Goal: Task Accomplishment & Management: Use online tool/utility

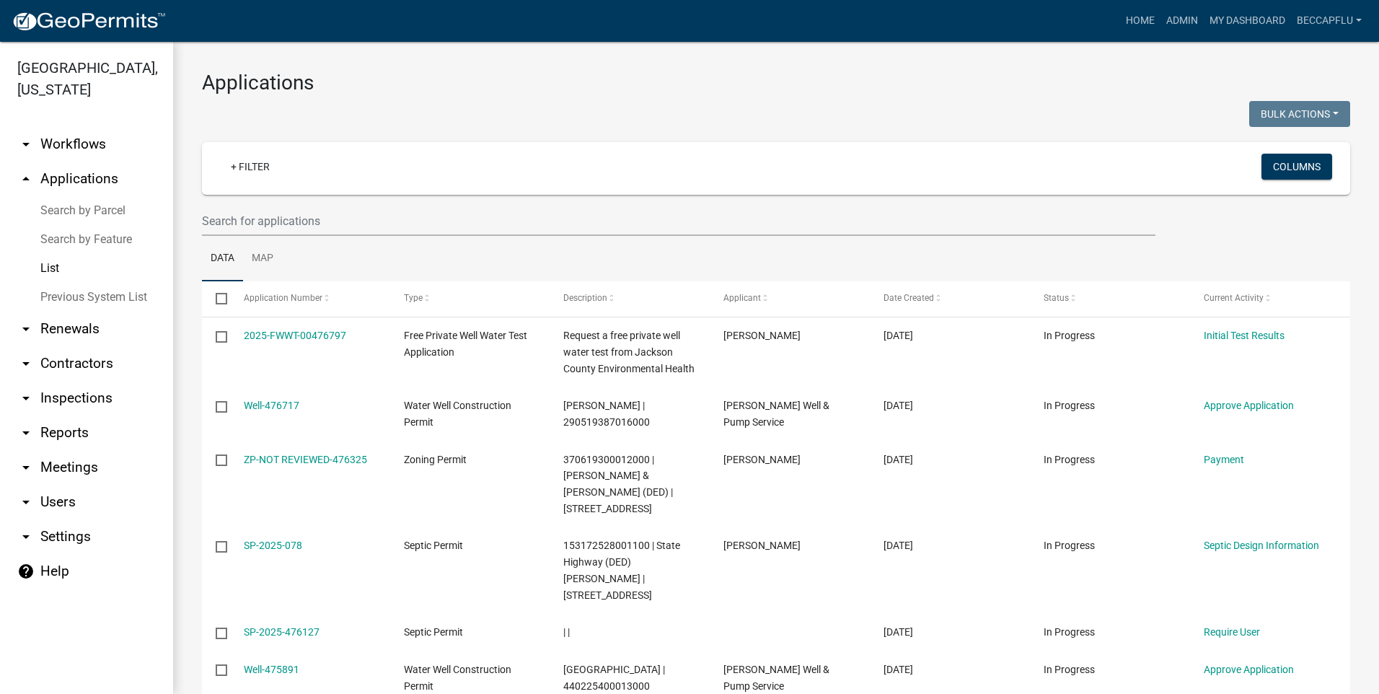
select select "3: 100"
click at [252, 164] on link "+ Filter" at bounding box center [250, 167] width 62 height 26
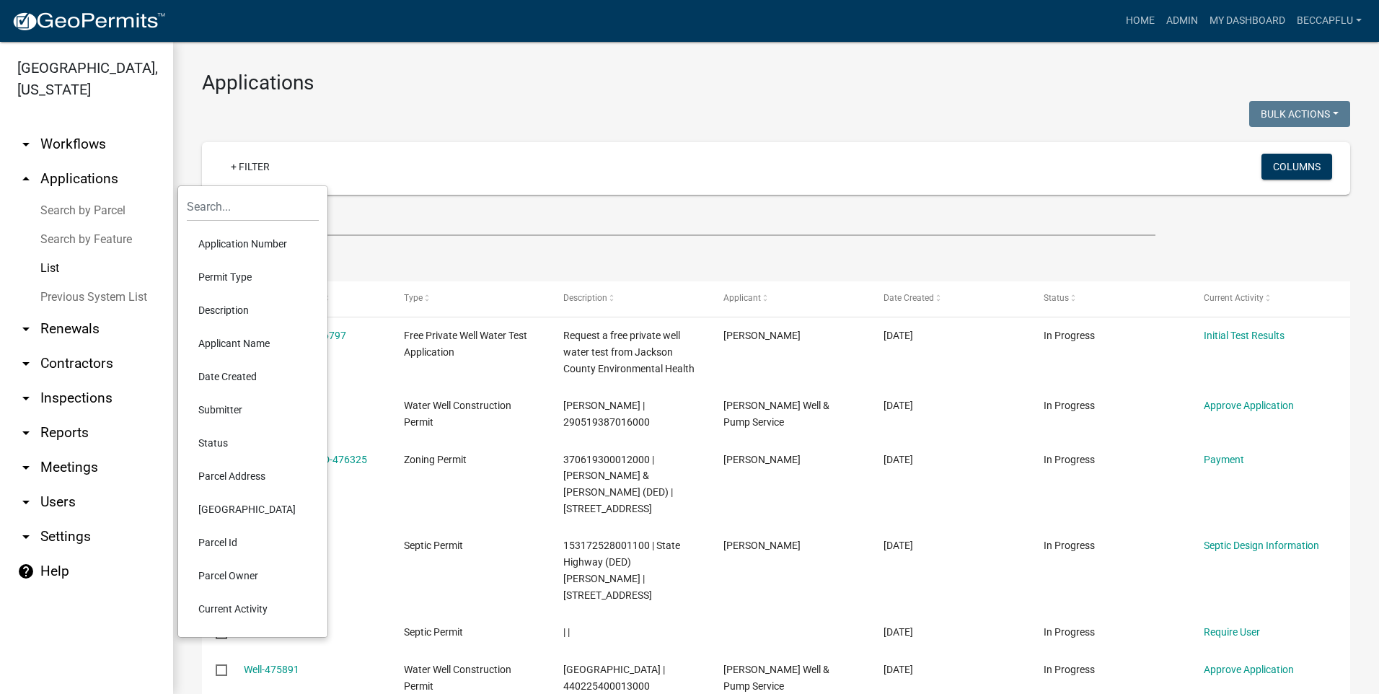
click at [228, 274] on li "Permit Type" at bounding box center [253, 276] width 132 height 33
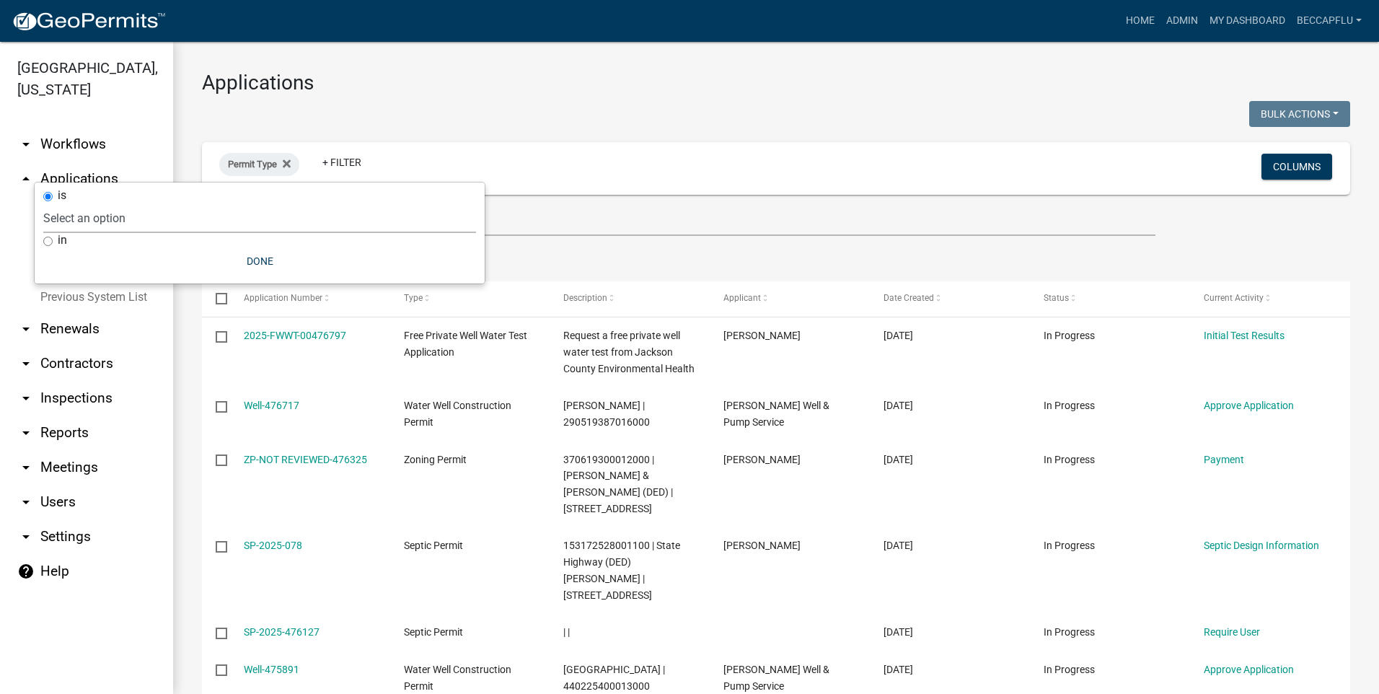
click at [148, 220] on select "Select an option County Historical Records DRAFT - Ag-Exempt Verification DRAFT…" at bounding box center [259, 218] width 433 height 30
select select "94af8675-8182-4df1-896b-73d3f368e8d1"
click at [79, 203] on select "Select an option County Historical Records DRAFT - Ag-Exempt Verification DRAFT…" at bounding box center [259, 218] width 433 height 30
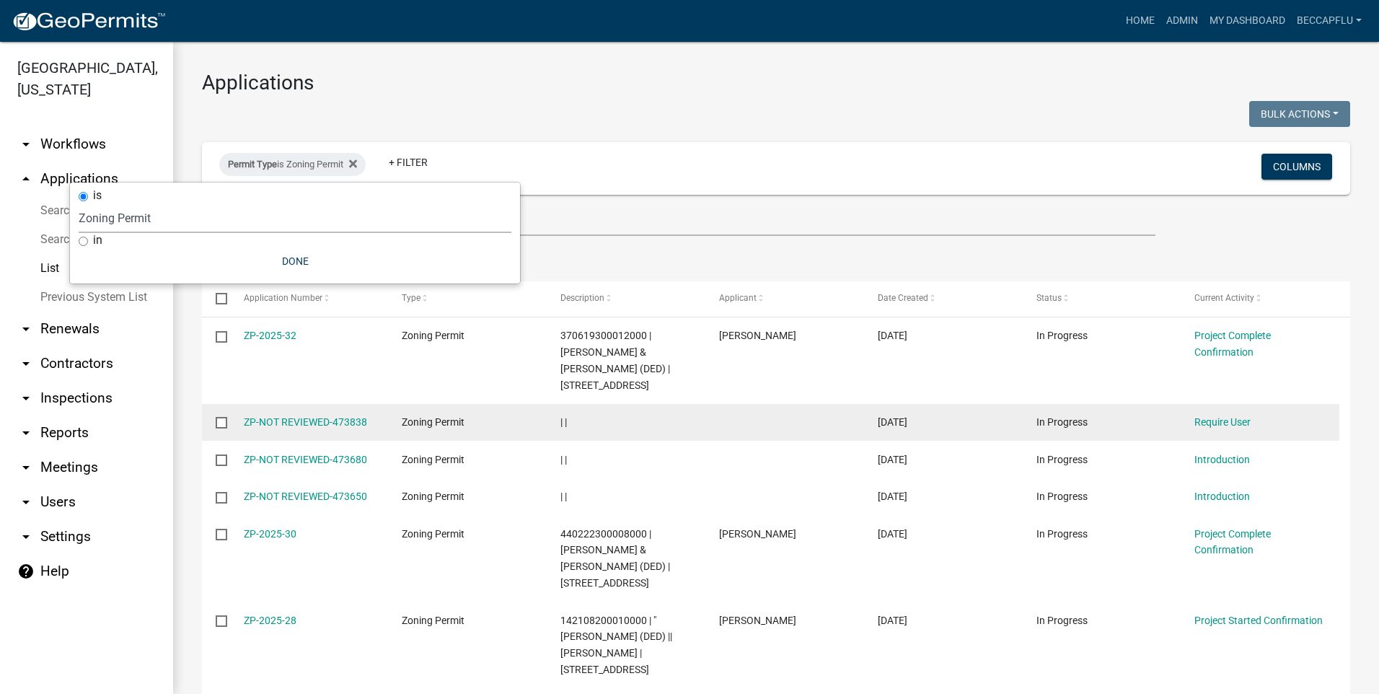
click at [221, 423] on input "checkbox" at bounding box center [220, 421] width 9 height 9
checkbox input "true"
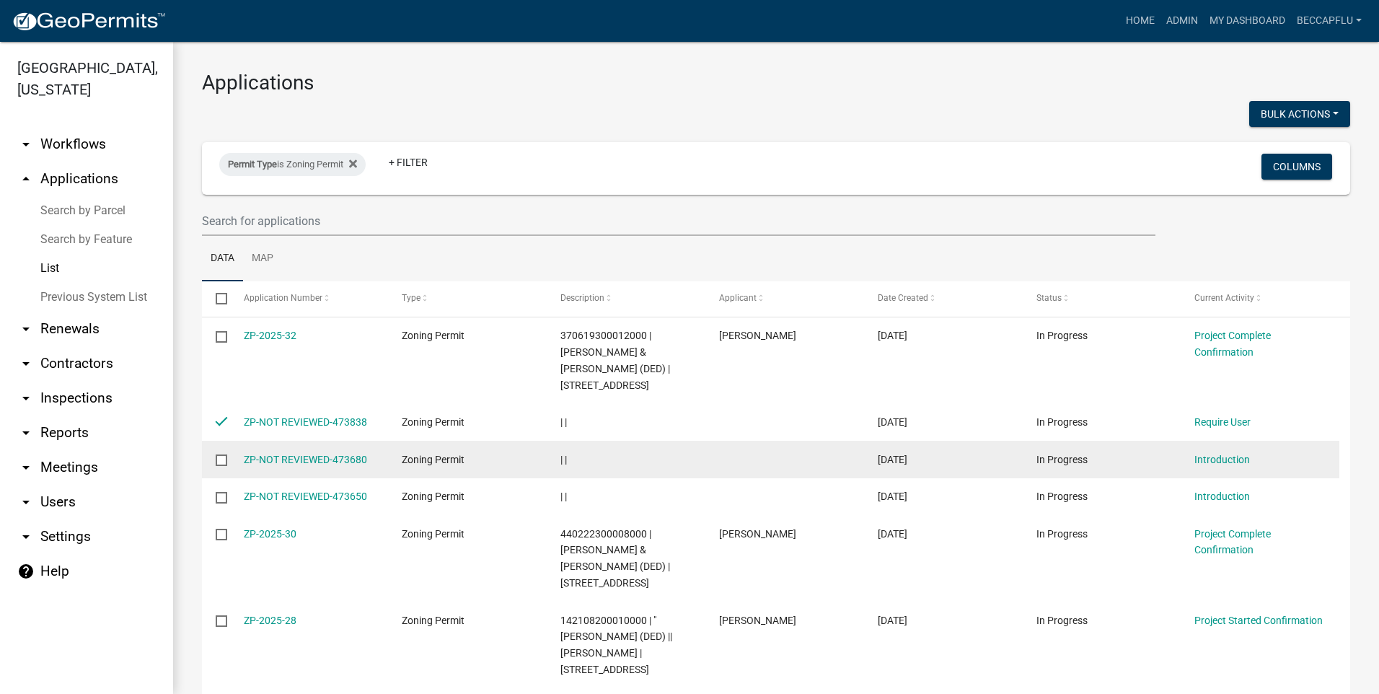
click at [224, 454] on input "checkbox" at bounding box center [220, 458] width 9 height 9
checkbox input "true"
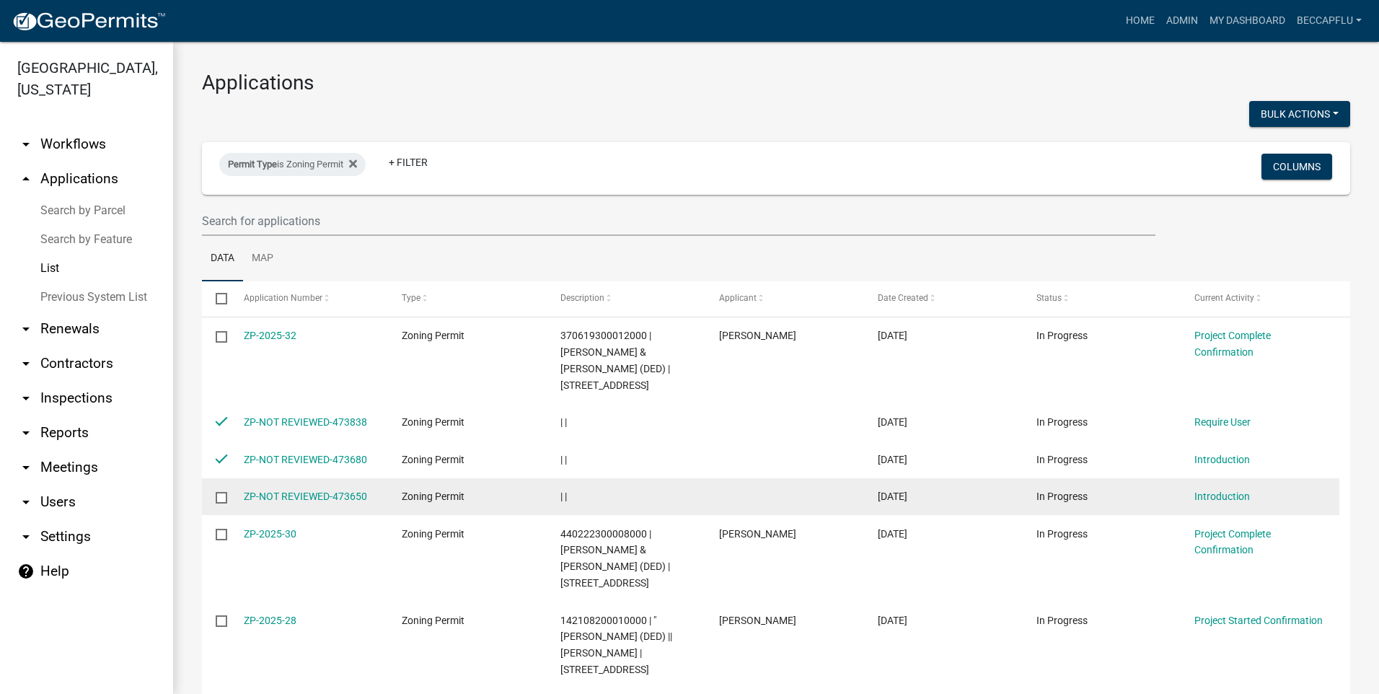
click at [224, 496] on input "checkbox" at bounding box center [220, 496] width 9 height 9
checkbox input "true"
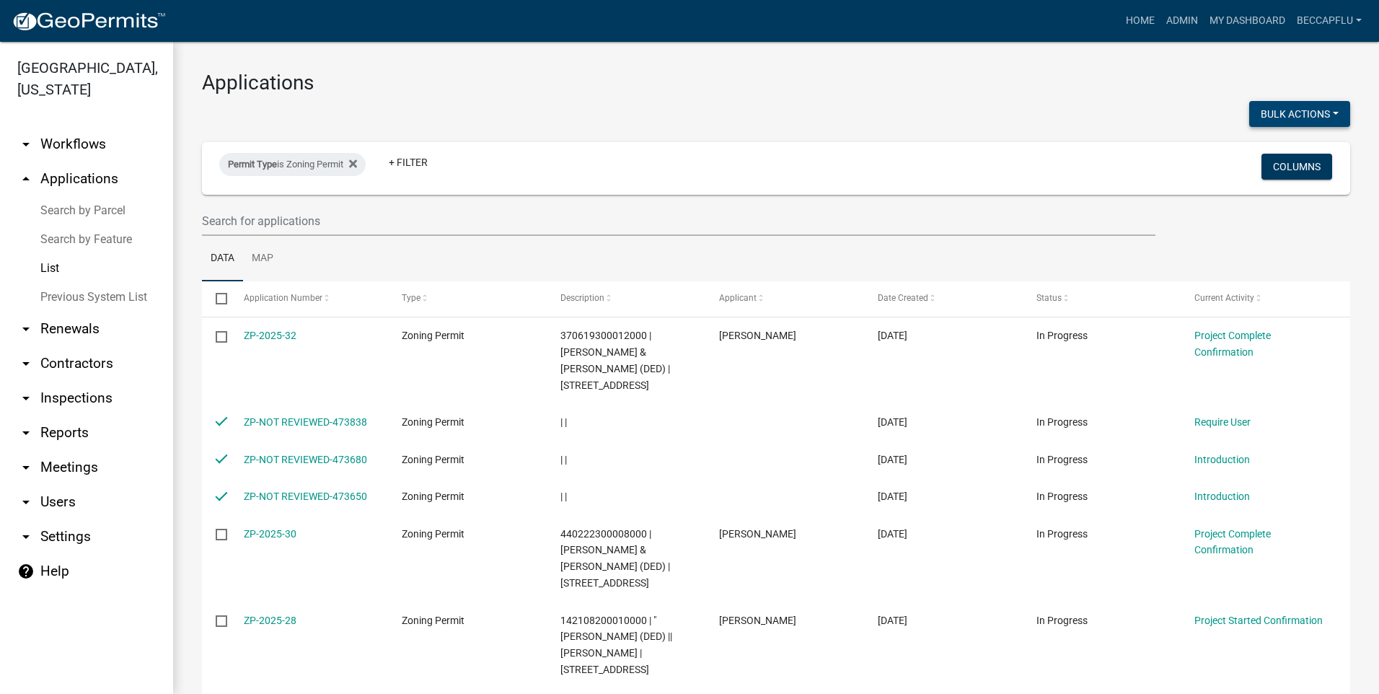
click at [1286, 110] on button "Bulk Actions" at bounding box center [1299, 114] width 101 height 26
click at [1262, 152] on button "Void" at bounding box center [1292, 151] width 115 height 35
checkbox input "false"
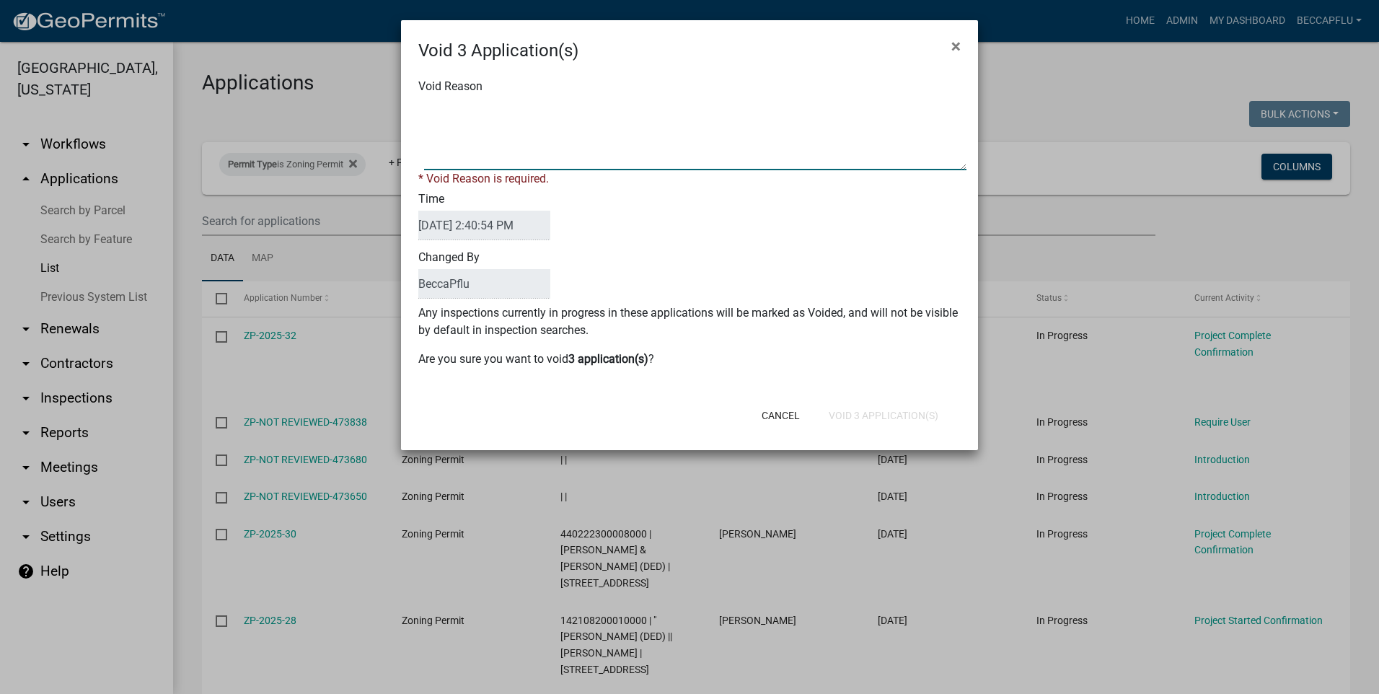
click at [466, 116] on textarea "Void Reason" at bounding box center [695, 134] width 542 height 72
type textarea "not started"
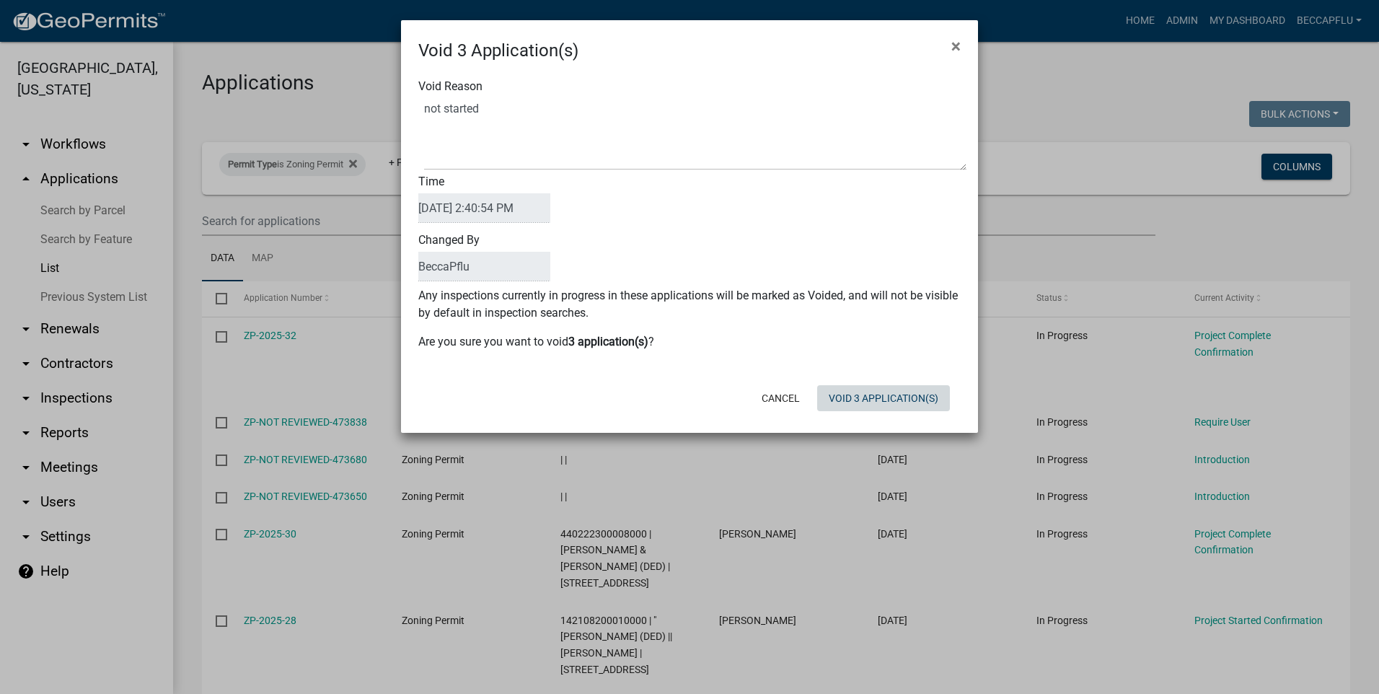
click at [848, 416] on div "Cancel Void 3 Application(s)" at bounding box center [784, 398] width 356 height 38
click at [848, 400] on button "Void 3 Application(s)" at bounding box center [883, 398] width 133 height 26
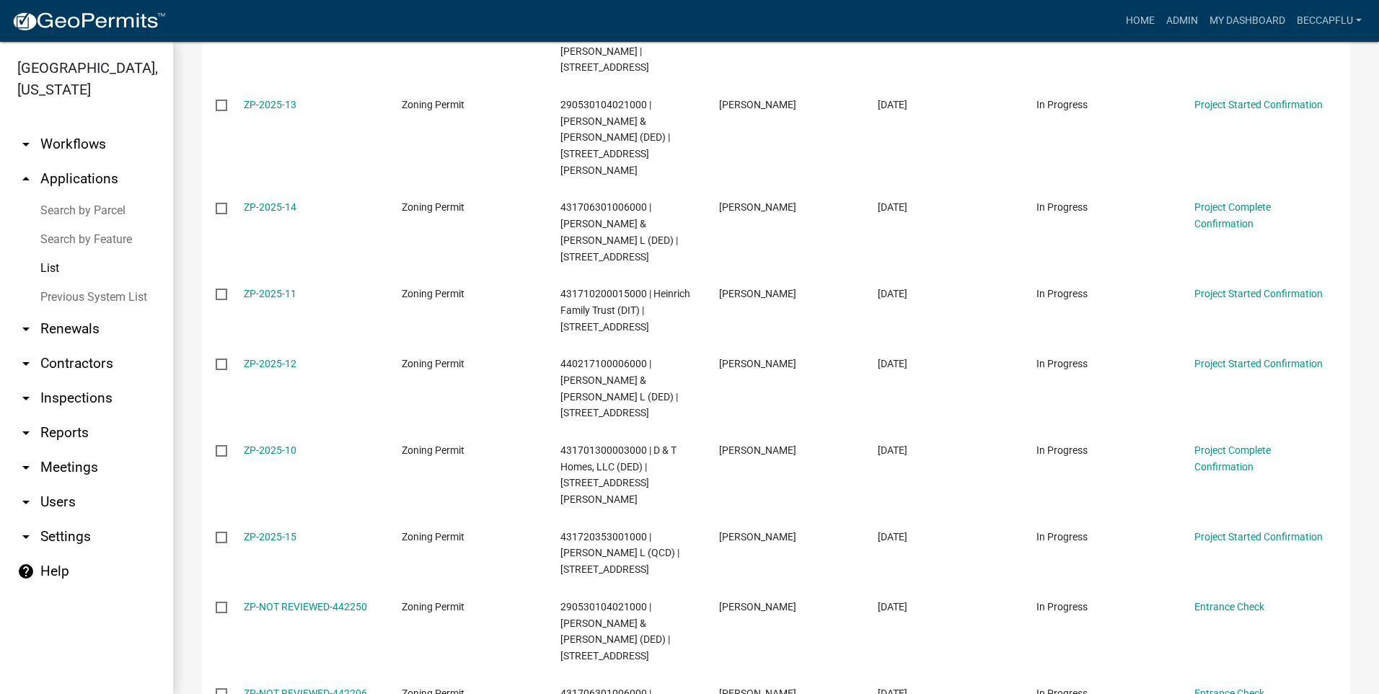
scroll to position [2056, 0]
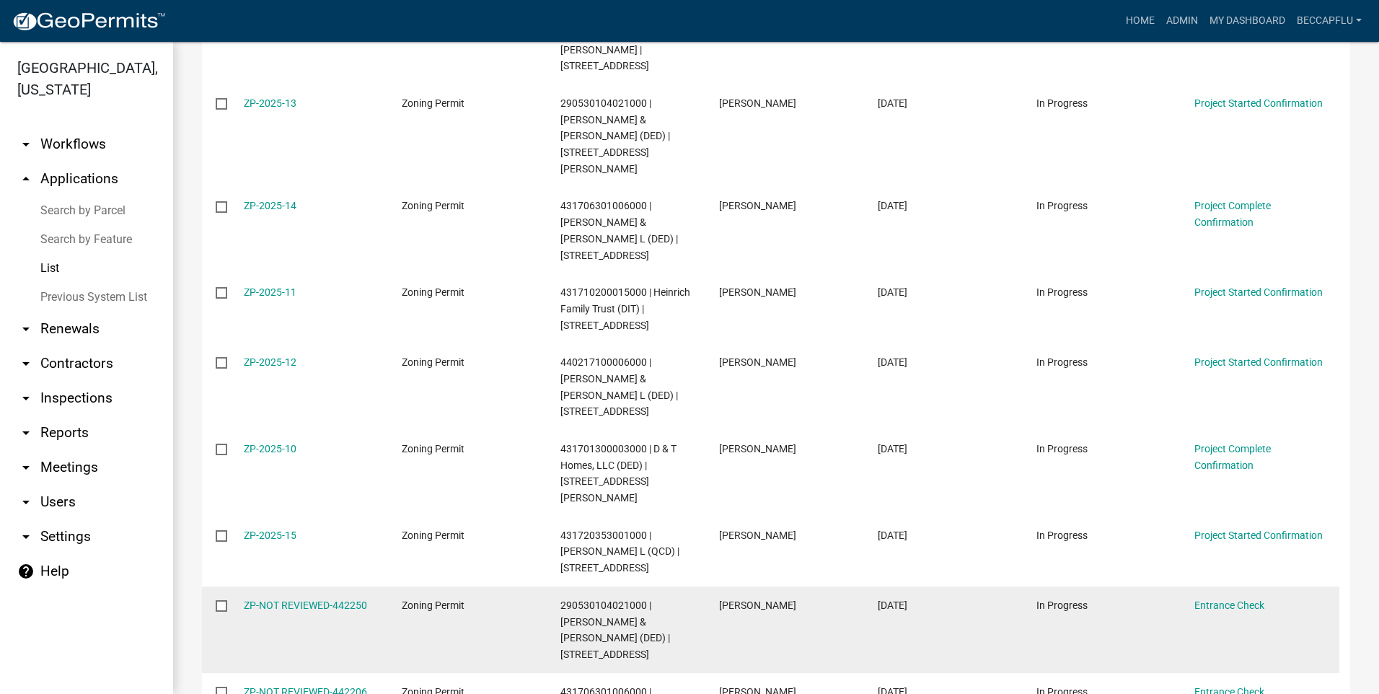
click at [221, 600] on input "checkbox" at bounding box center [220, 604] width 9 height 9
checkbox input "true"
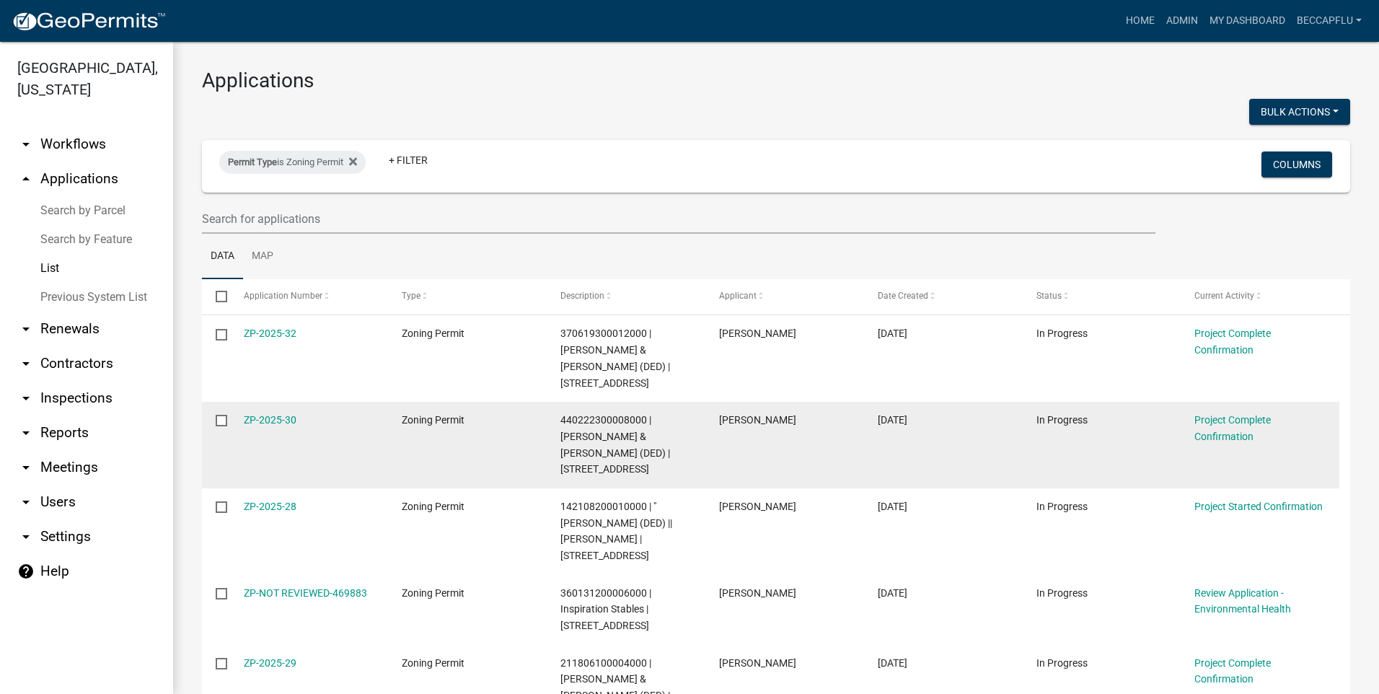
scroll to position [0, 0]
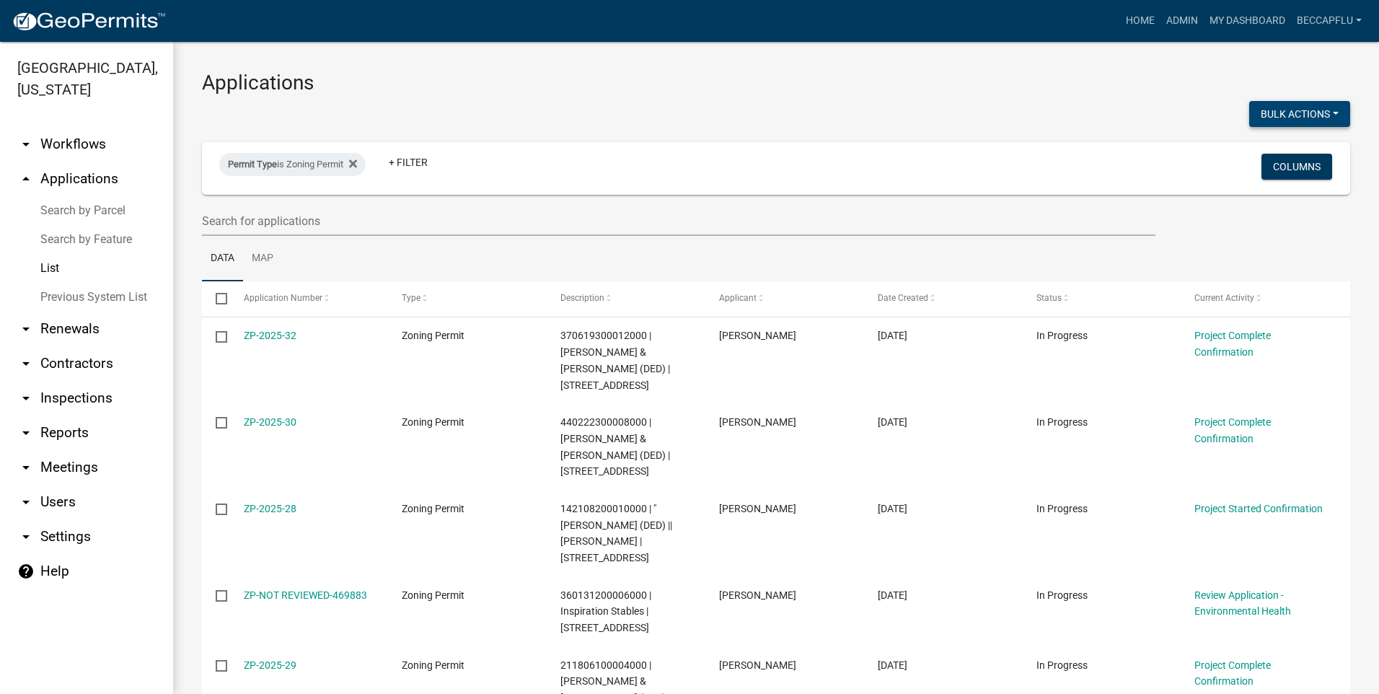
click at [1316, 111] on button "Bulk Actions" at bounding box center [1299, 114] width 101 height 26
click at [1063, 92] on h3 "Applications" at bounding box center [776, 83] width 1148 height 25
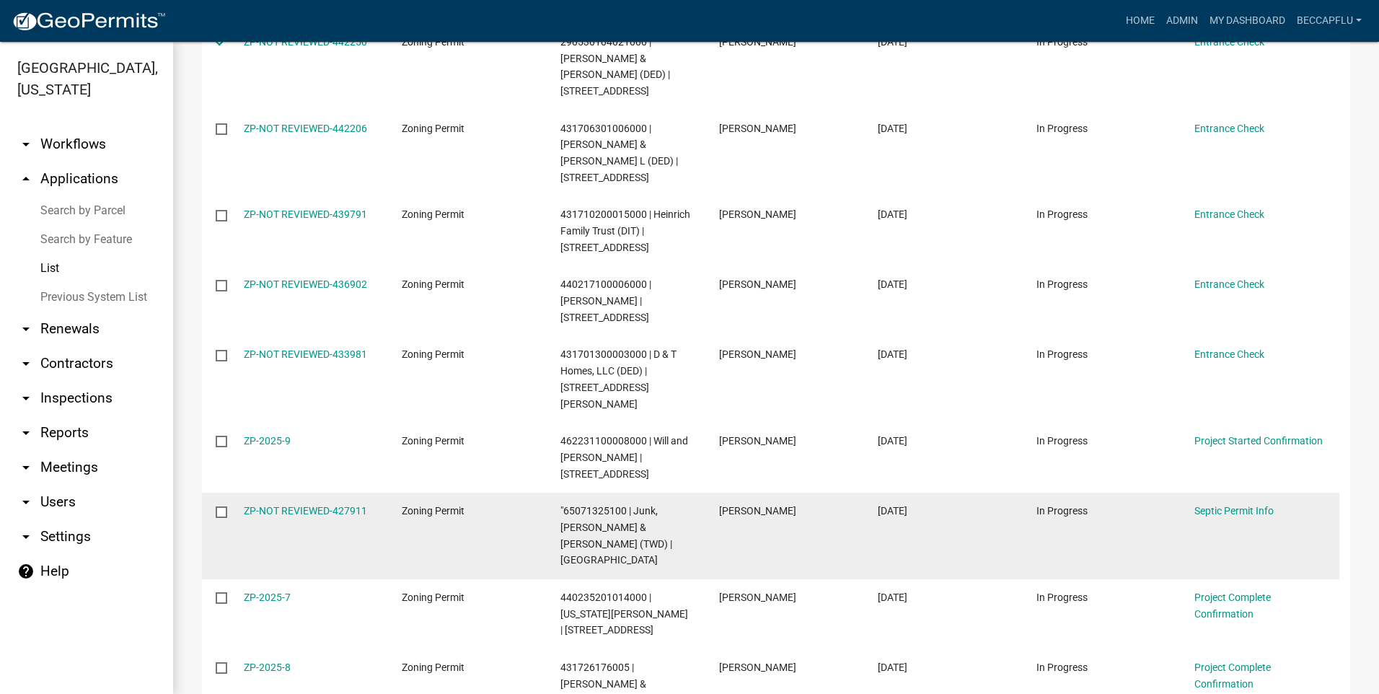
scroll to position [2633, 0]
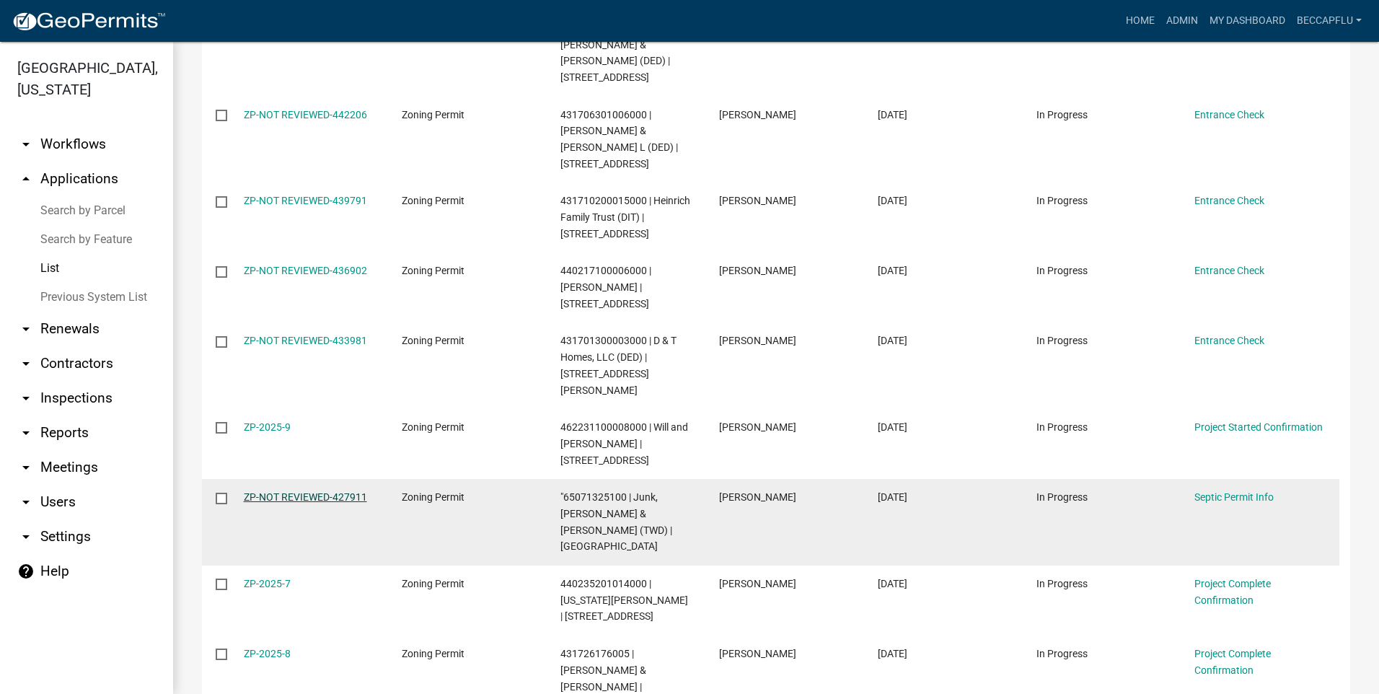
click at [296, 491] on link "ZP-NOT REVIEWED-427911" at bounding box center [305, 497] width 123 height 12
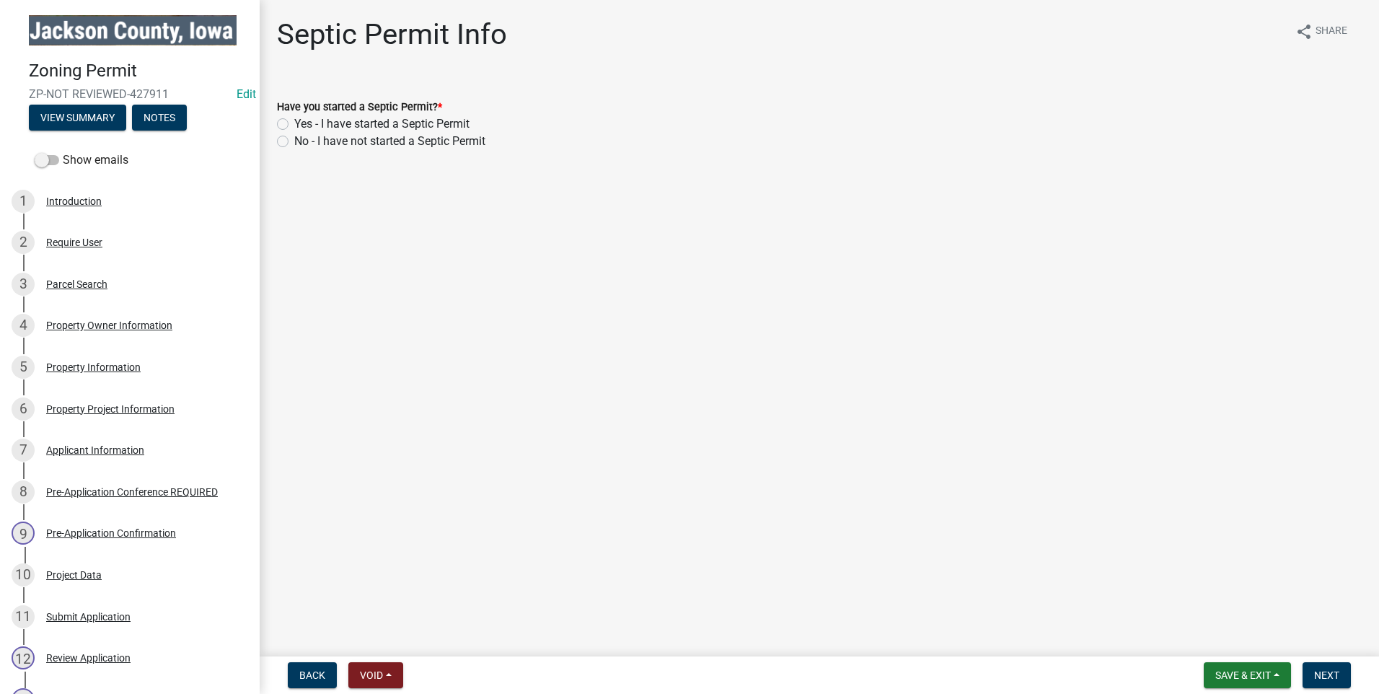
click at [294, 126] on label "Yes - I have started a Septic Permit" at bounding box center [381, 123] width 175 height 17
click at [294, 125] on input "Yes - I have started a Septic Permit" at bounding box center [298, 119] width 9 height 9
radio input "true"
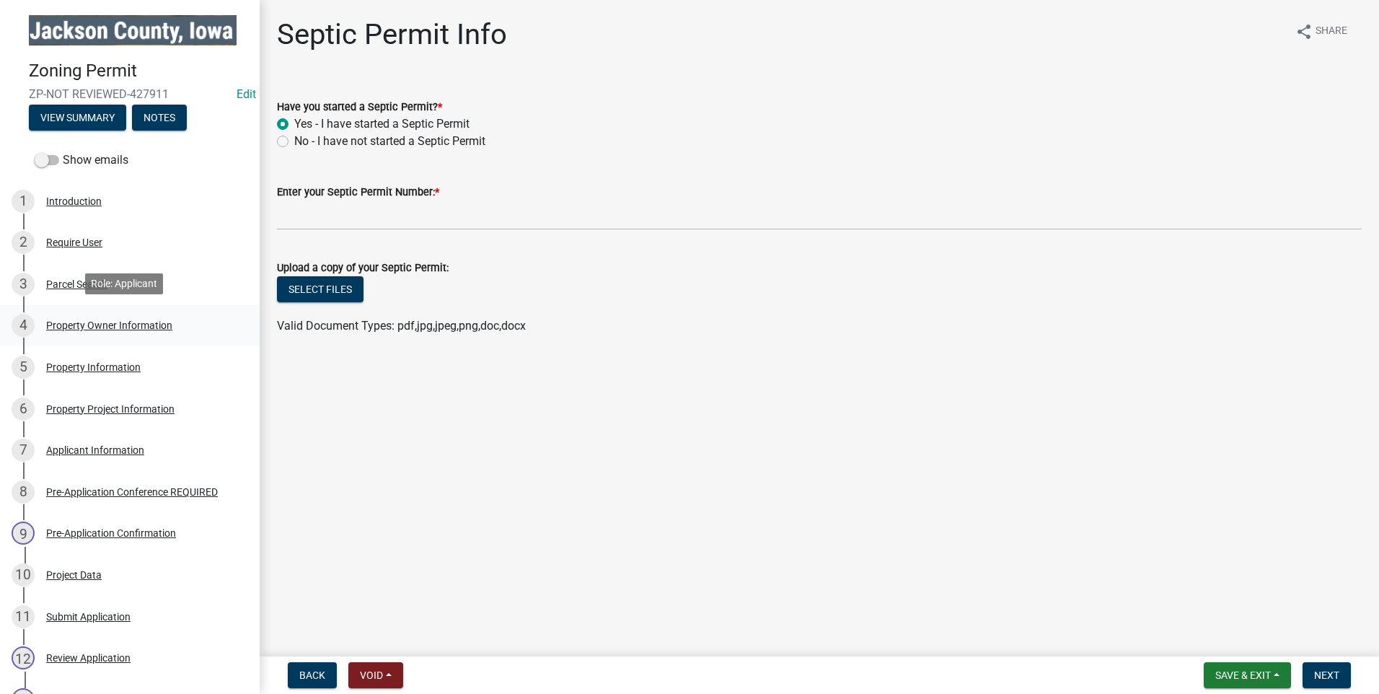
click at [128, 320] on div "Property Owner Information" at bounding box center [109, 325] width 126 height 10
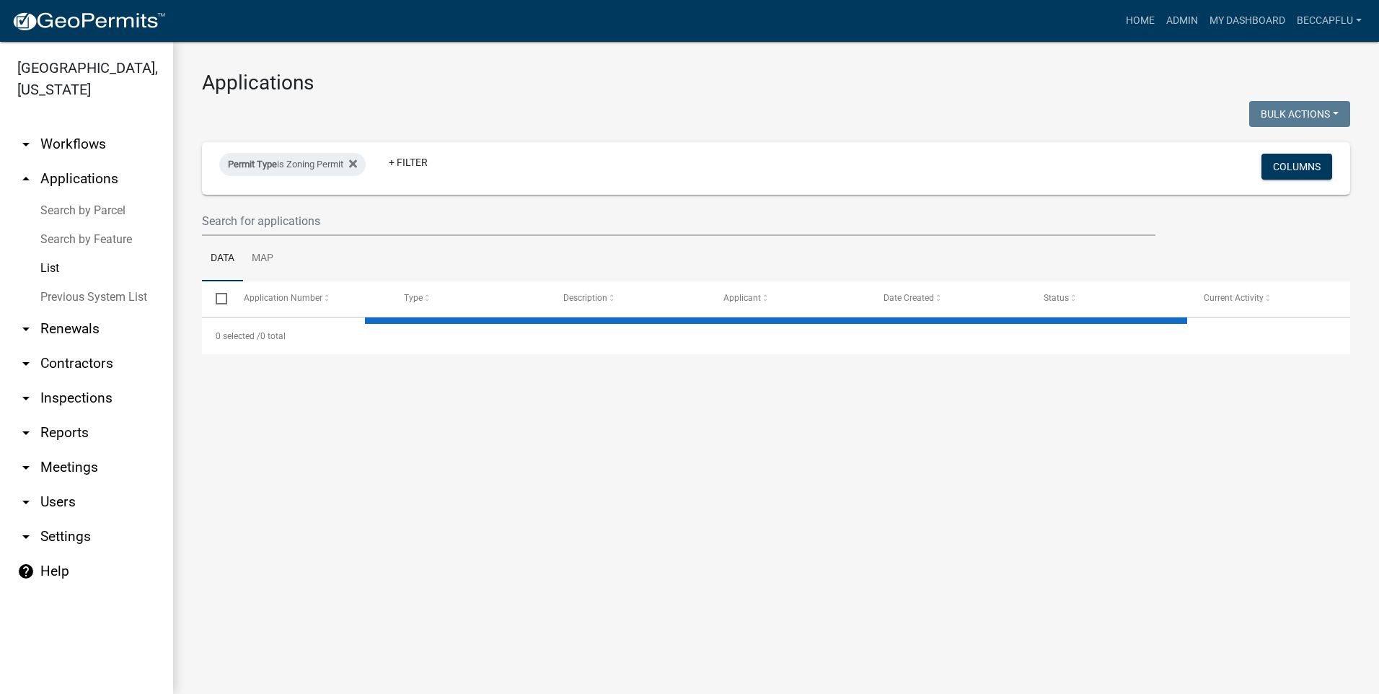
select select "3: 100"
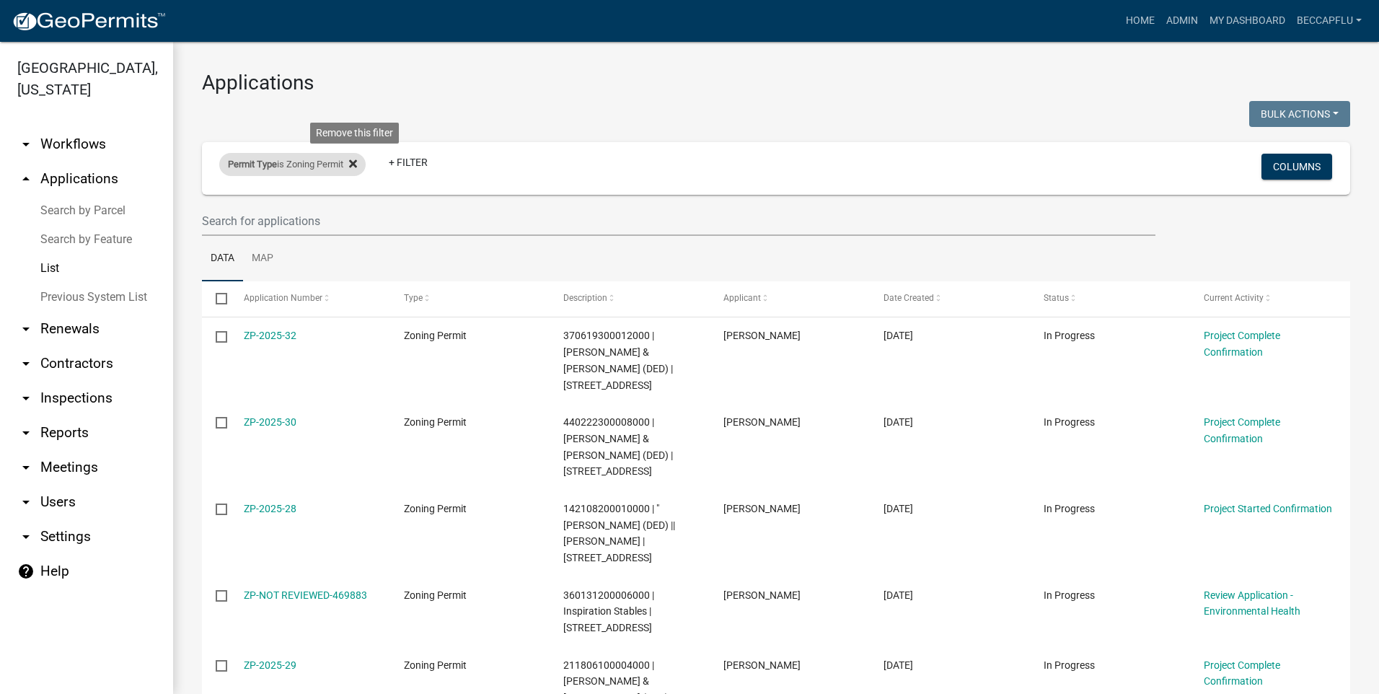
click at [357, 159] on icon at bounding box center [353, 164] width 8 height 12
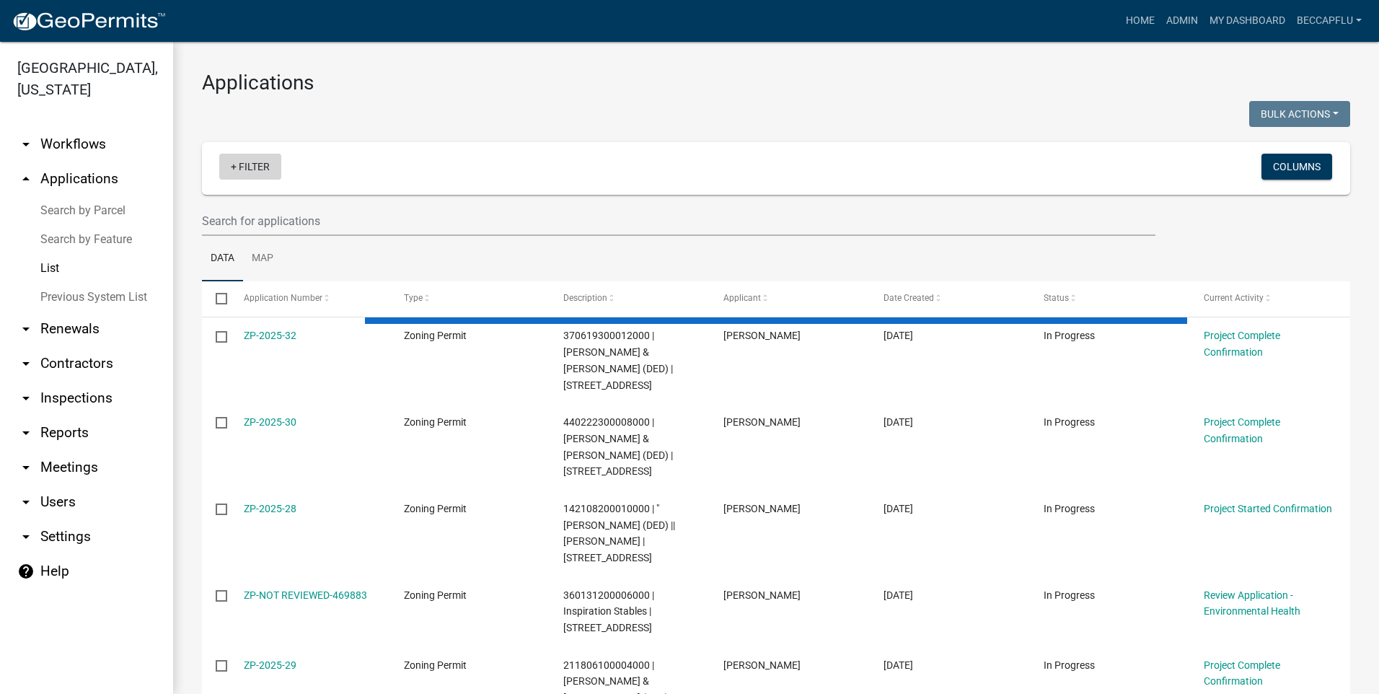
click at [258, 171] on link "+ Filter" at bounding box center [250, 167] width 62 height 26
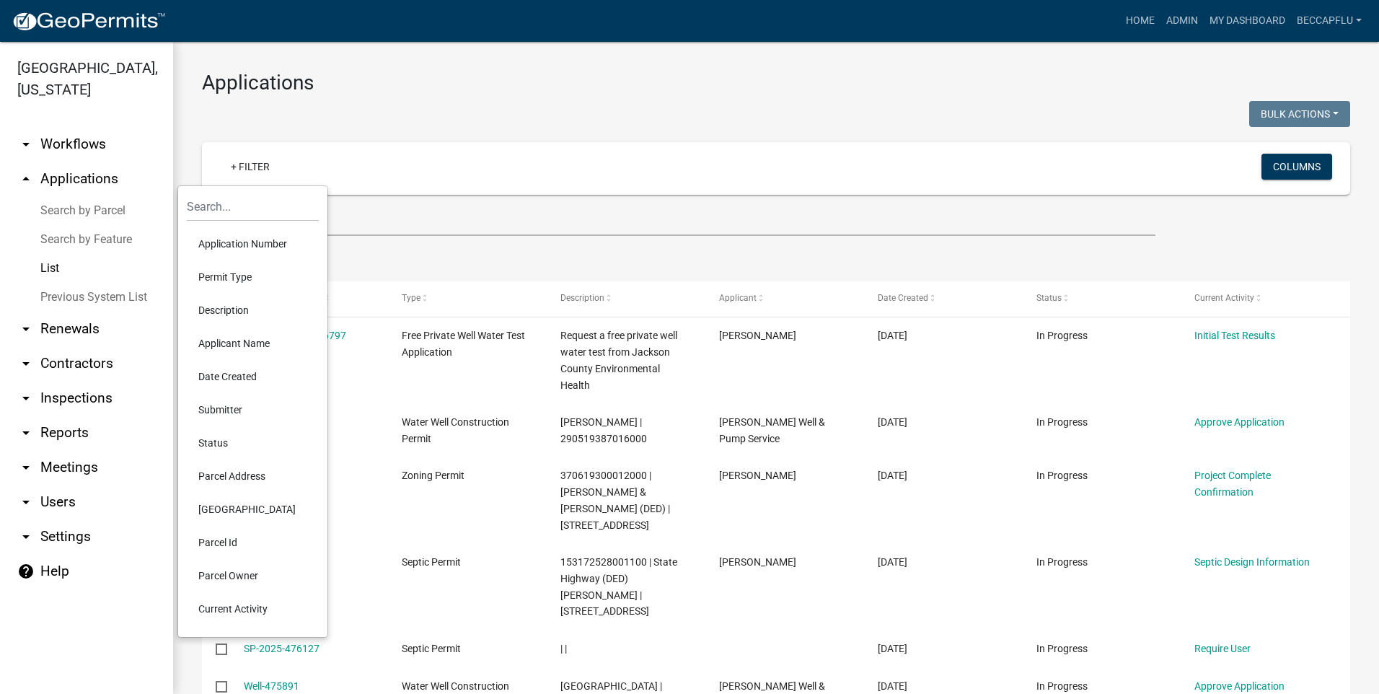
click at [242, 275] on li "Permit Type" at bounding box center [253, 276] width 132 height 33
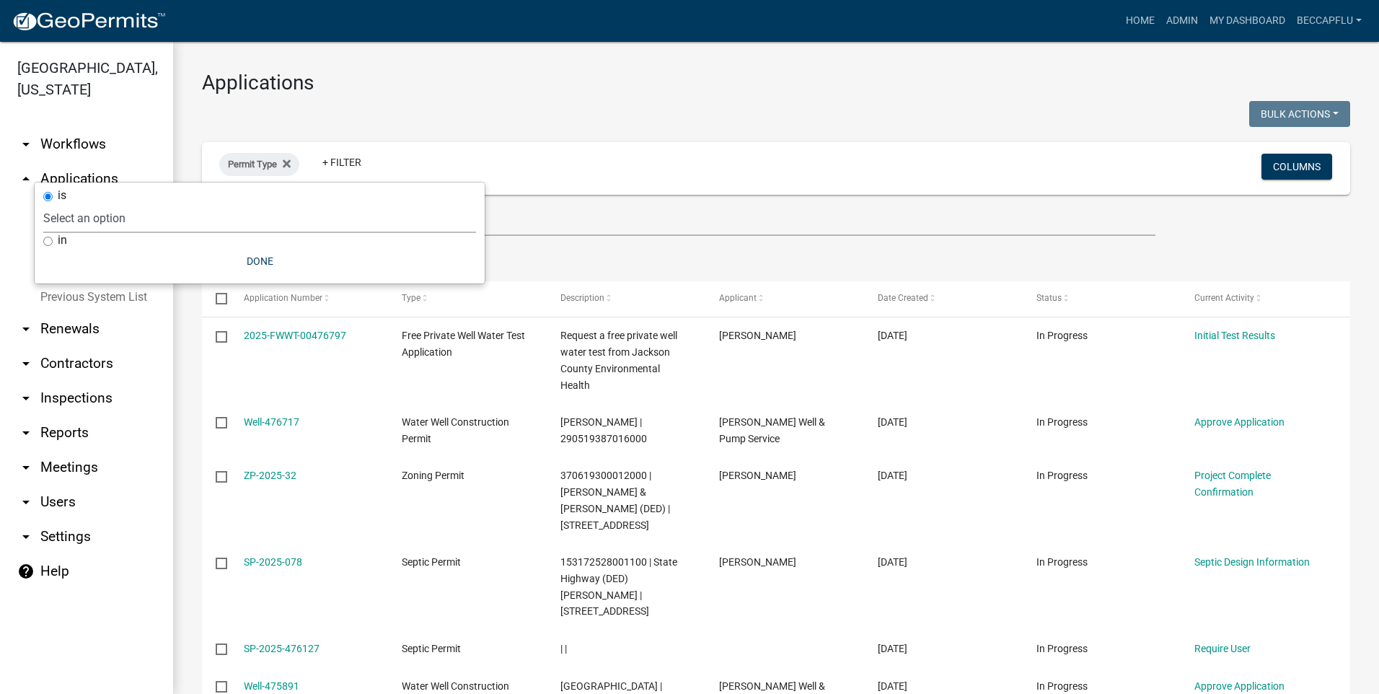
click at [94, 221] on select "Select an option County Historical Records DRAFT - Ag-Exempt Verification DRAFT…" at bounding box center [259, 218] width 433 height 30
select select "00c8d5c9-54c6-4a9d-979b-504790a05259"
click at [77, 203] on select "Select an option County Historical Records DRAFT - Ag-Exempt Verification DRAFT…" at bounding box center [259, 218] width 433 height 30
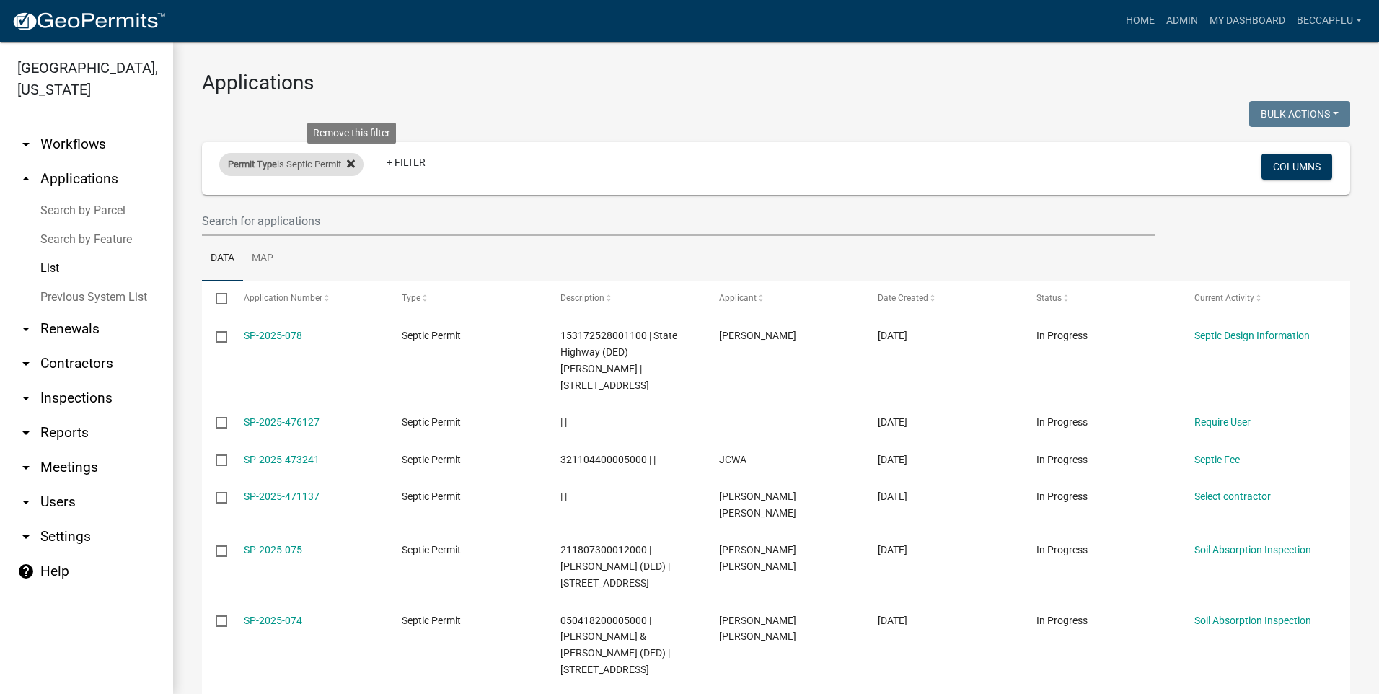
click at [353, 159] on icon at bounding box center [351, 164] width 8 height 12
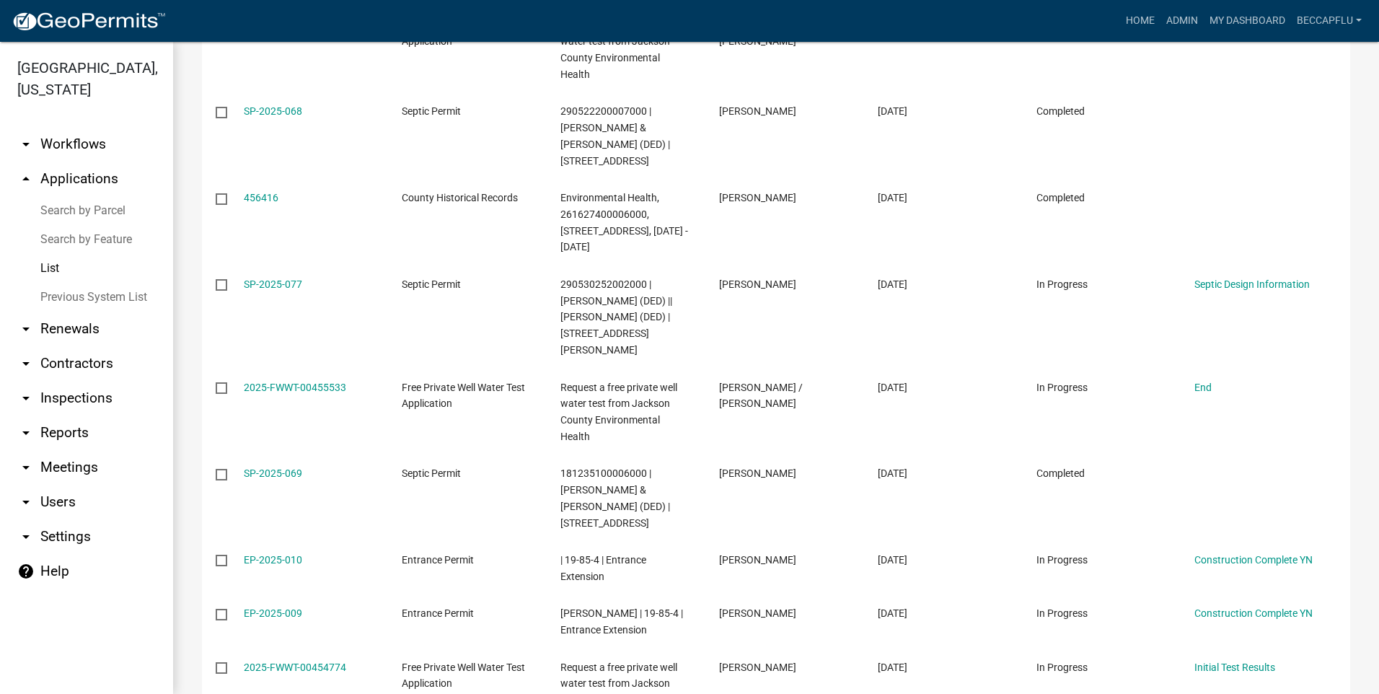
scroll to position [6524, 0]
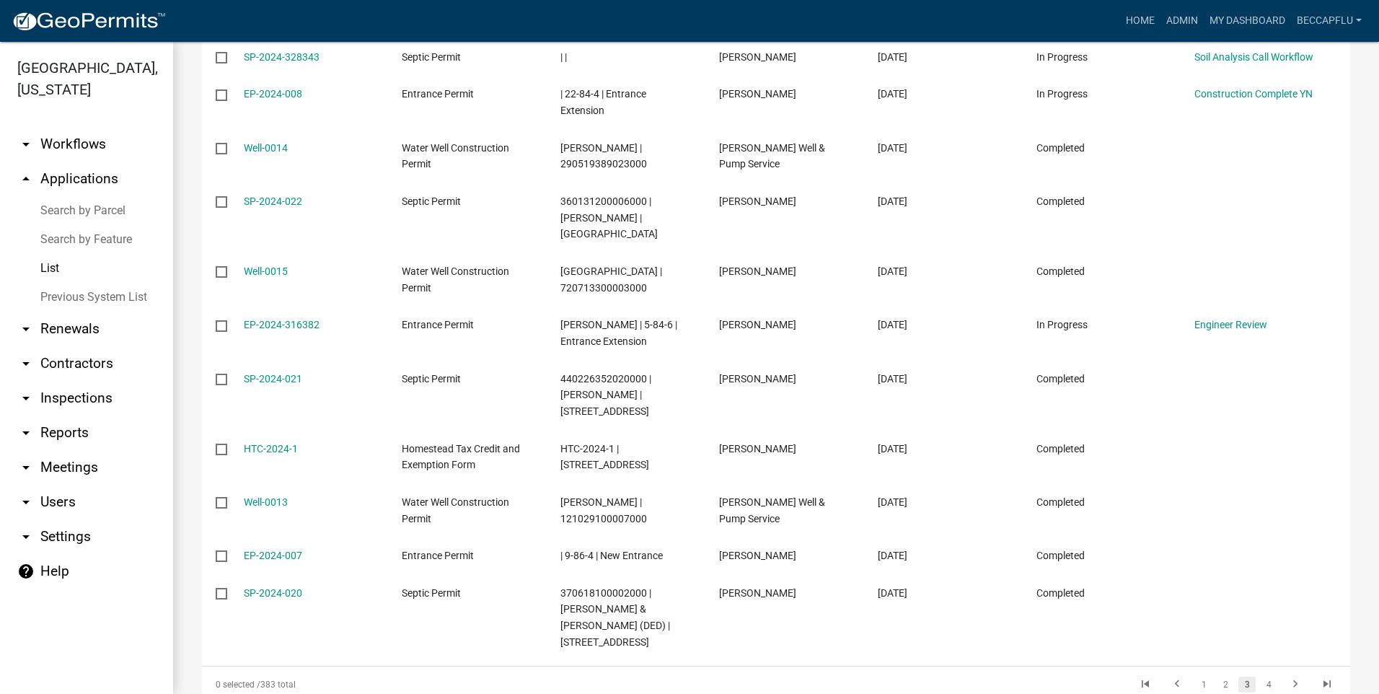
scroll to position [5753, 0]
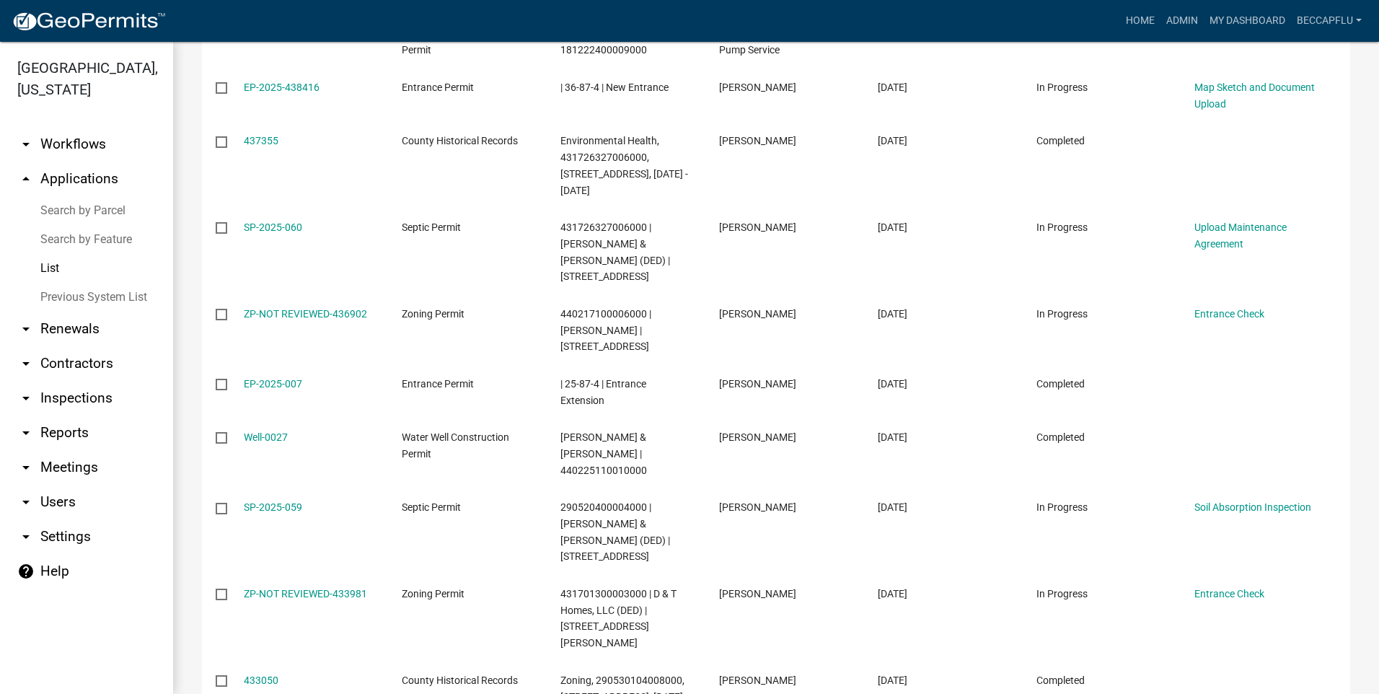
scroll to position [4602, 0]
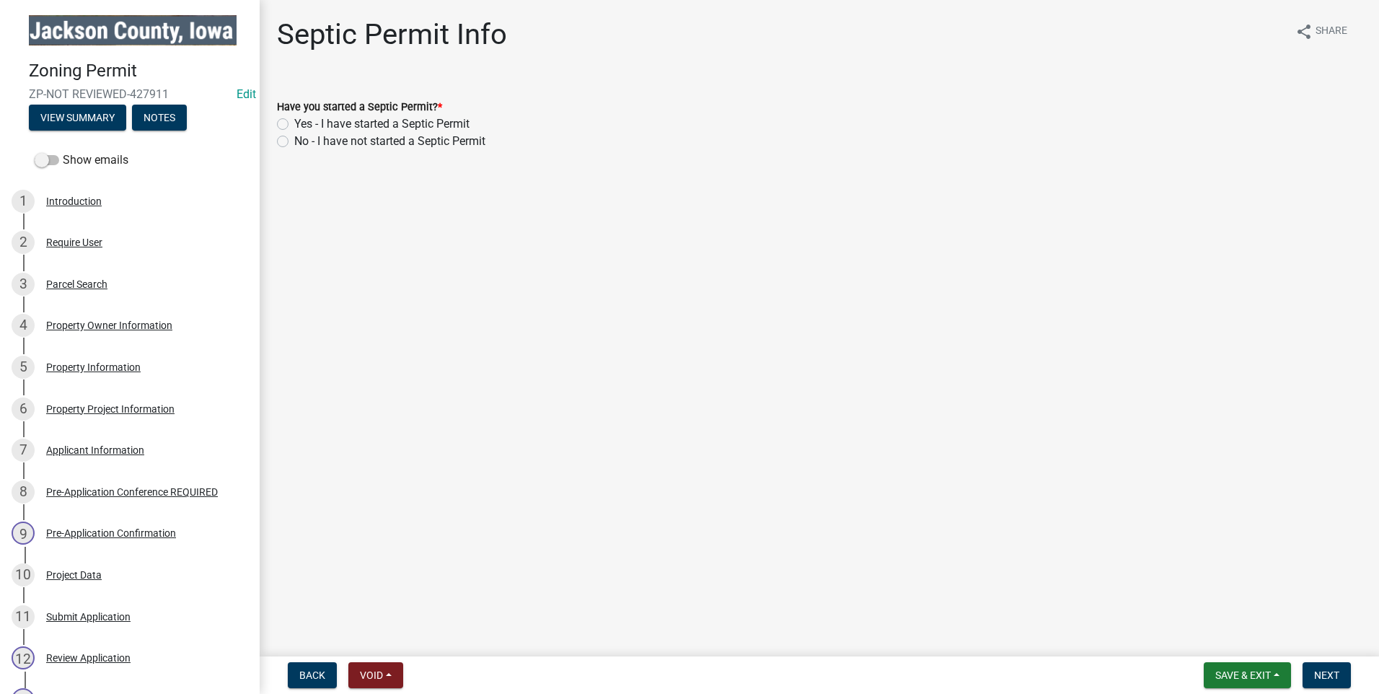
click at [294, 120] on label "Yes - I have started a Septic Permit" at bounding box center [381, 123] width 175 height 17
click at [294, 120] on input "Yes - I have started a Septic Permit" at bounding box center [298, 119] width 9 height 9
radio input "true"
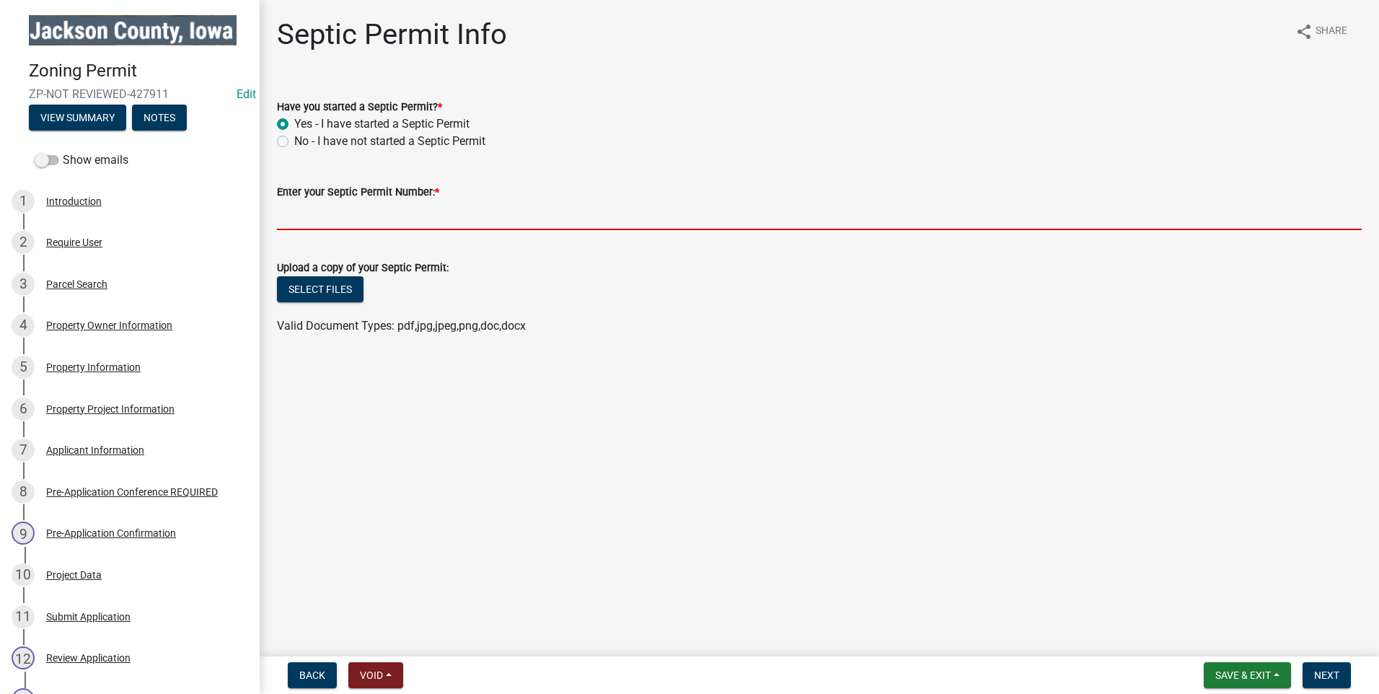
click at [415, 216] on input "Enter your Septic Permit Number: *" at bounding box center [819, 216] width 1085 height 30
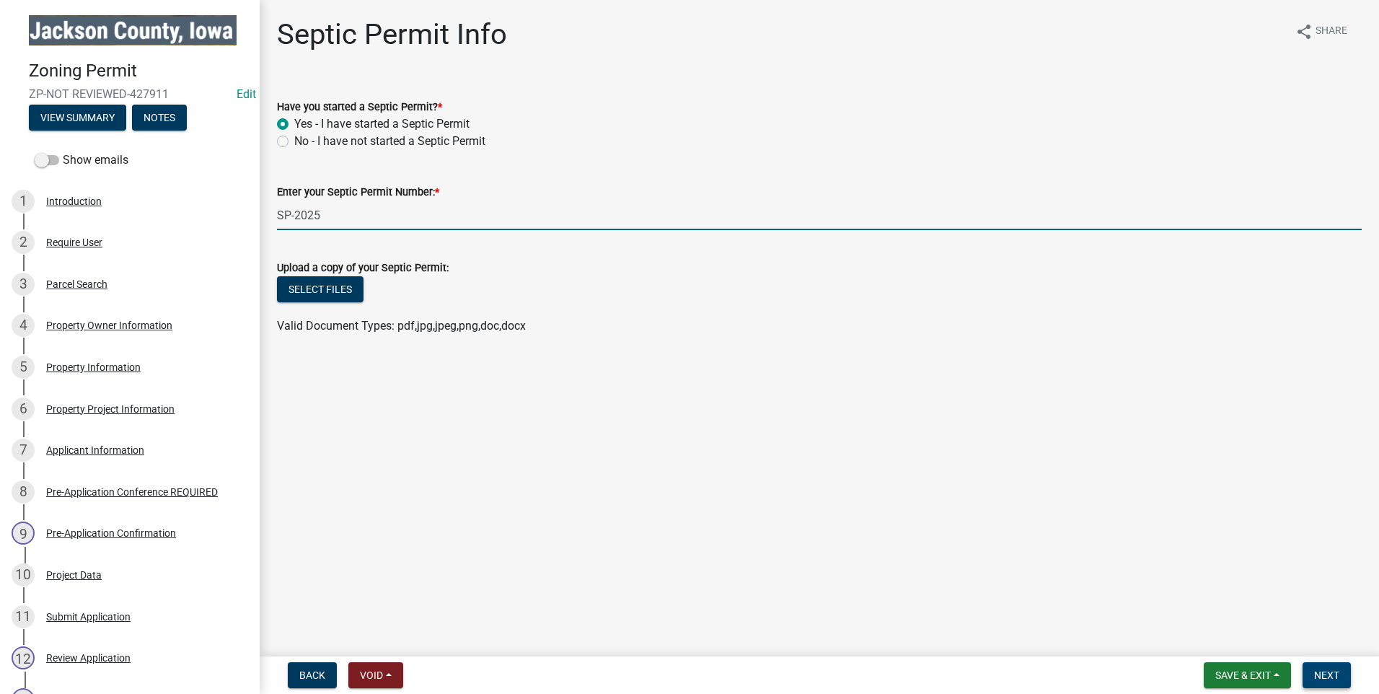
type input "SP-2025"
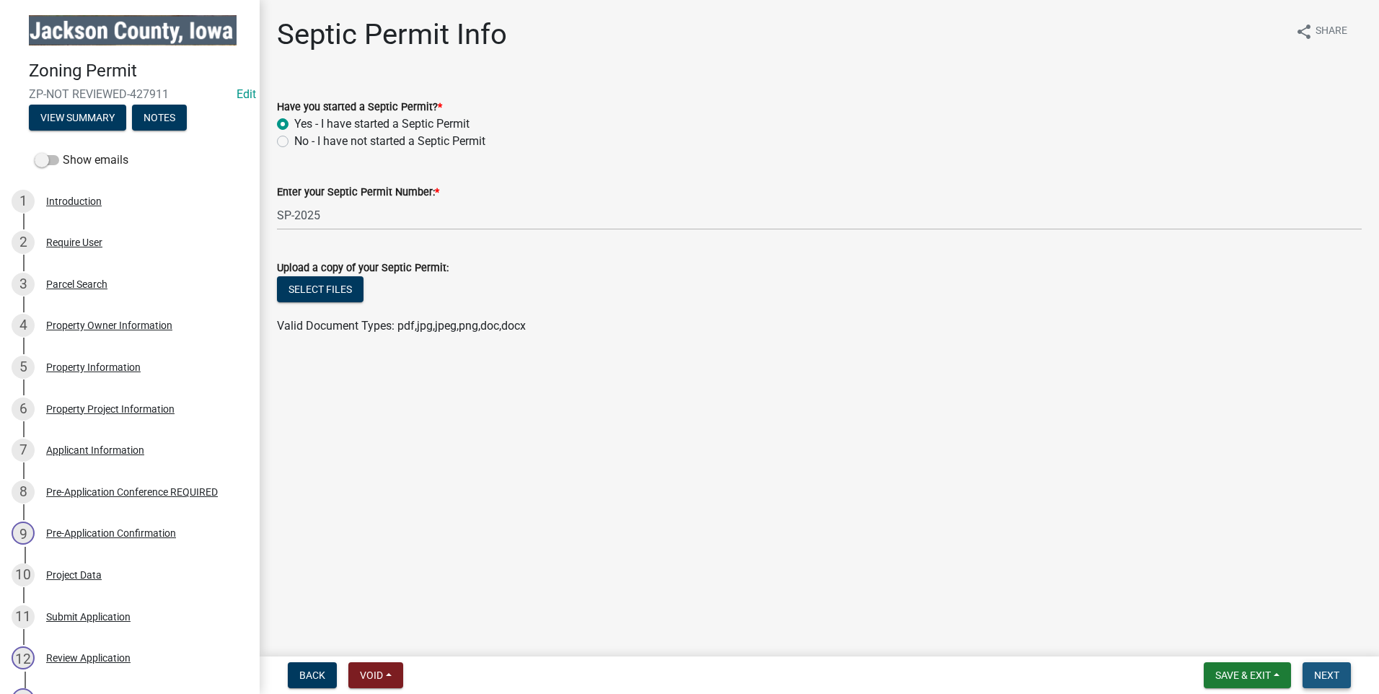
click at [1328, 675] on span "Next" at bounding box center [1326, 675] width 25 height 12
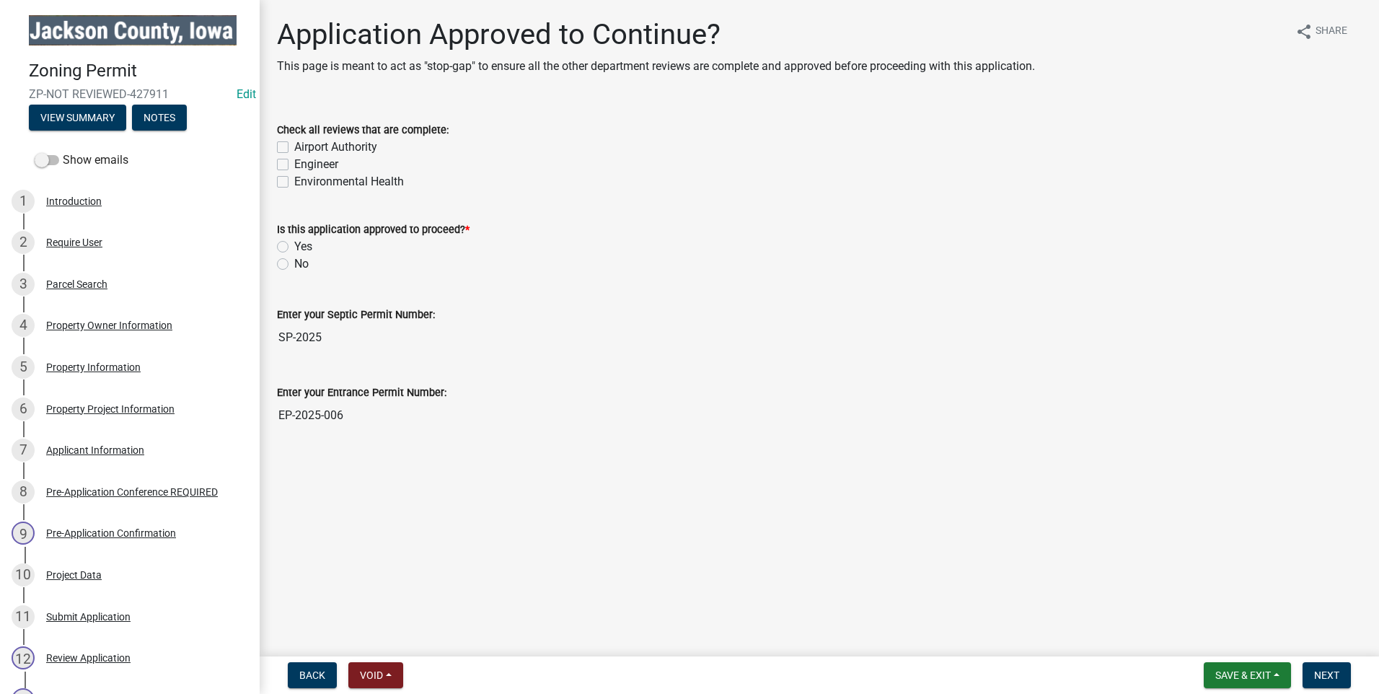
click at [294, 246] on label "Yes" at bounding box center [303, 246] width 18 height 17
click at [294, 246] on input "Yes" at bounding box center [298, 242] width 9 height 9
radio input "true"
click at [1321, 673] on span "Next" at bounding box center [1326, 675] width 25 height 12
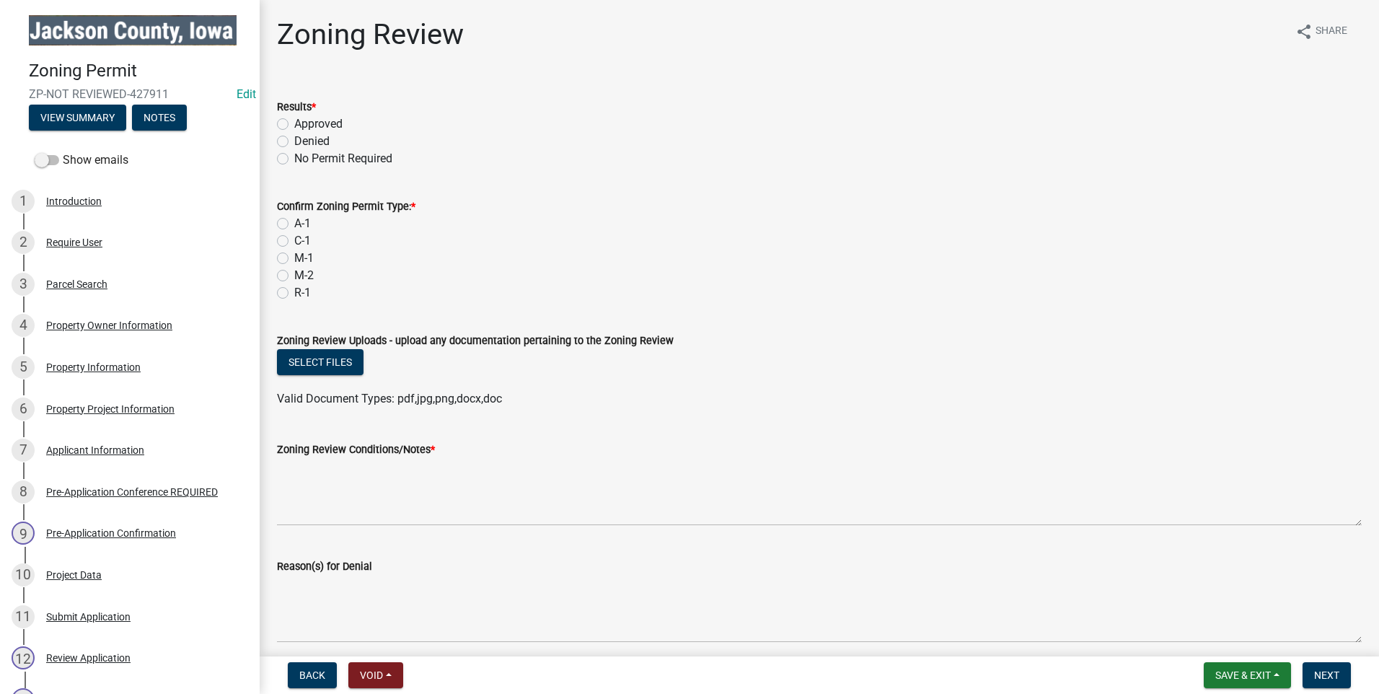
click at [294, 125] on label "Approved" at bounding box center [318, 123] width 48 height 17
click at [294, 125] on input "Approved" at bounding box center [298, 119] width 9 height 9
radio input "true"
click at [294, 294] on label "R-1" at bounding box center [302, 292] width 17 height 17
click at [294, 294] on input "R-1" at bounding box center [298, 288] width 9 height 9
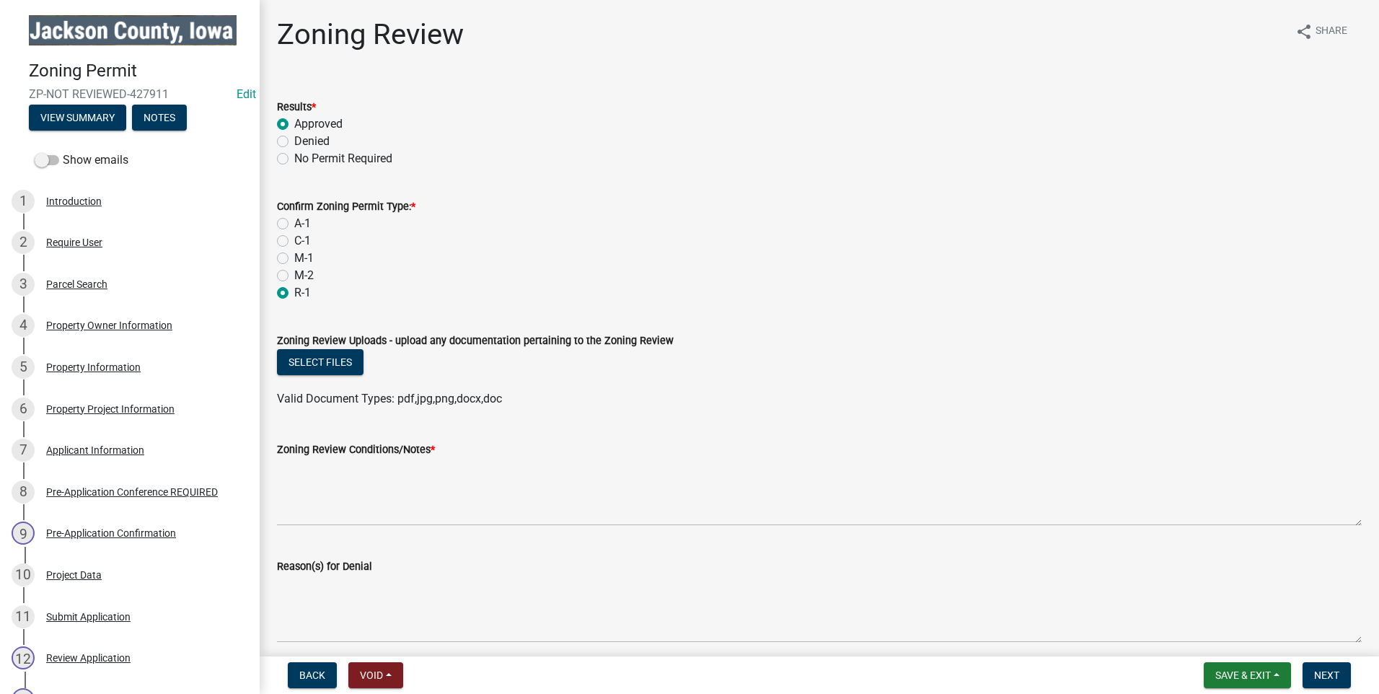
radio input "true"
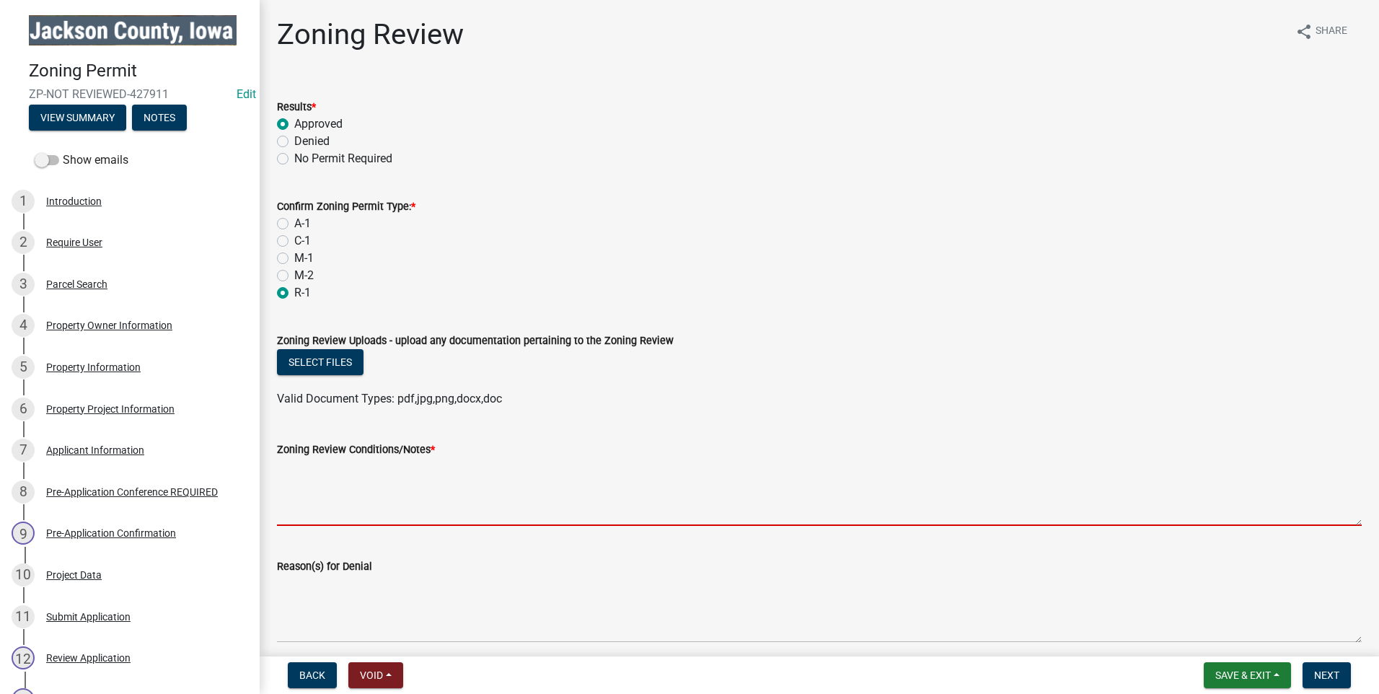
click at [385, 514] on textarea "Zoning Review Conditions/Notes *" at bounding box center [819, 492] width 1085 height 68
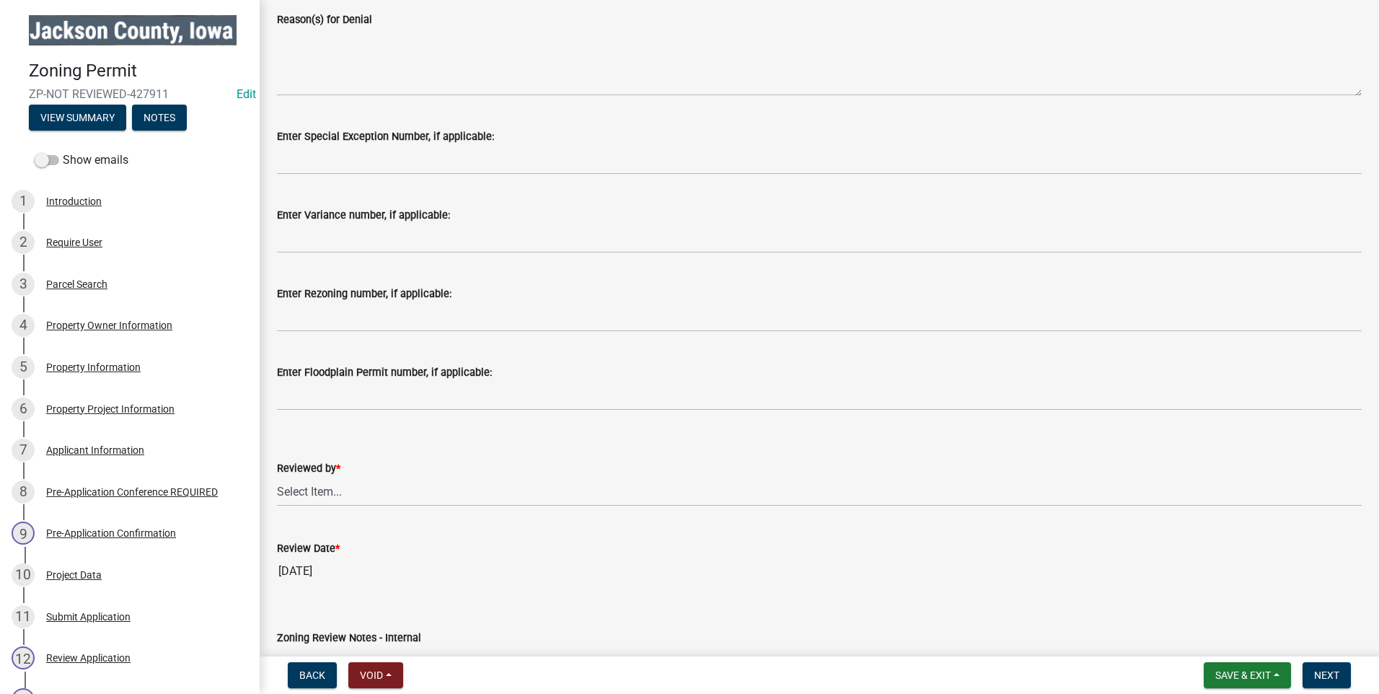
scroll to position [595, 0]
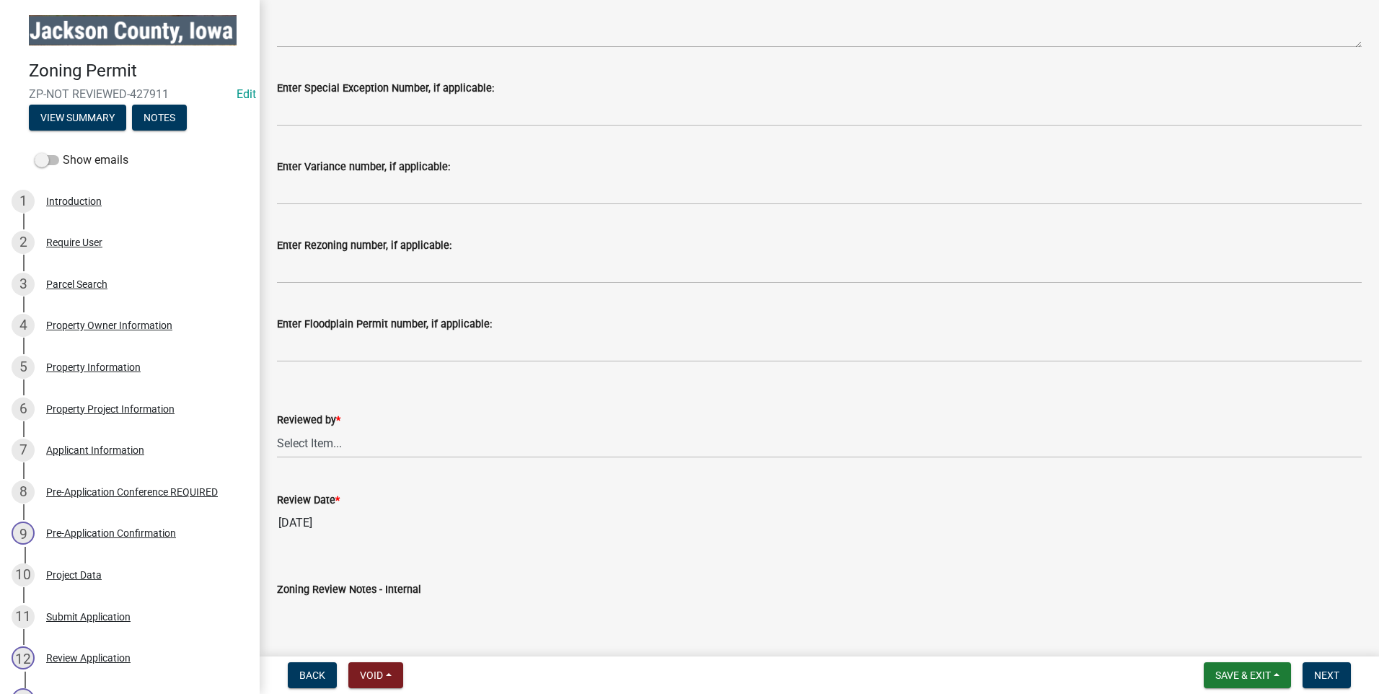
type textarea "none"
click at [324, 439] on select "Select Item... [PERSON_NAME]" at bounding box center [819, 443] width 1085 height 30
click at [277, 428] on select "Select Item... [PERSON_NAME]" at bounding box center [819, 443] width 1085 height 30
select select "69fed02d-fe84-448a-ba5b-be224adec29d"
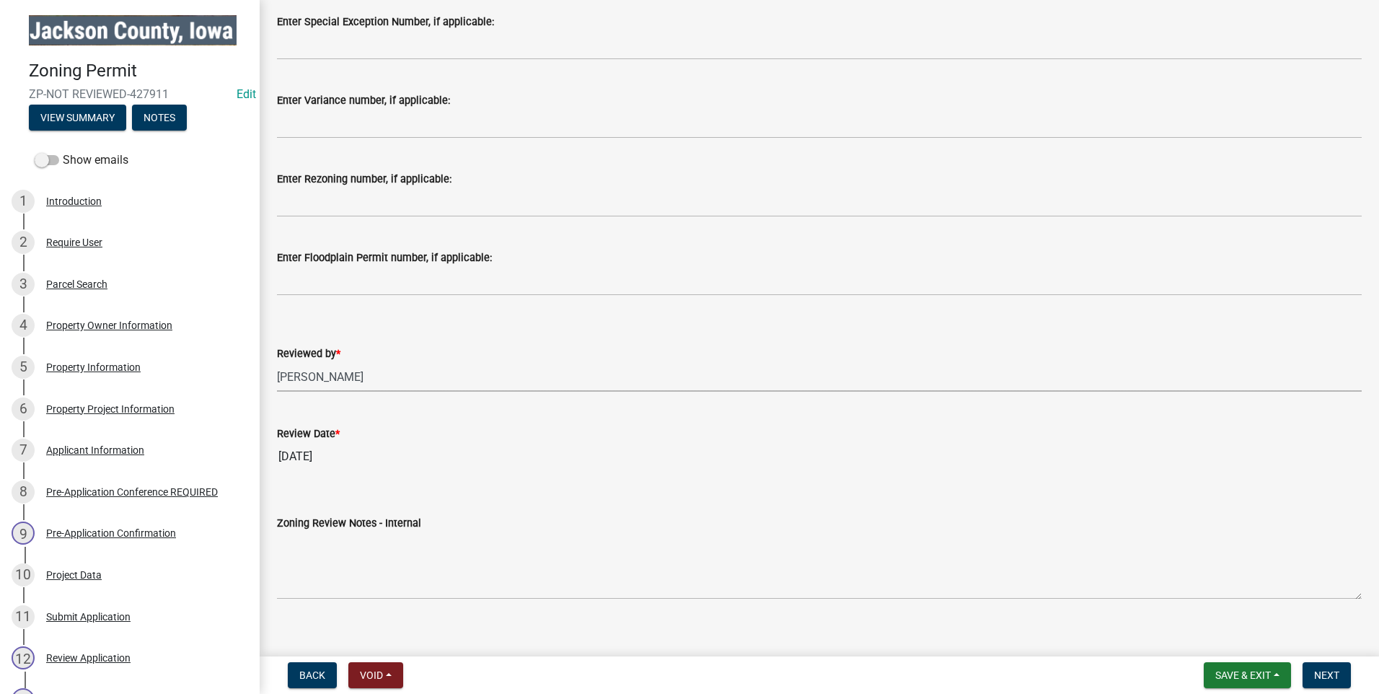
scroll to position [678, 0]
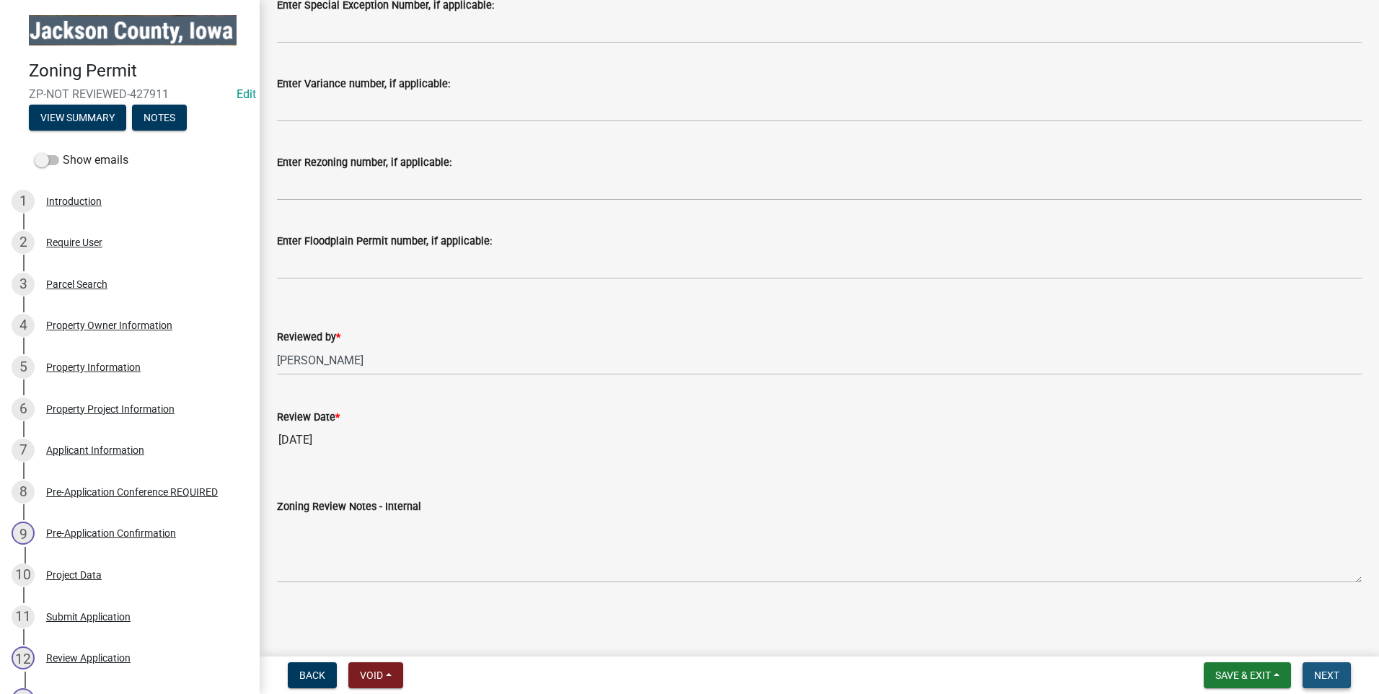
click at [1330, 679] on span "Next" at bounding box center [1326, 675] width 25 height 12
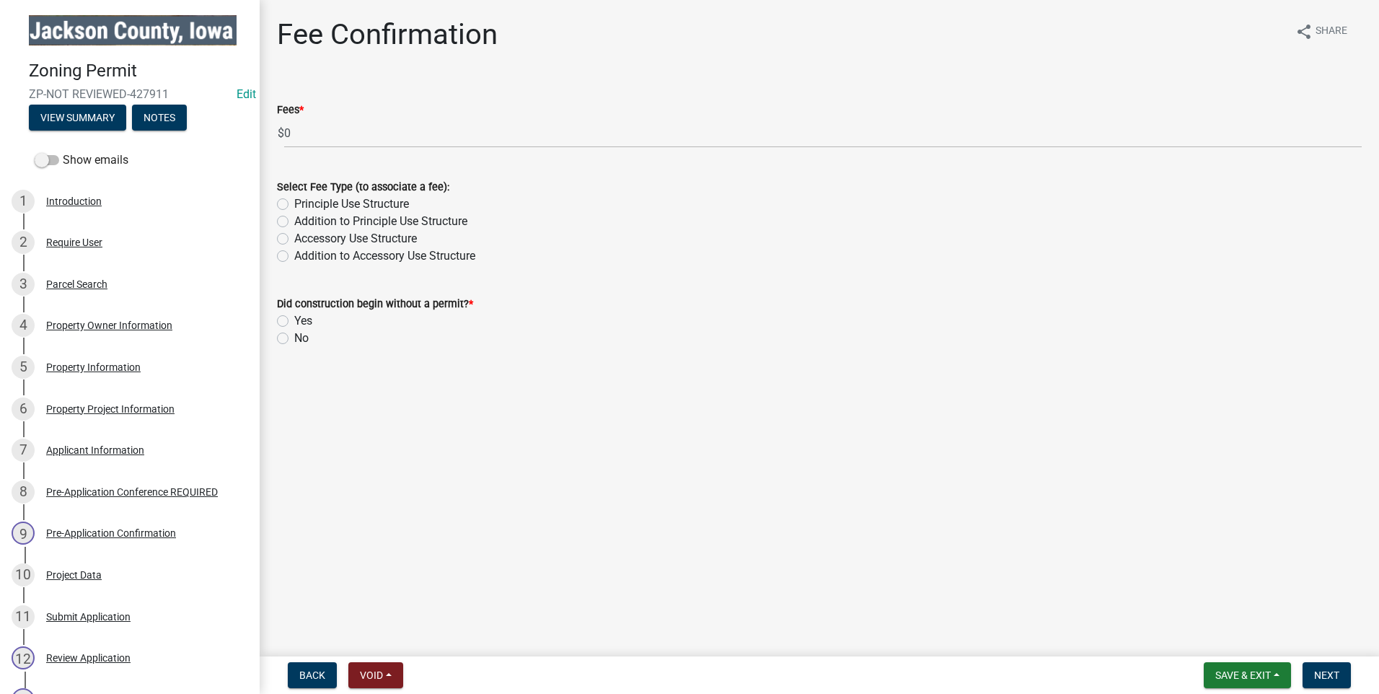
click at [294, 203] on label "Principle Use Structure" at bounding box center [351, 203] width 115 height 17
click at [294, 203] on input "Principle Use Structure" at bounding box center [298, 199] width 9 height 9
radio input "true"
click at [294, 340] on label "No" at bounding box center [301, 338] width 14 height 17
click at [294, 339] on input "No" at bounding box center [298, 334] width 9 height 9
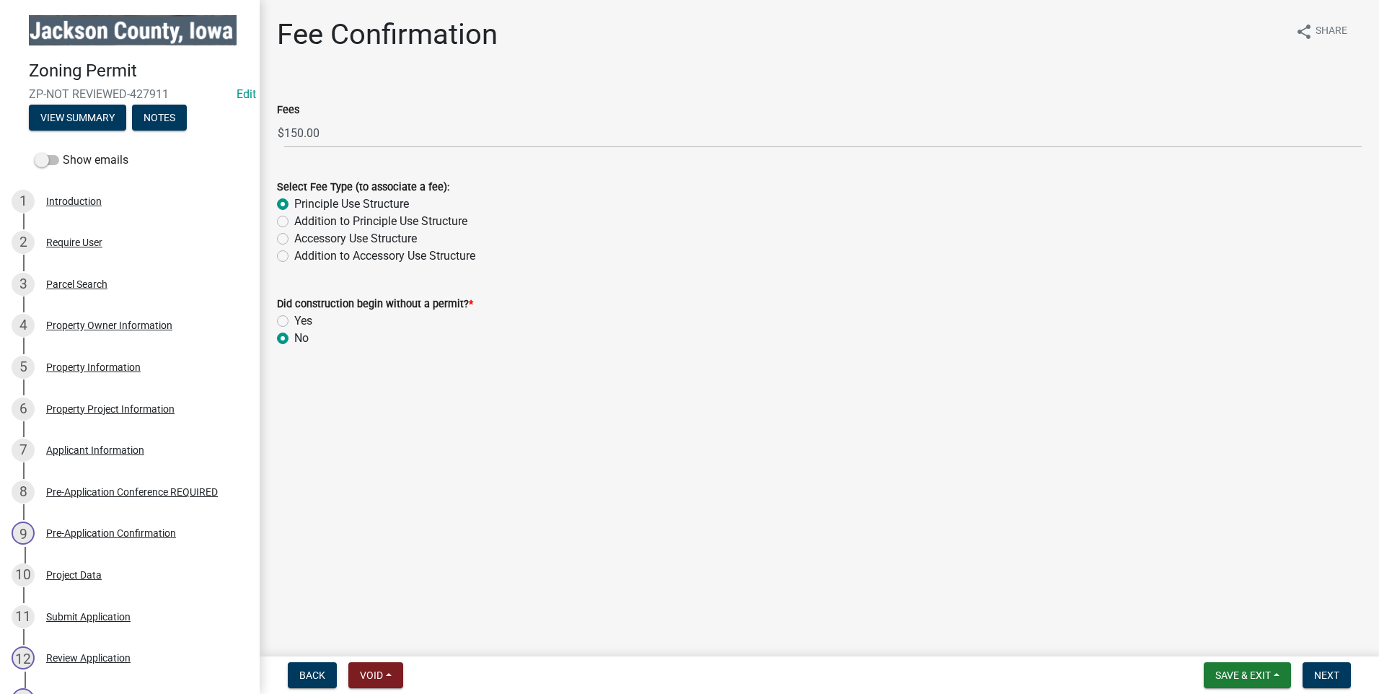
radio input "true"
click at [1329, 674] on span "Next" at bounding box center [1326, 675] width 25 height 12
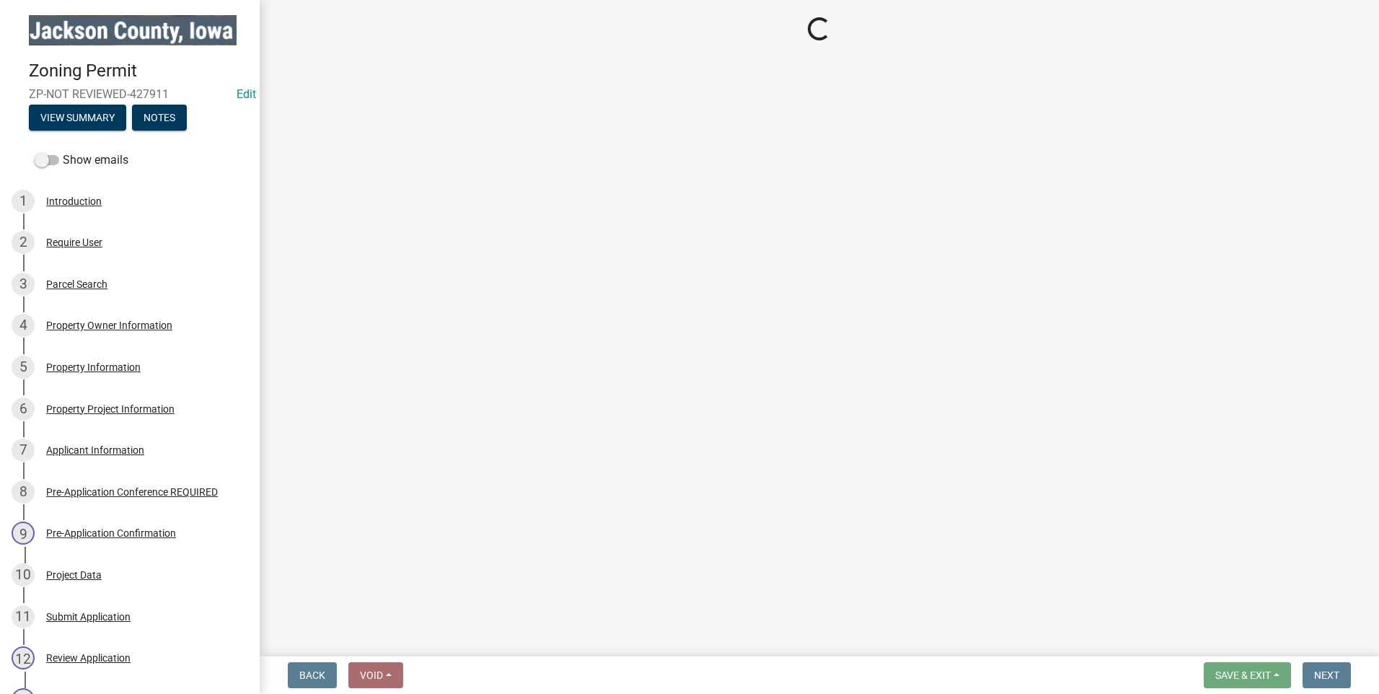
select select "3: 3"
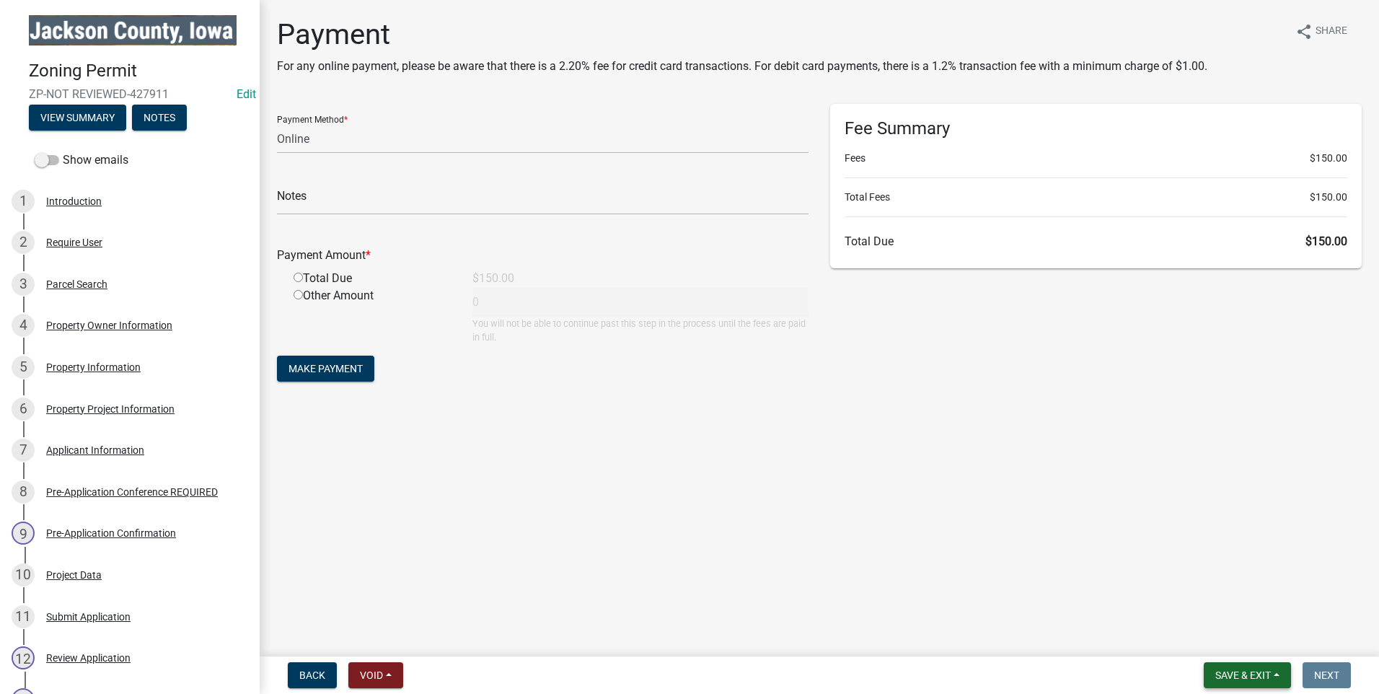
click at [1246, 677] on span "Save & Exit" at bounding box center [1243, 675] width 56 height 12
click at [1238, 635] on button "Save & Exit" at bounding box center [1233, 637] width 115 height 35
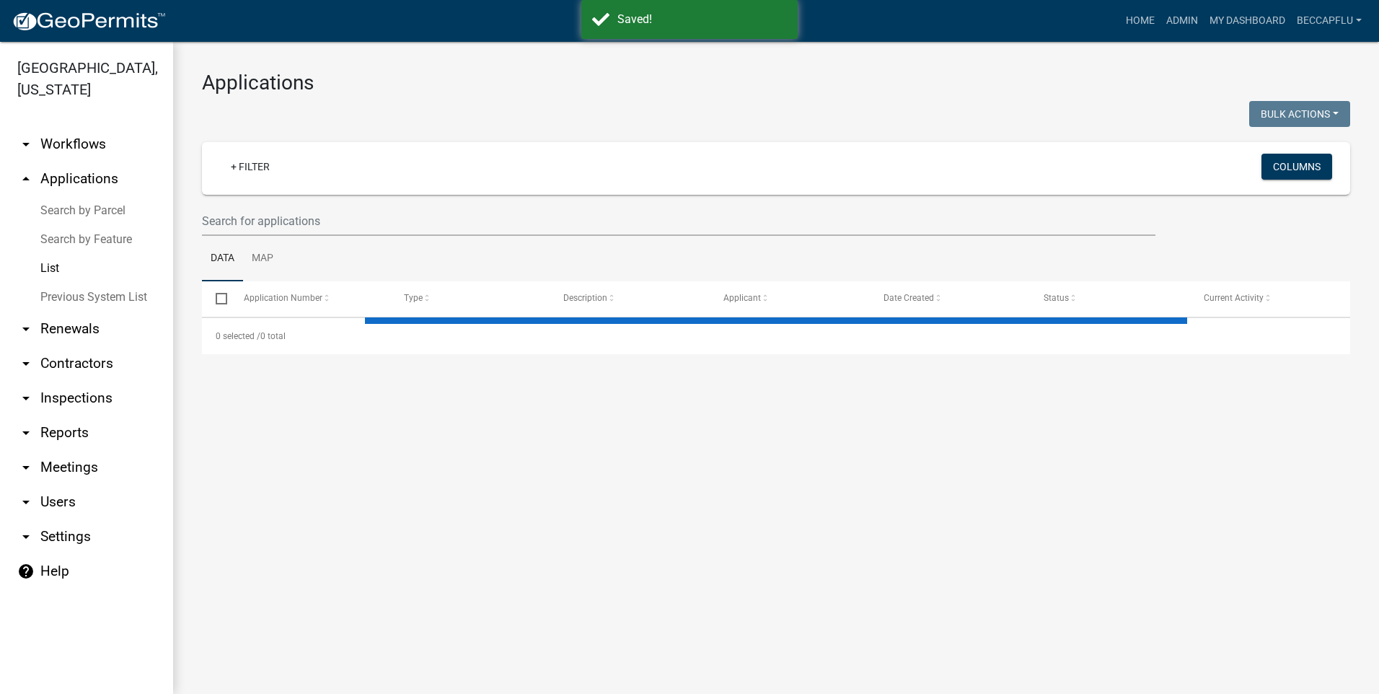
select select "3: 100"
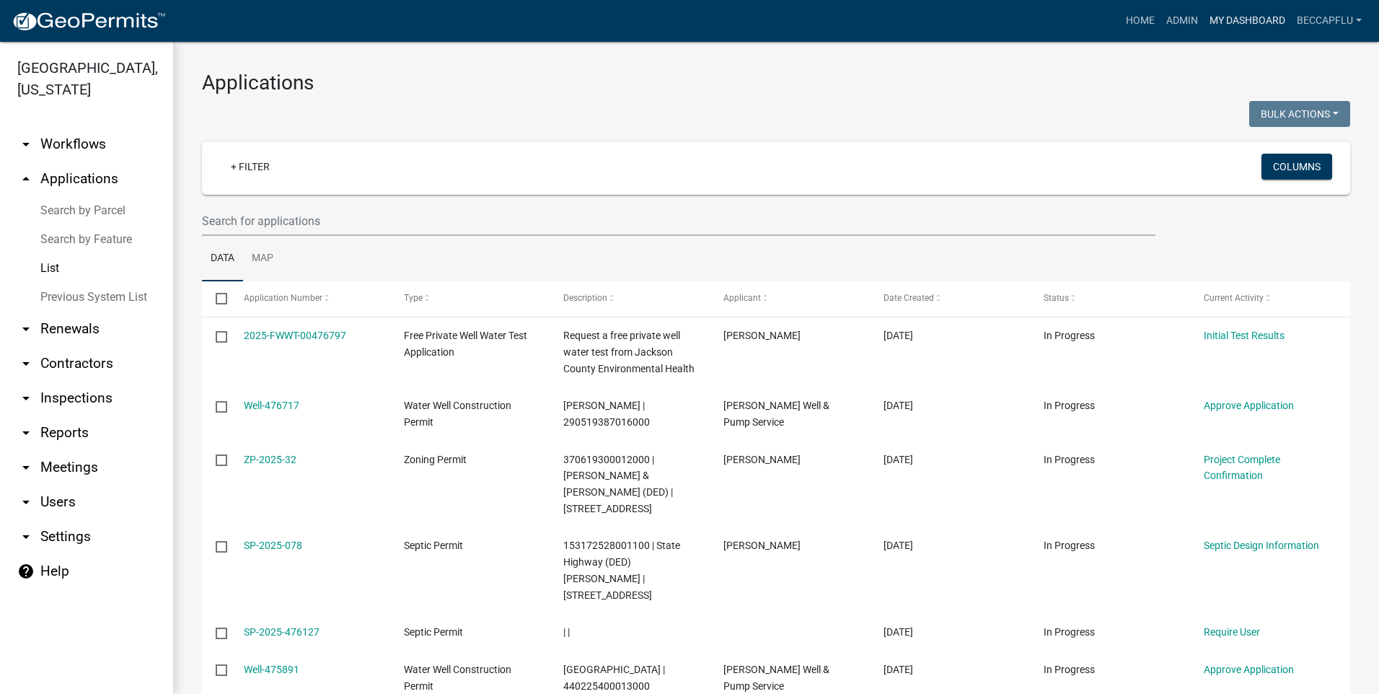
click at [1246, 19] on link "My Dashboard" at bounding box center [1247, 20] width 87 height 27
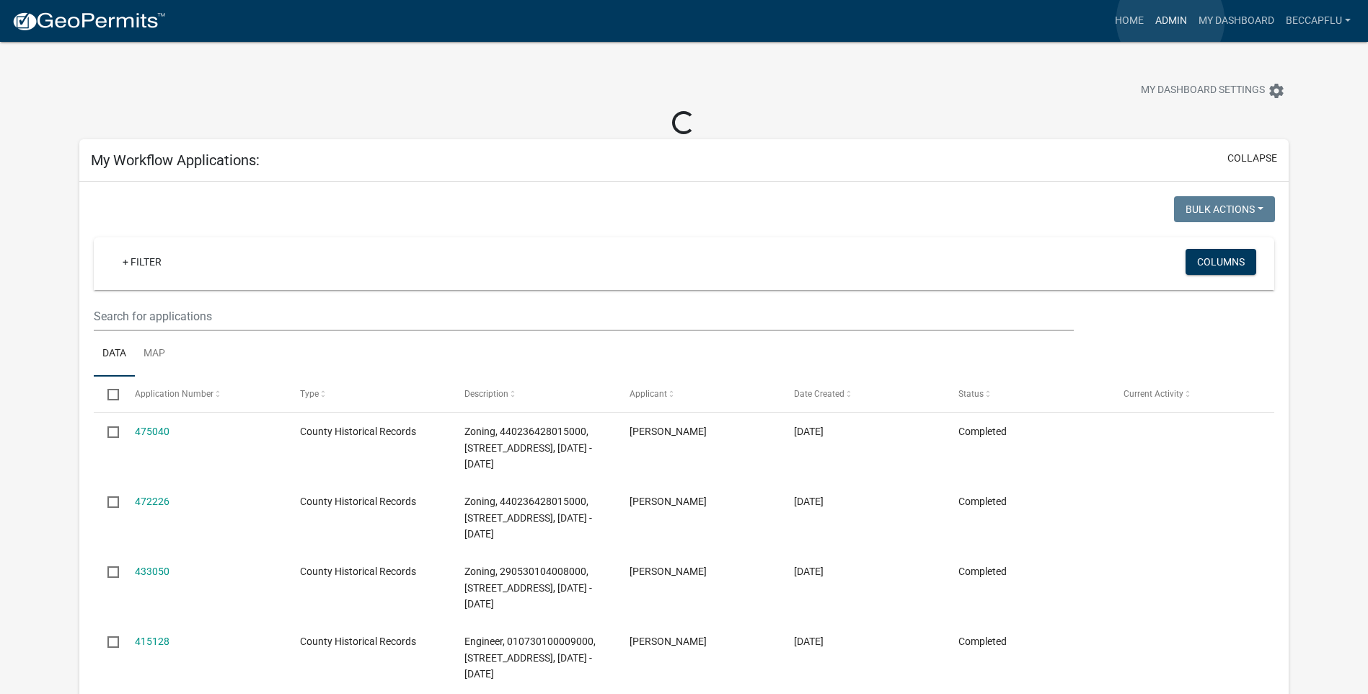
click at [1171, 20] on link "Admin" at bounding box center [1171, 20] width 43 height 27
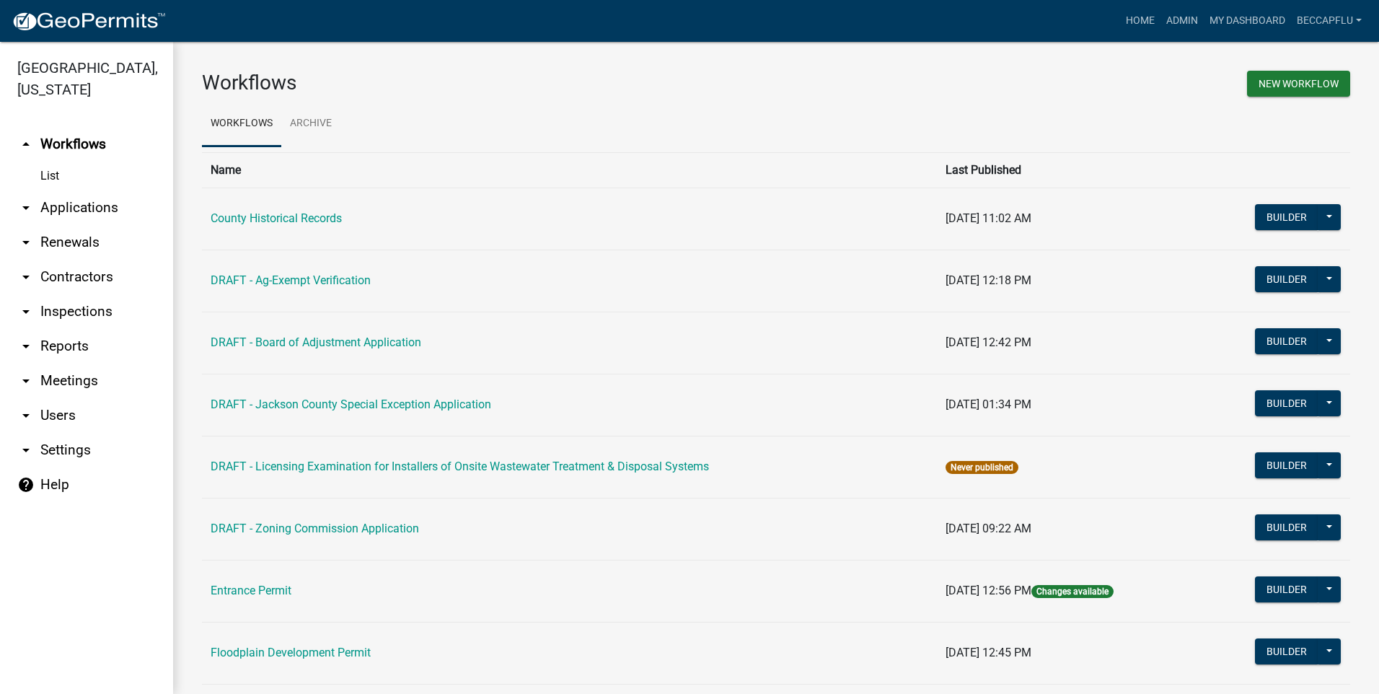
click at [86, 190] on link "arrow_drop_down Applications" at bounding box center [86, 207] width 173 height 35
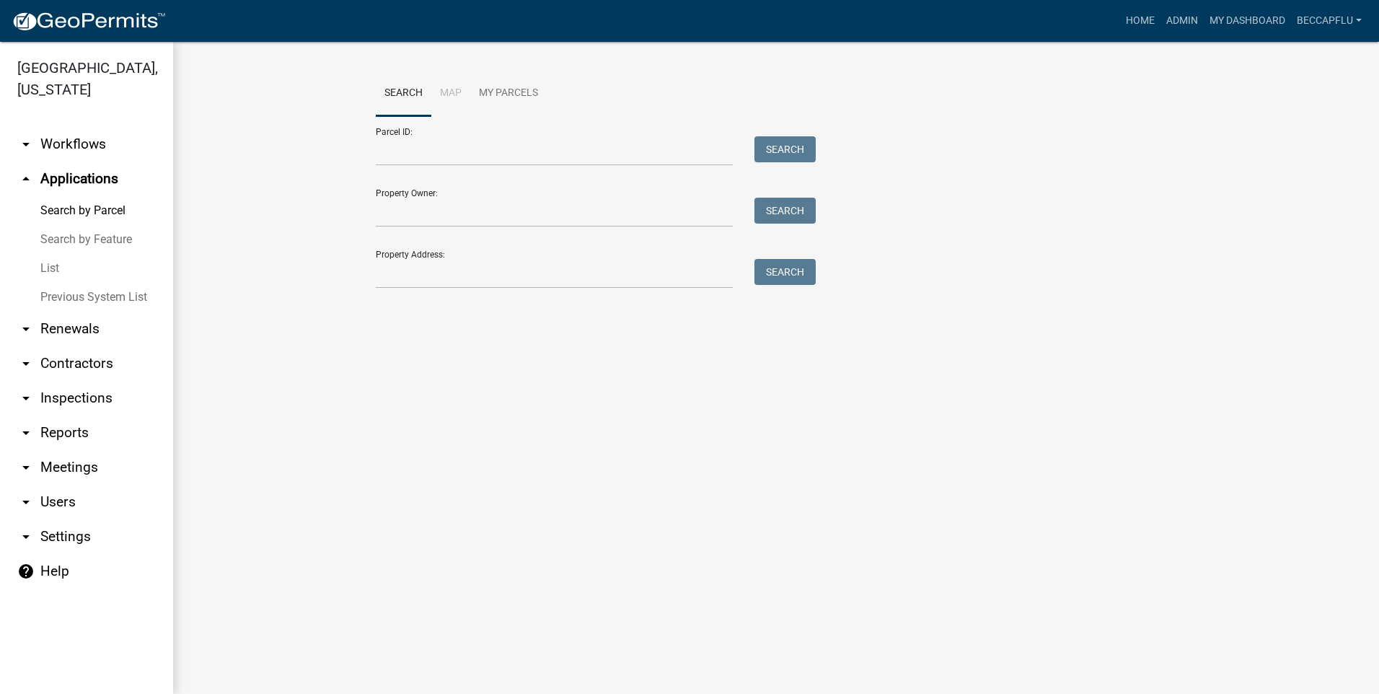
click at [52, 254] on link "List" at bounding box center [86, 268] width 173 height 29
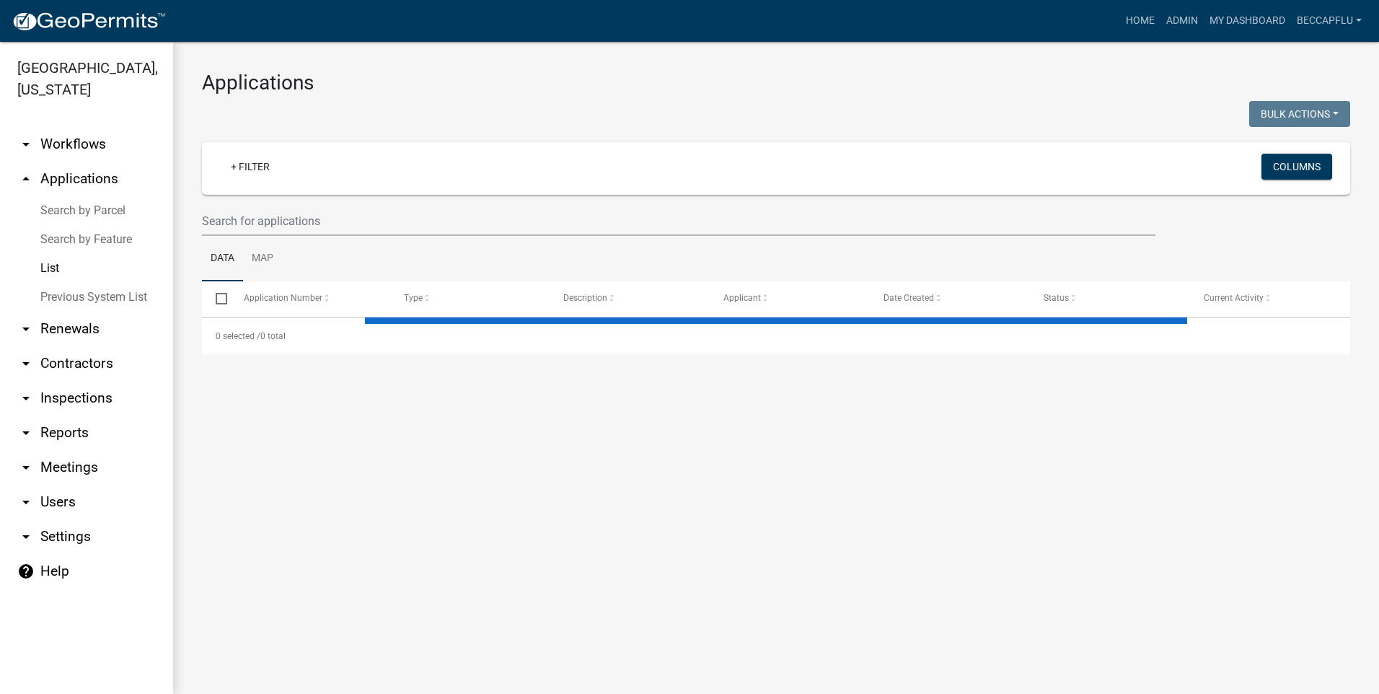
select select "3: 100"
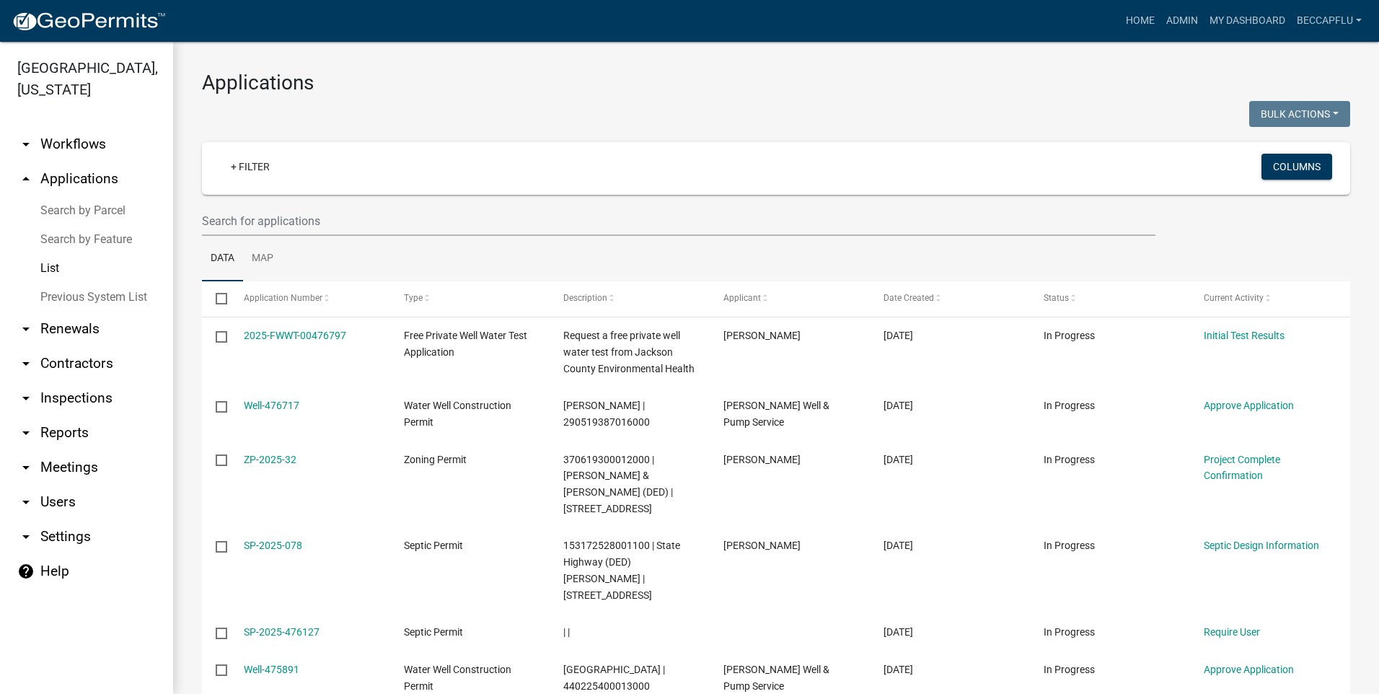
click at [82, 127] on link "arrow_drop_down Workflows" at bounding box center [86, 144] width 173 height 35
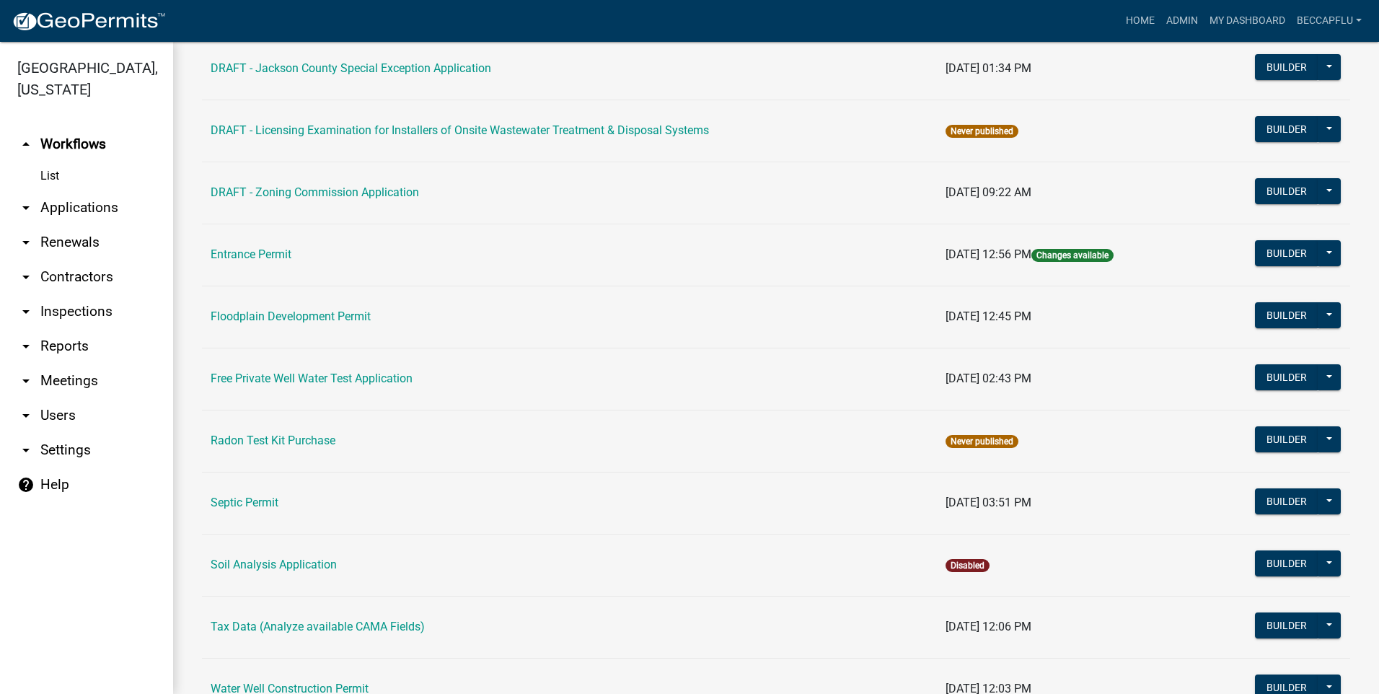
scroll to position [465, 0]
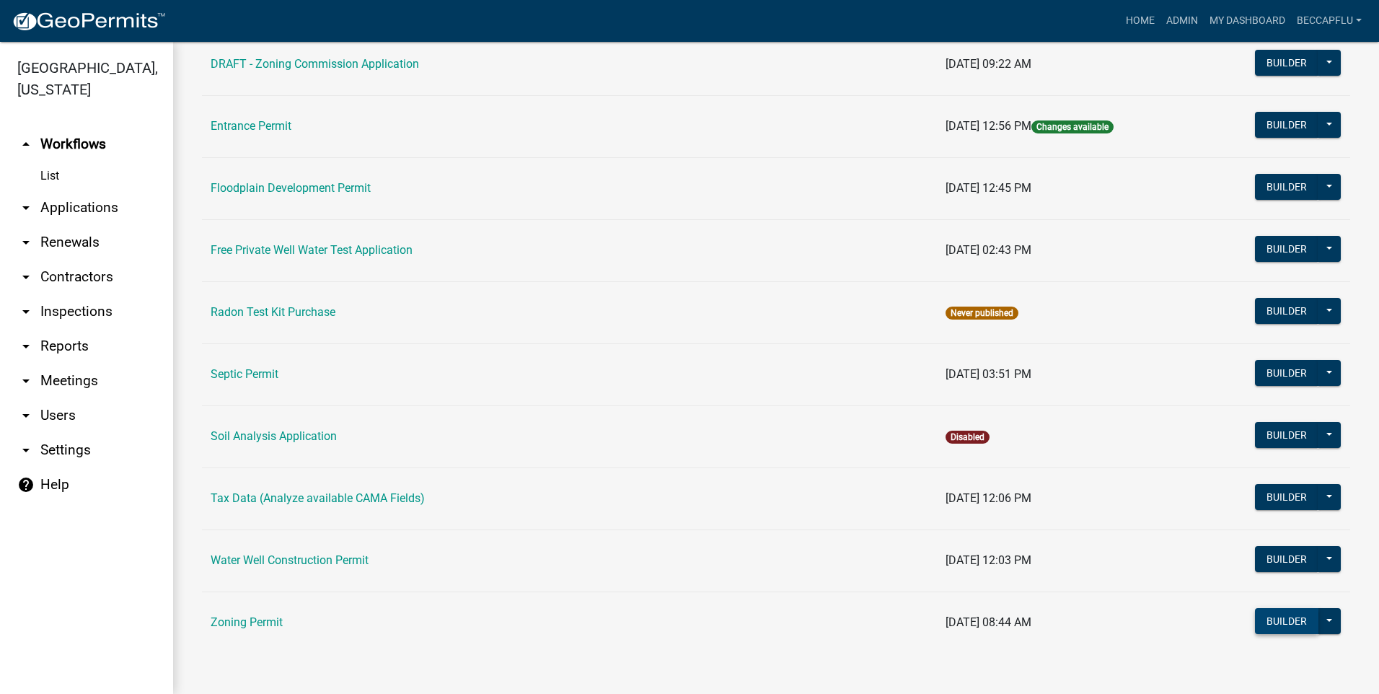
click at [1283, 613] on button "Builder" at bounding box center [1286, 621] width 63 height 26
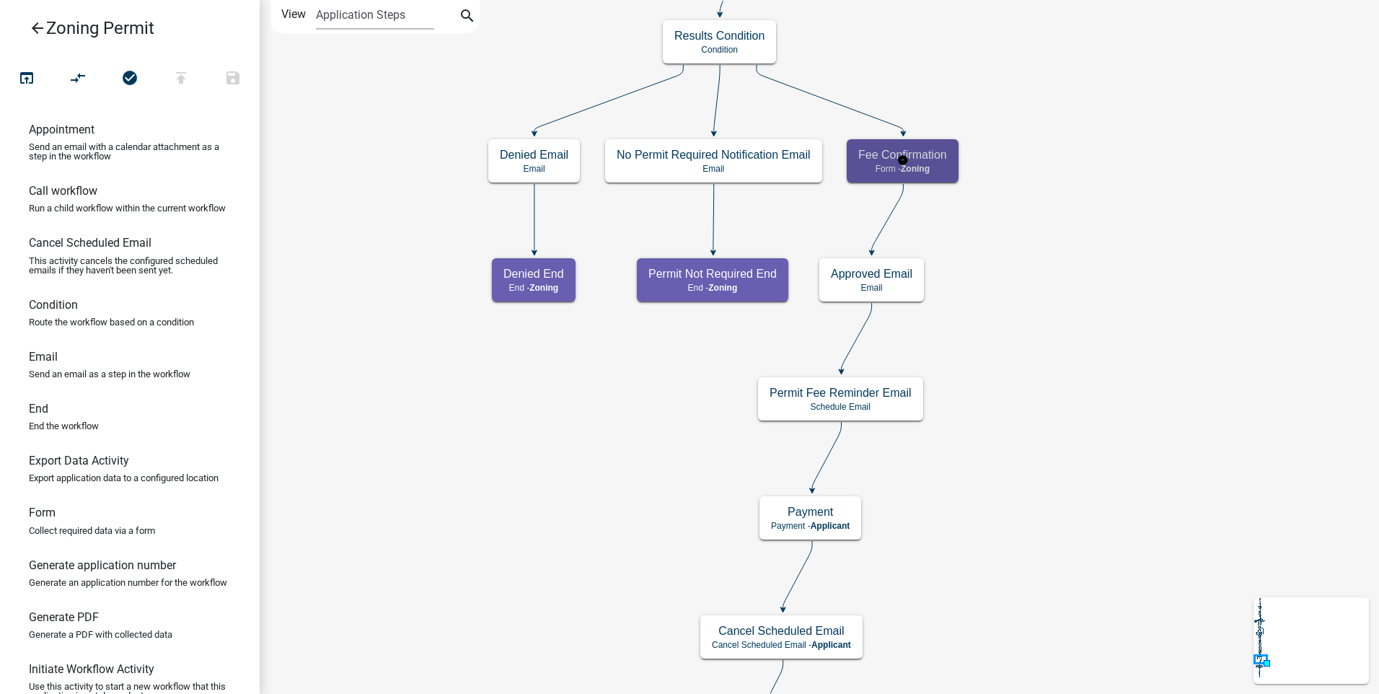
click at [933, 162] on h5 "Fee Confirmation" at bounding box center [902, 155] width 89 height 14
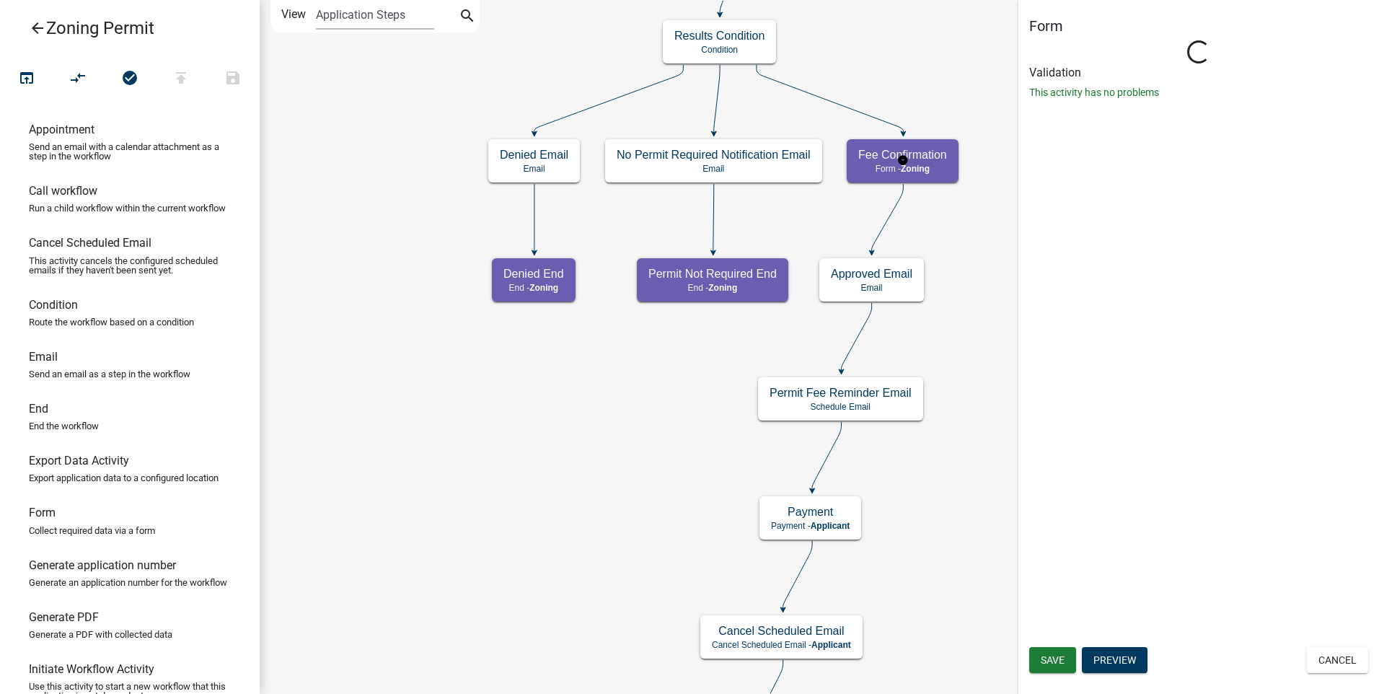
select select "A8148ACC-5858-49B2-8A59-EA54C070B024"
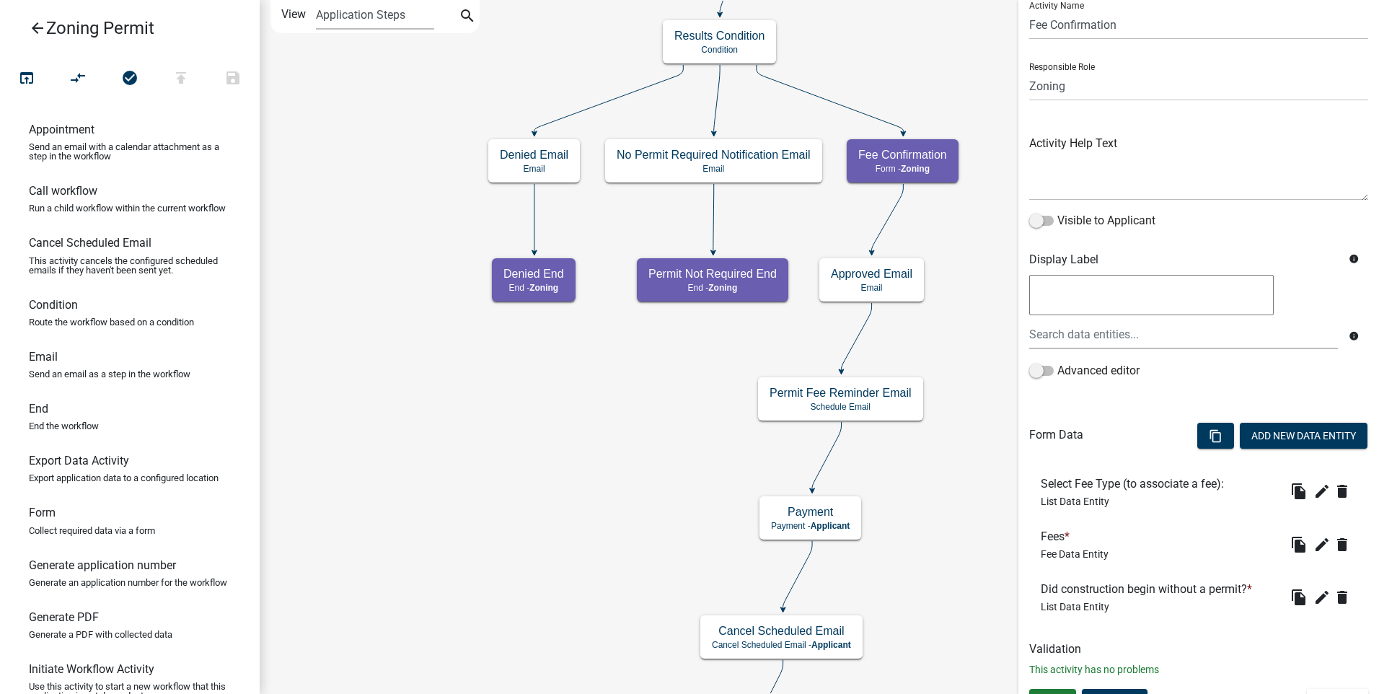
scroll to position [75, 0]
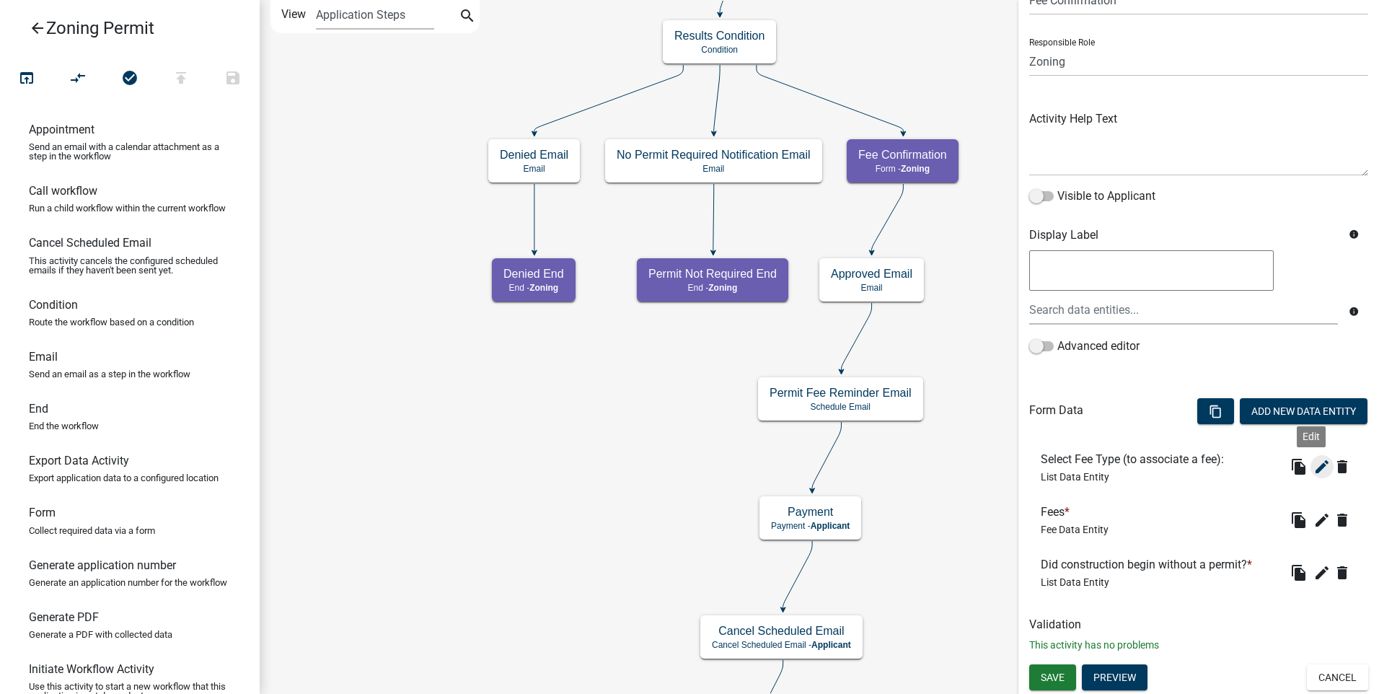
click at [1314, 462] on icon "edit" at bounding box center [1322, 466] width 17 height 17
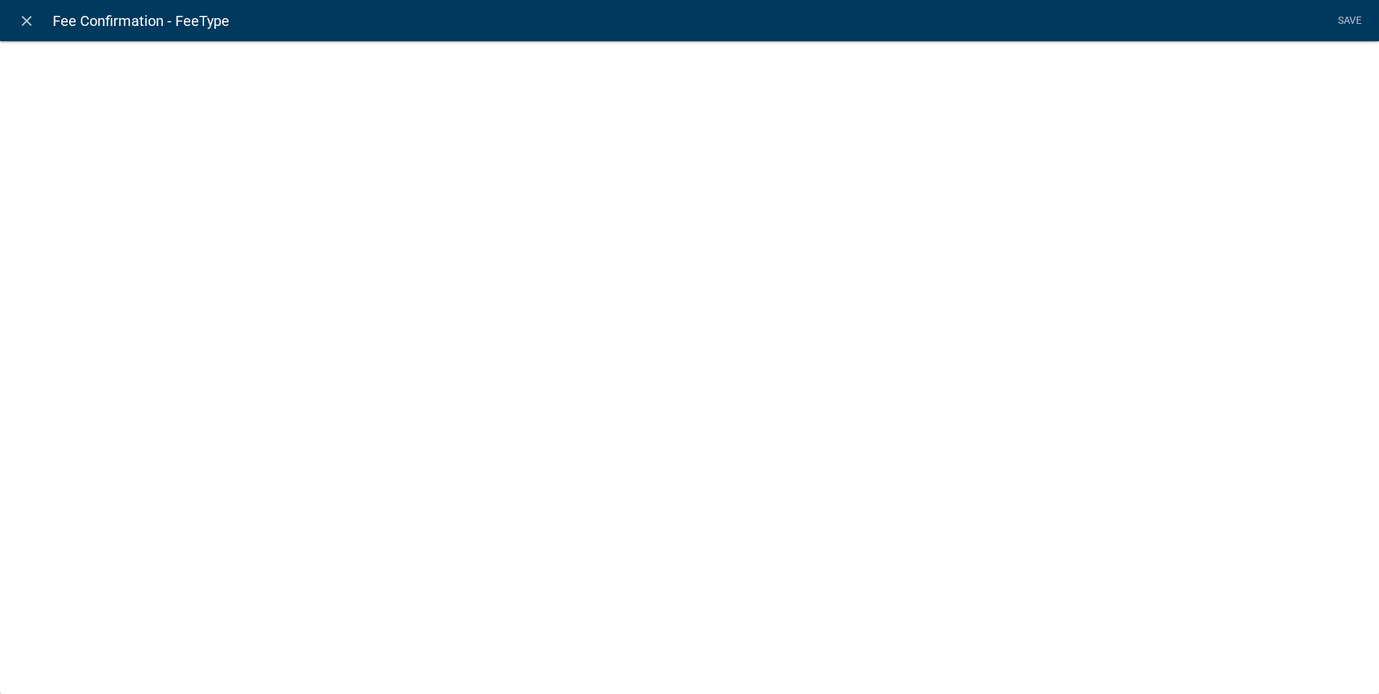
select select "list-data"
select select "custom-list-c199e824-bf98-42bf-9b21-82bac91a8121"
select select
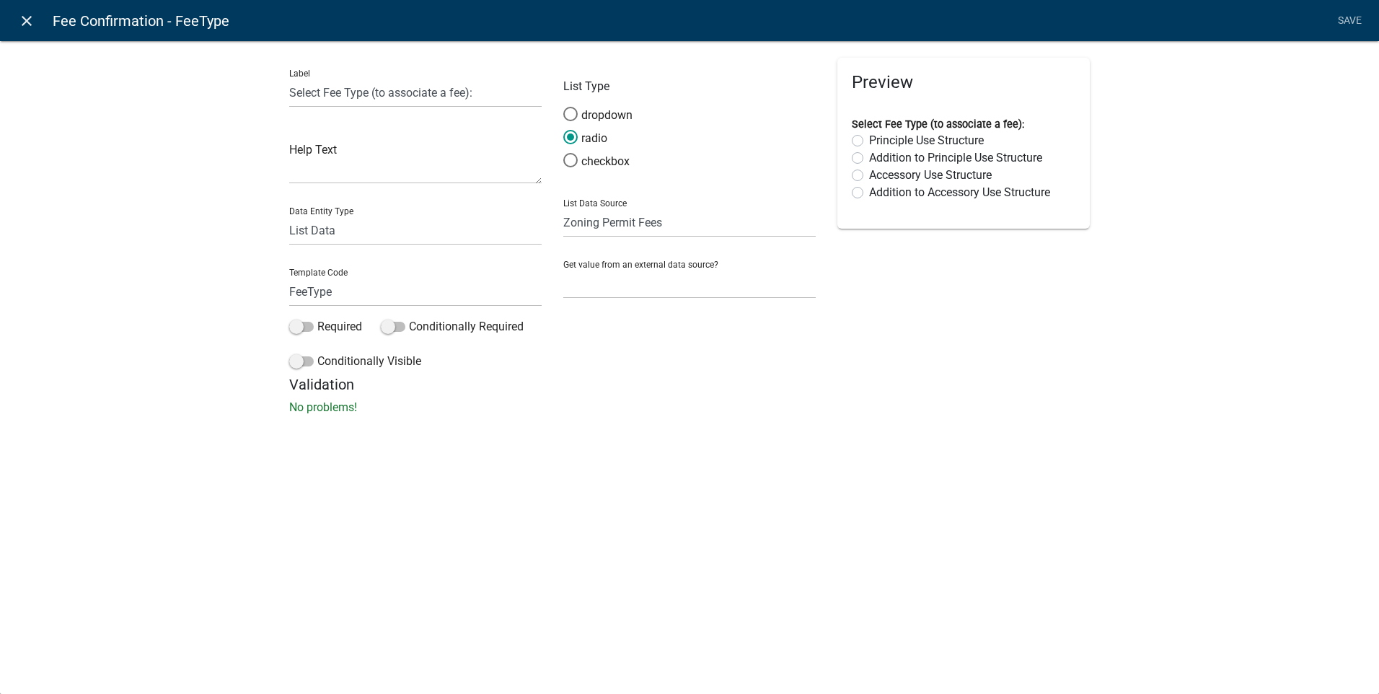
click at [23, 17] on icon "close" at bounding box center [26, 20] width 17 height 17
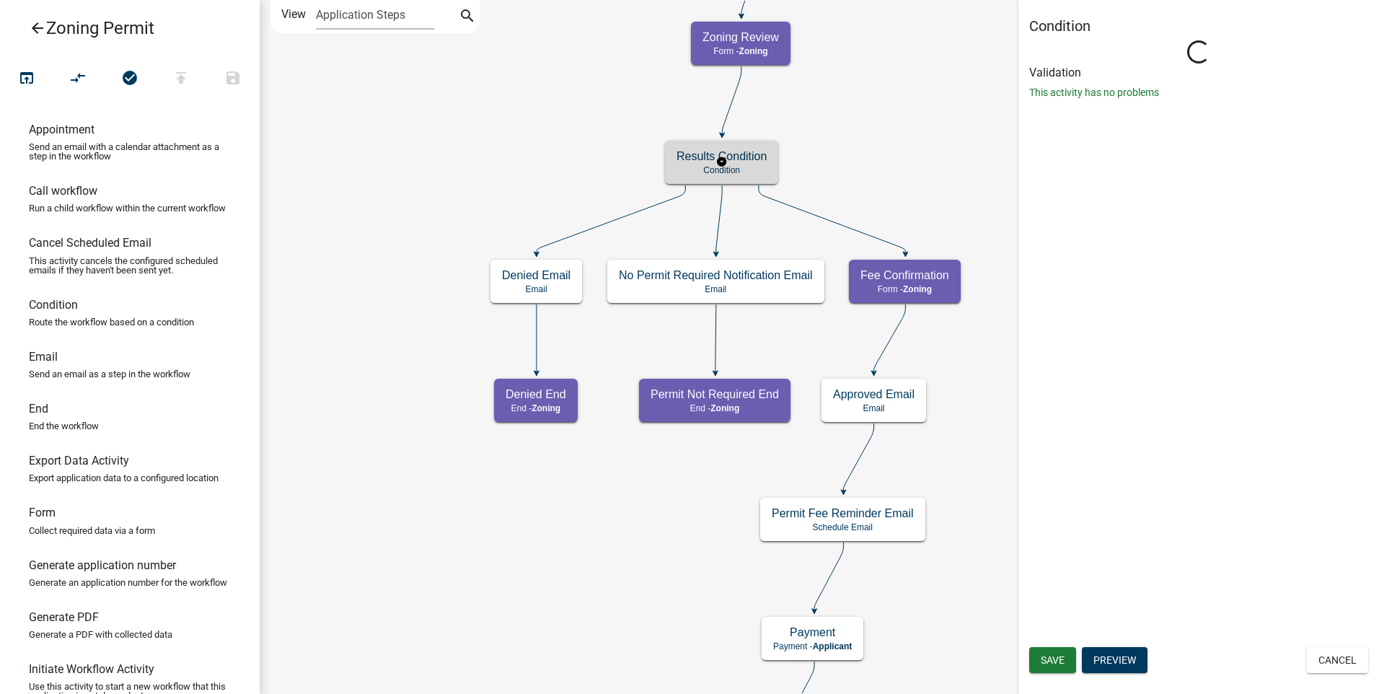
scroll to position [0, 0]
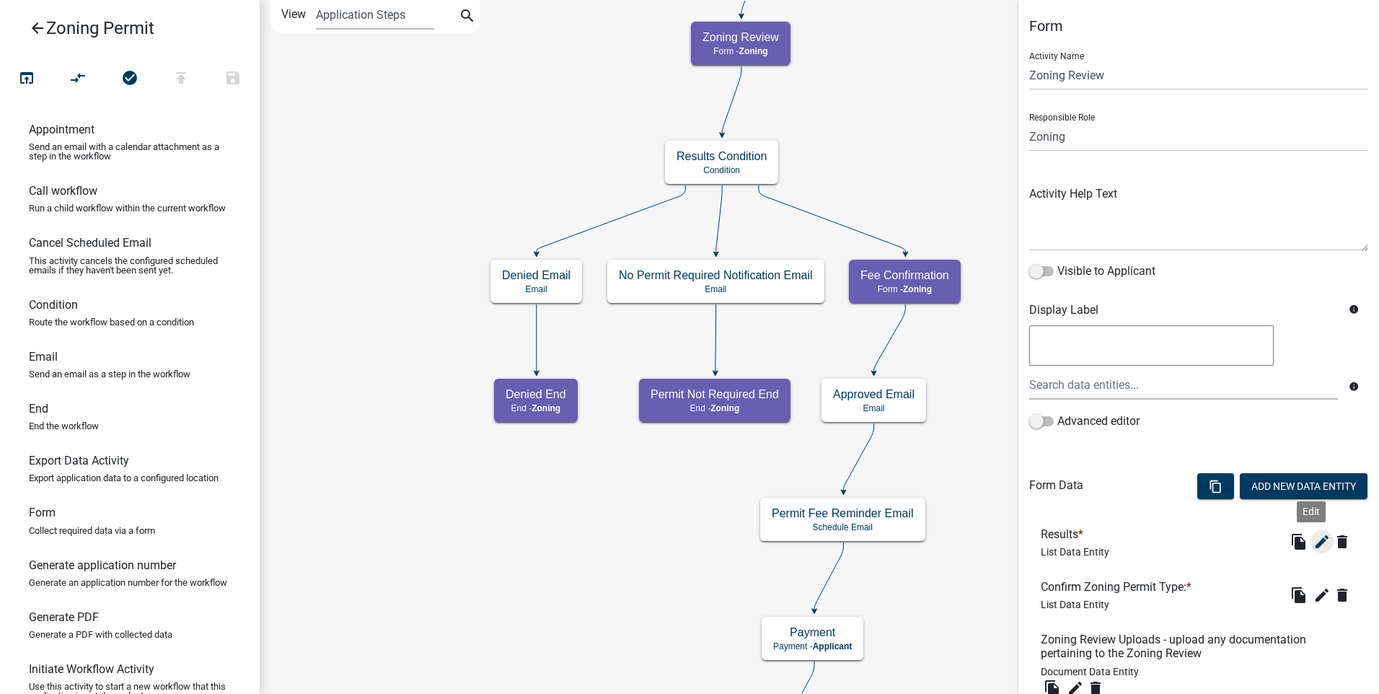
click at [1314, 542] on icon "edit" at bounding box center [1322, 541] width 17 height 17
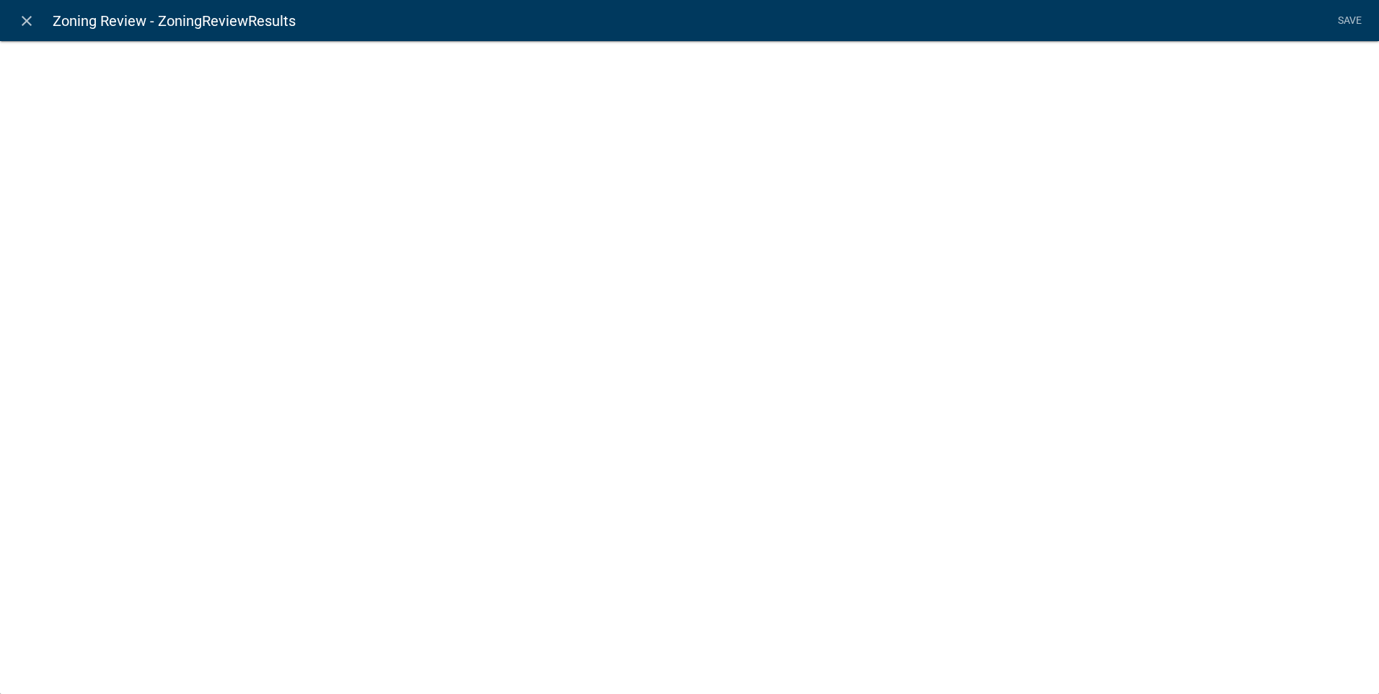
select select "list-data"
select select
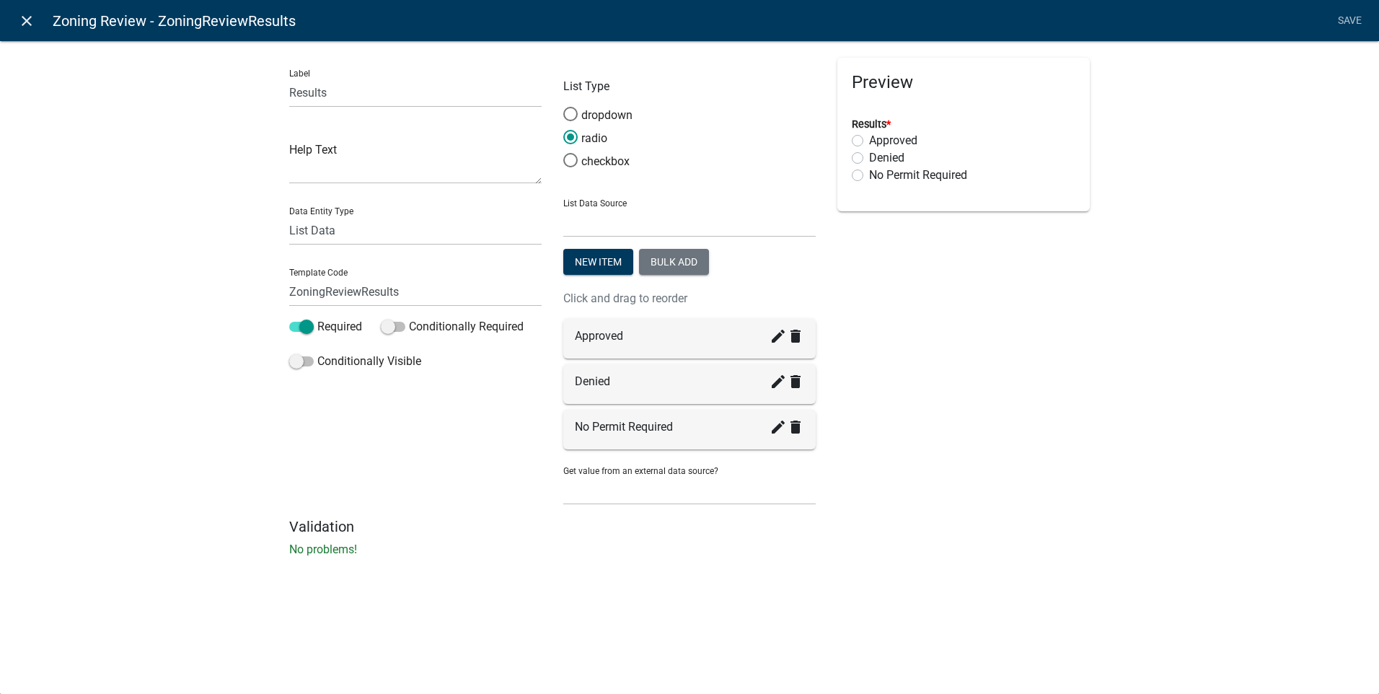
click at [24, 19] on icon "close" at bounding box center [26, 20] width 17 height 17
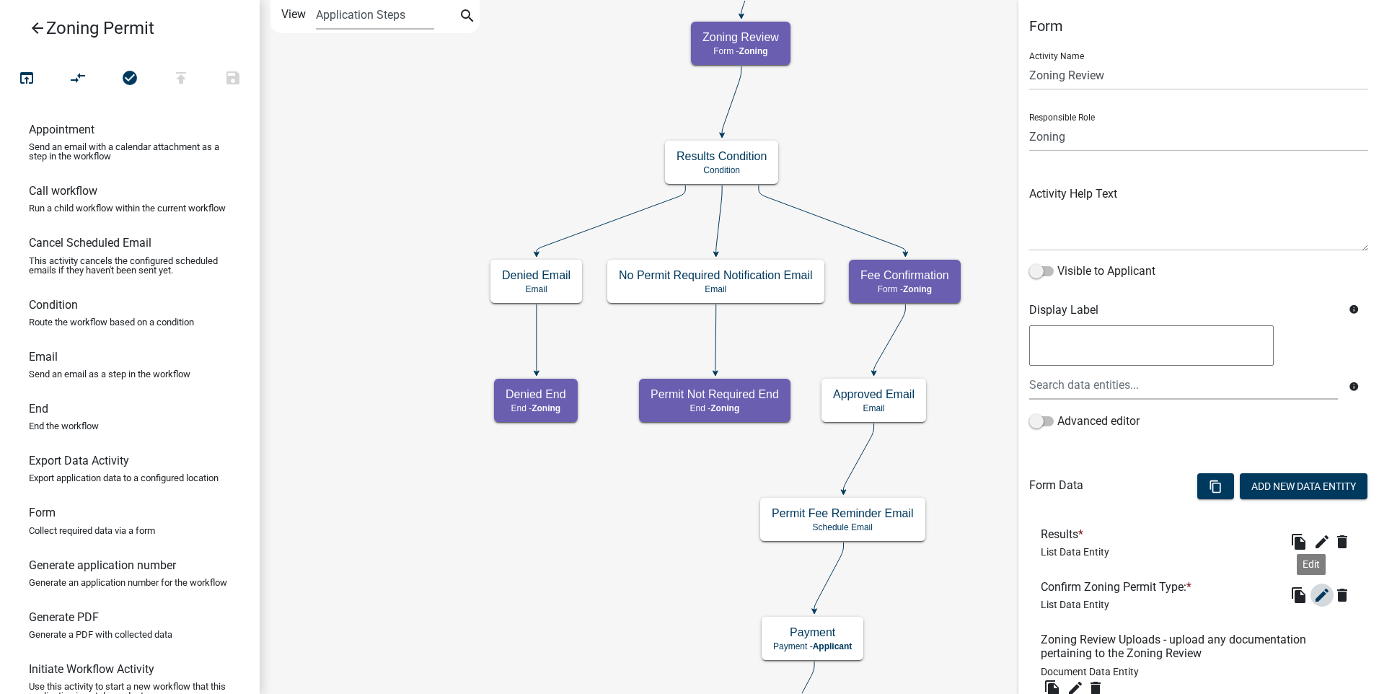
click at [1314, 590] on icon "edit" at bounding box center [1322, 594] width 17 height 17
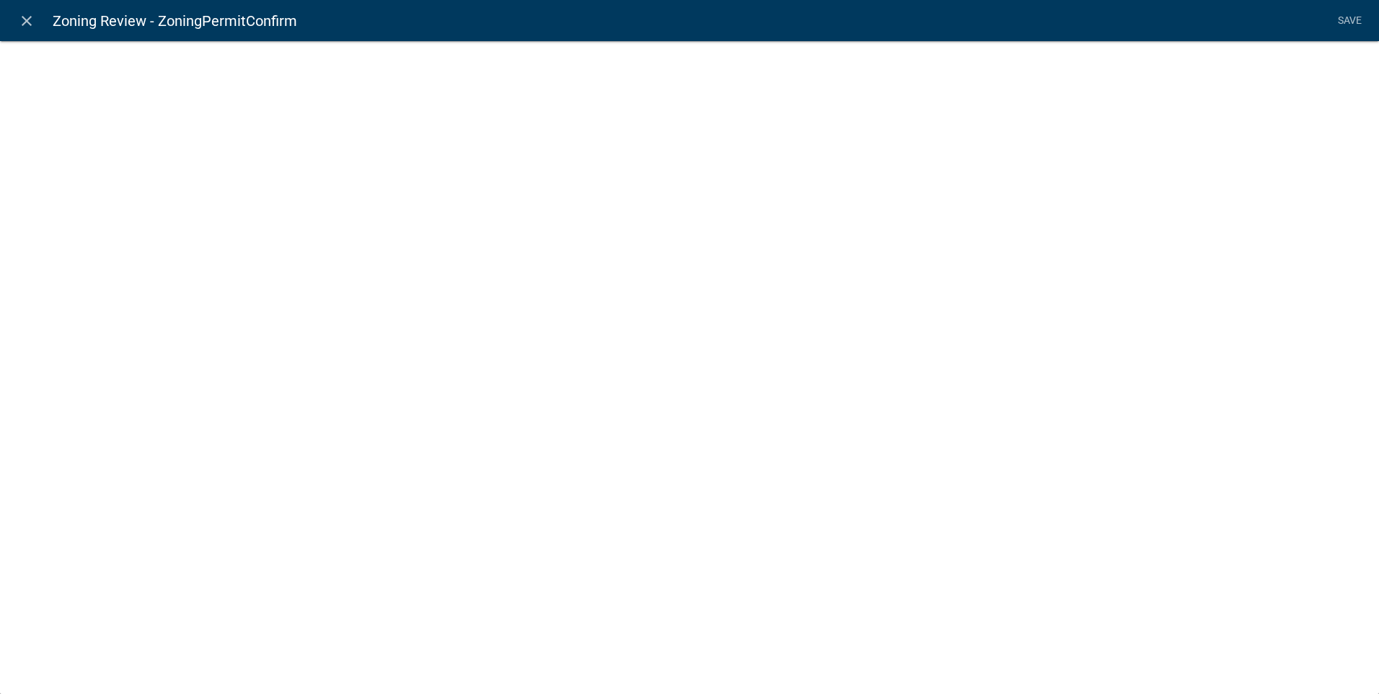
select select "list-data"
select select
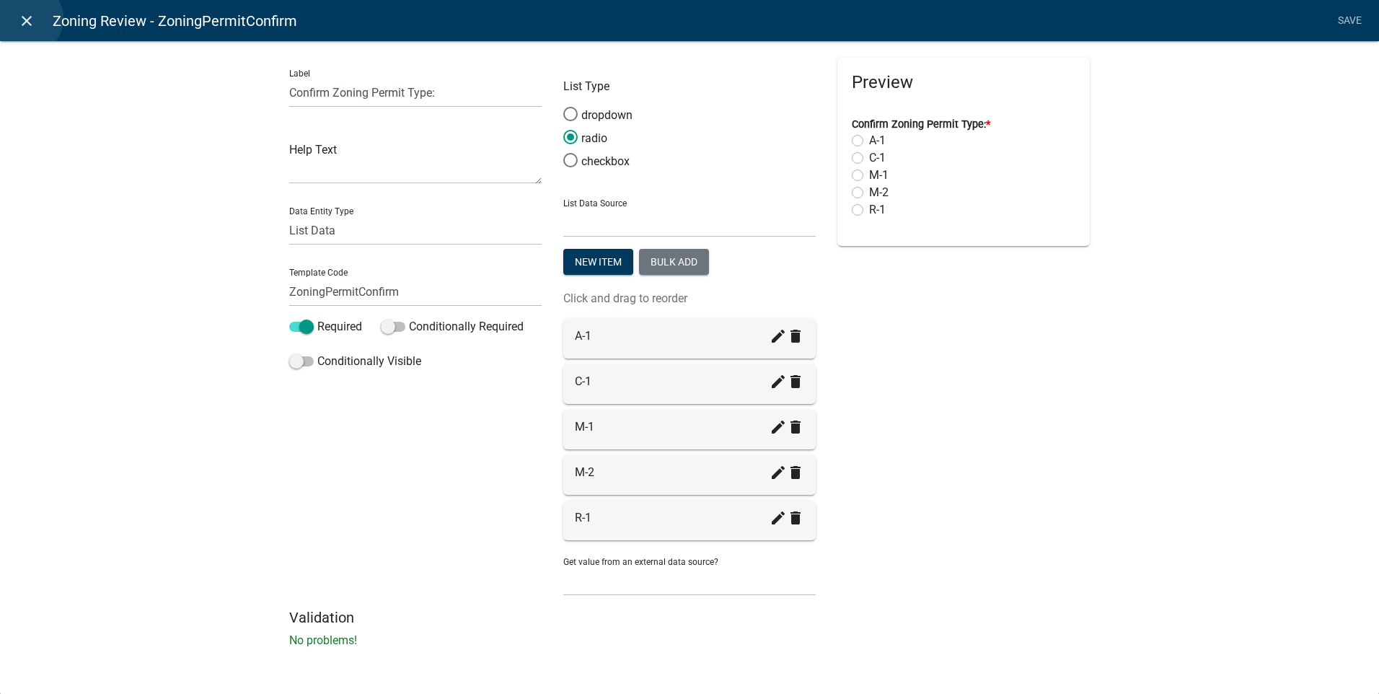
click at [27, 19] on icon "close" at bounding box center [26, 20] width 17 height 17
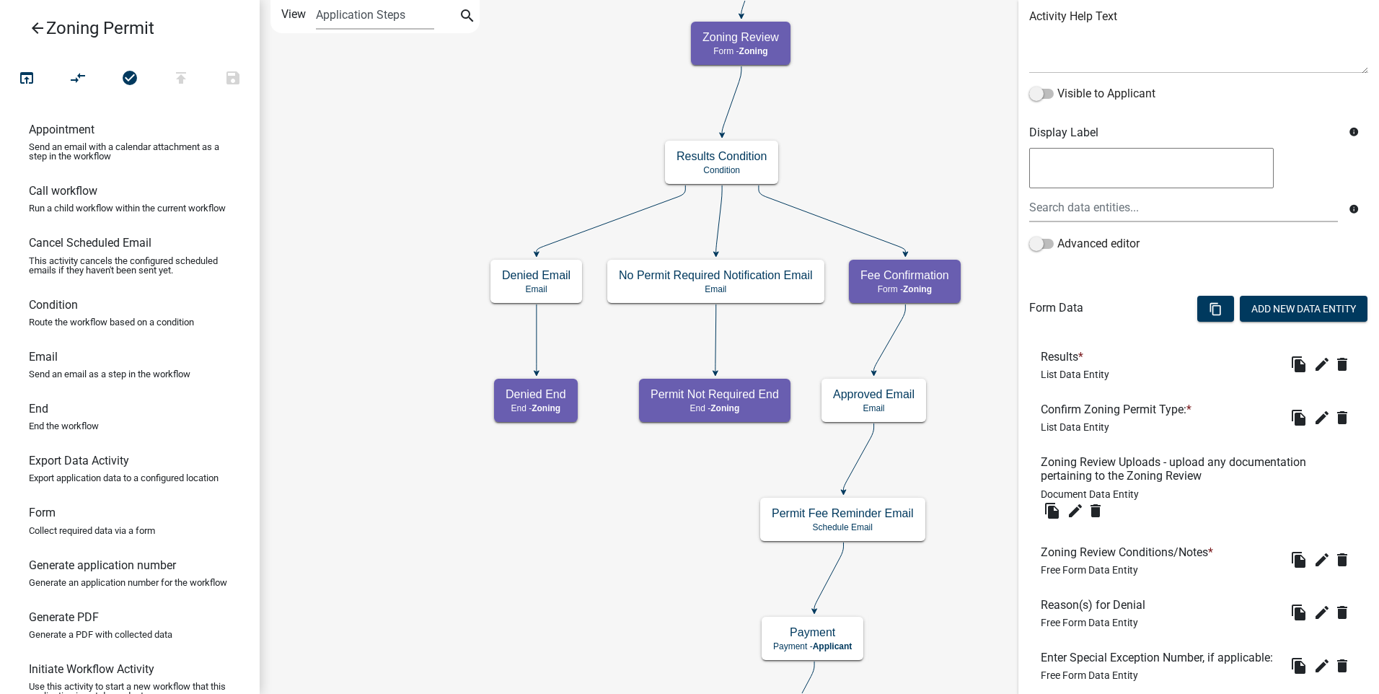
scroll to position [216, 0]
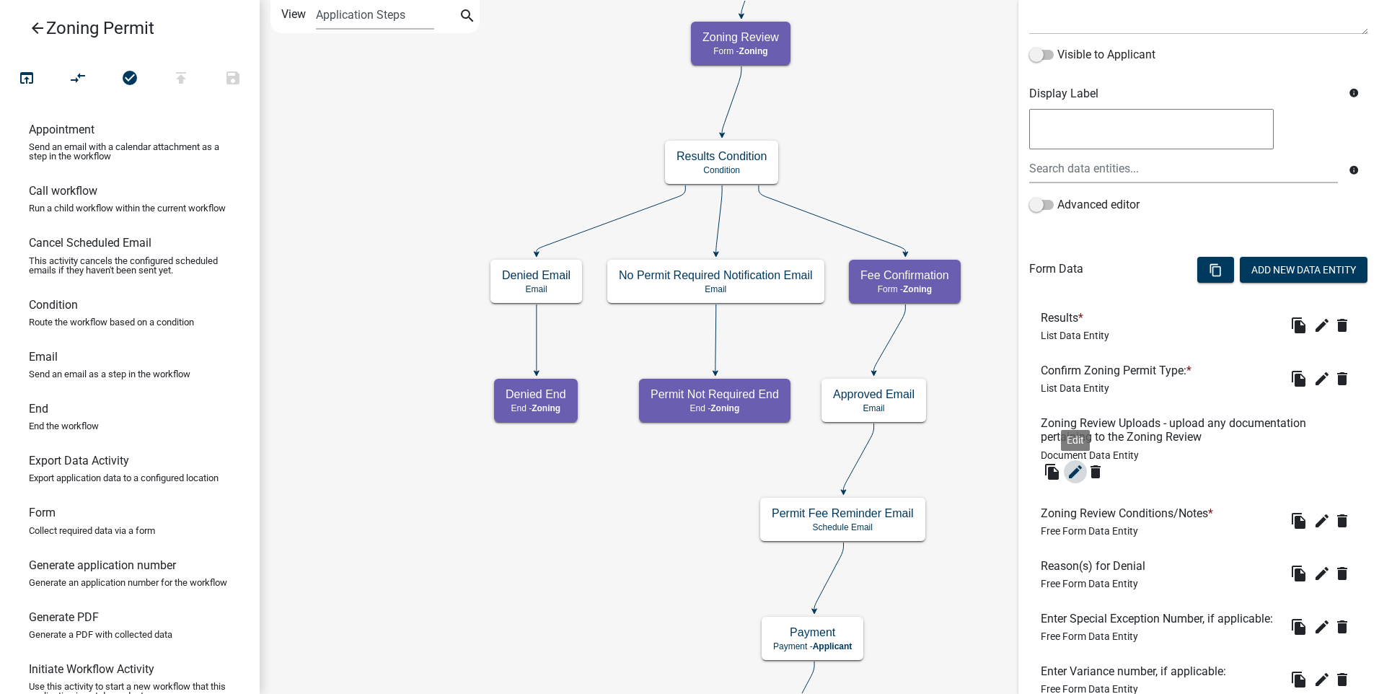
click at [1077, 469] on icon "edit" at bounding box center [1075, 471] width 17 height 17
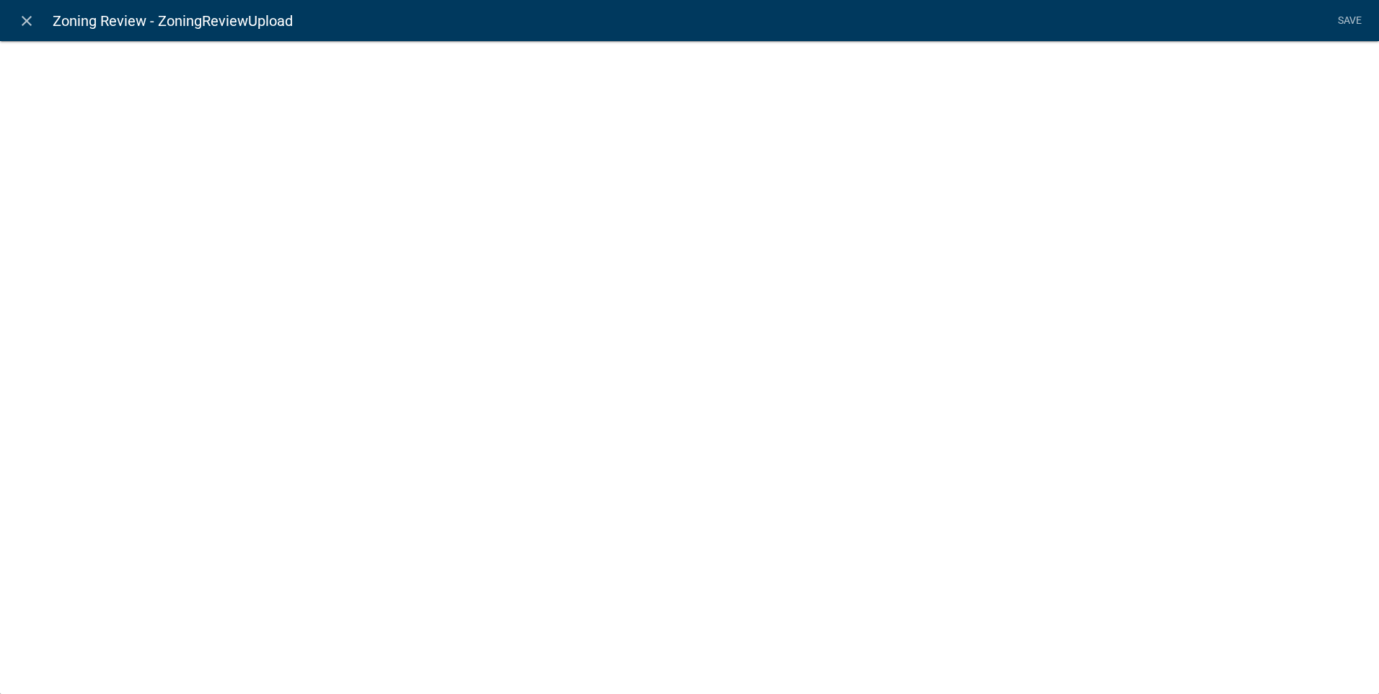
select select "document"
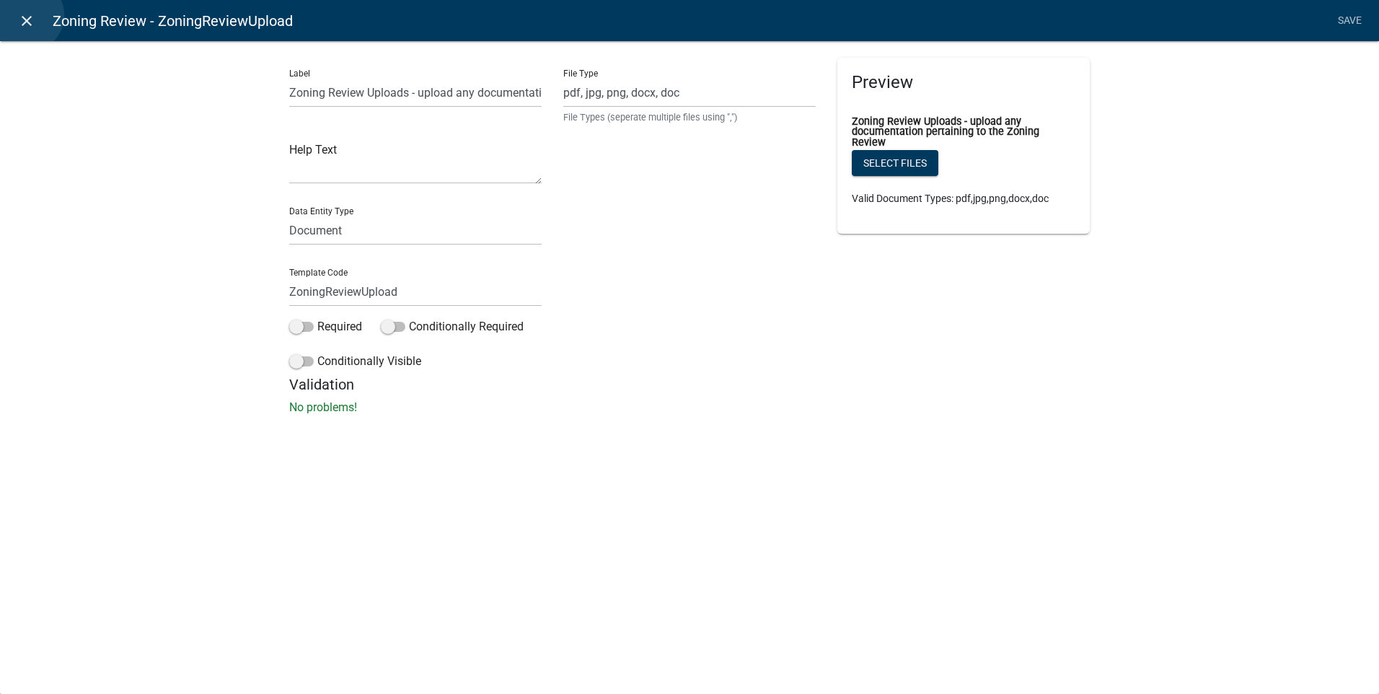
click at [27, 15] on icon "close" at bounding box center [26, 20] width 17 height 17
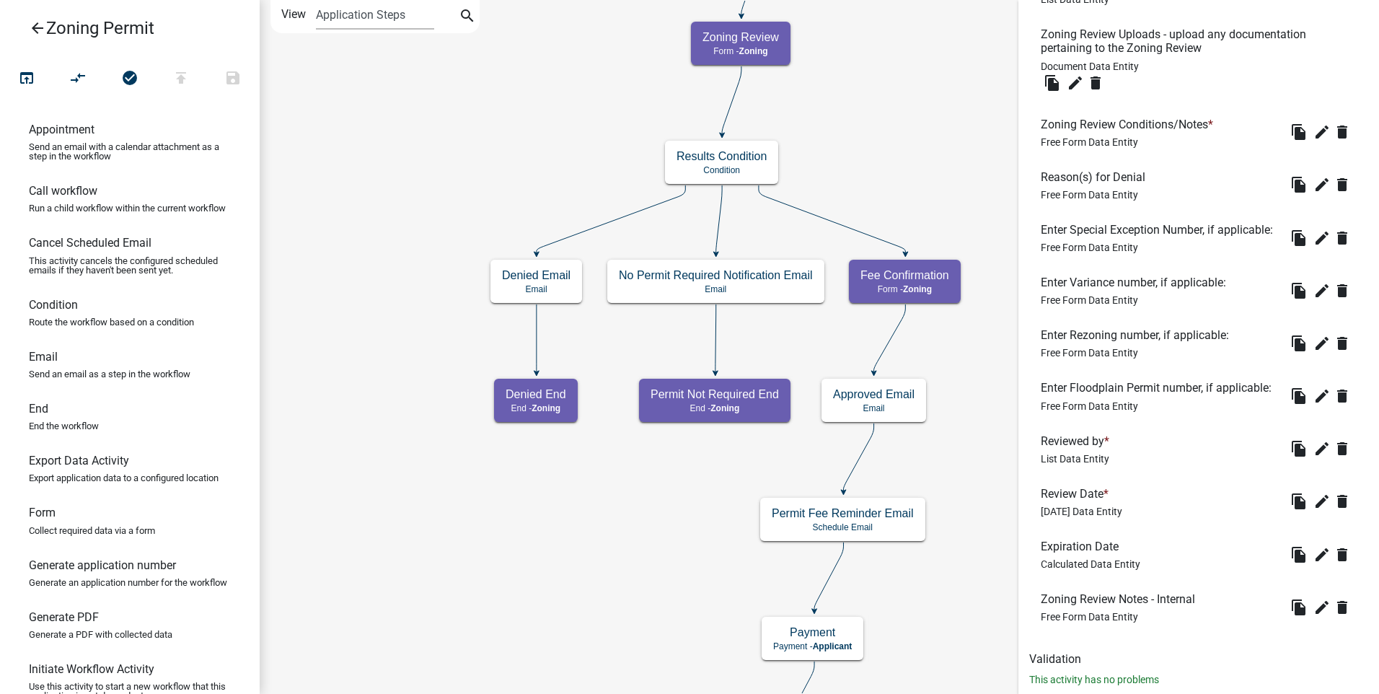
scroll to position [667, 0]
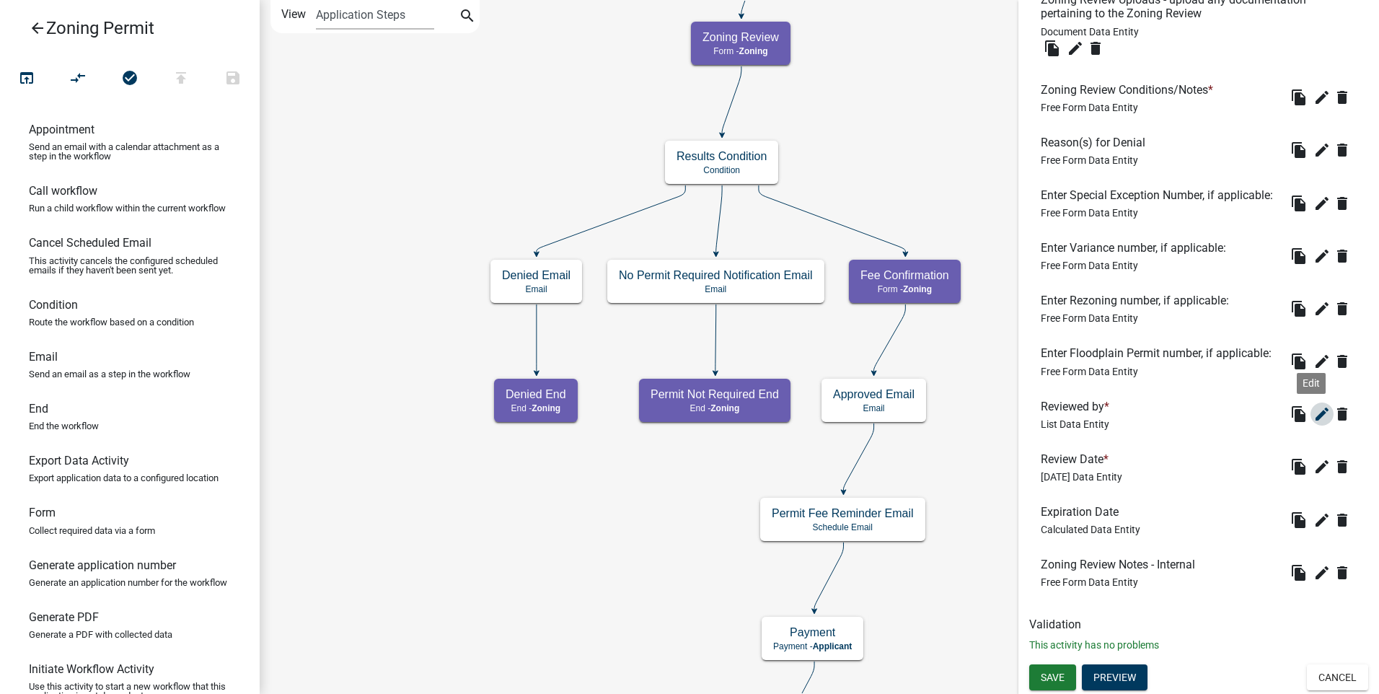
click at [1314, 423] on icon "edit" at bounding box center [1322, 413] width 17 height 17
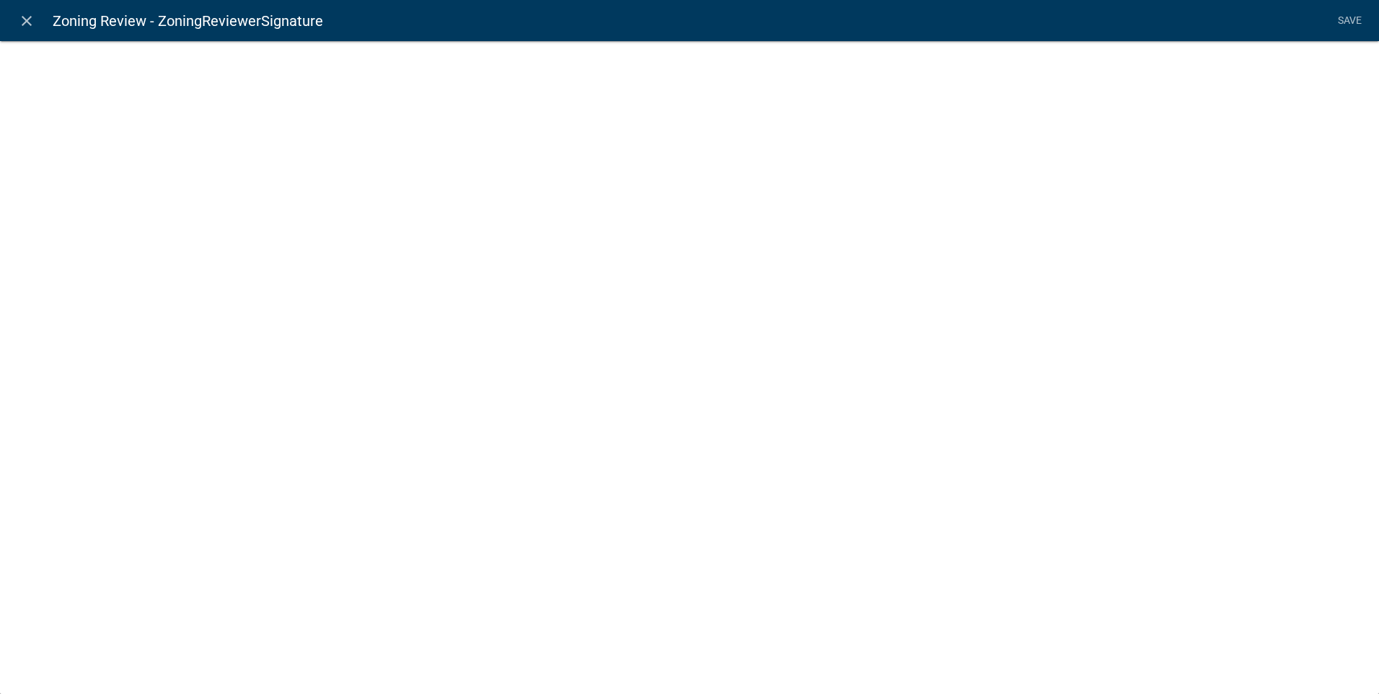
select select "list-data"
select select
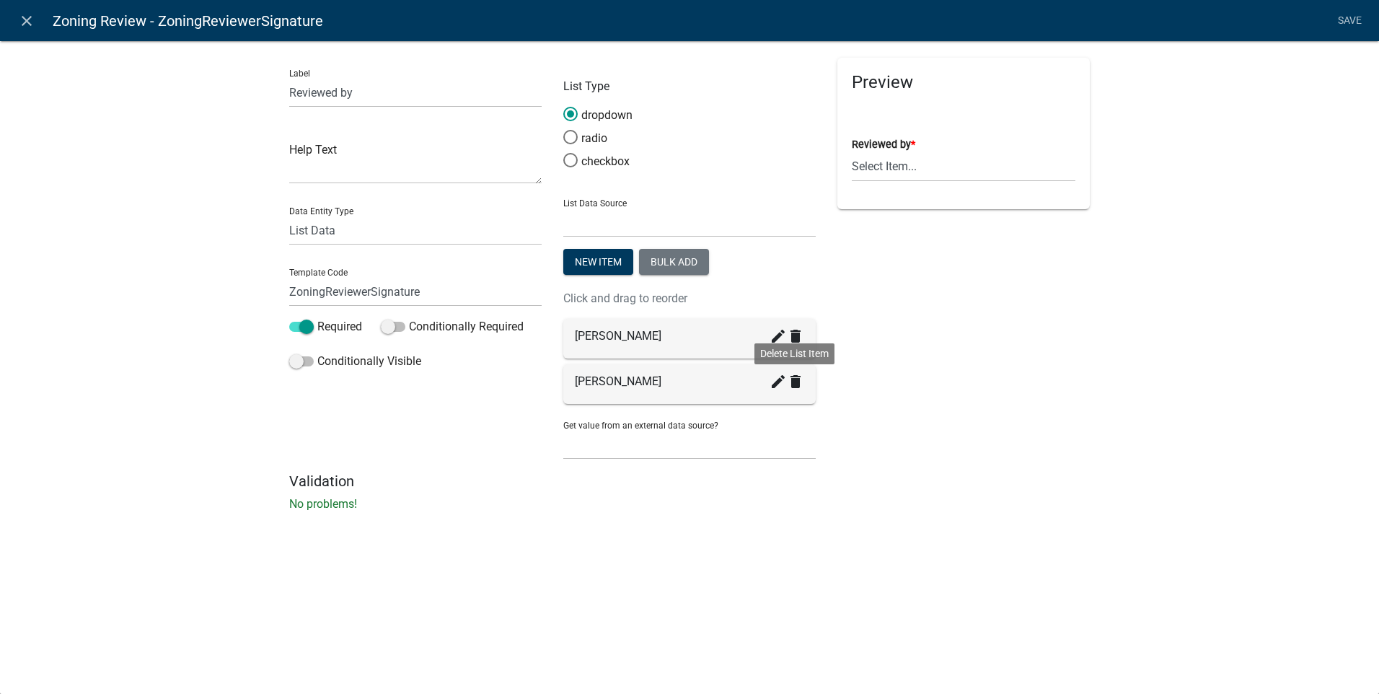
click at [796, 382] on icon "delete" at bounding box center [795, 381] width 17 height 17
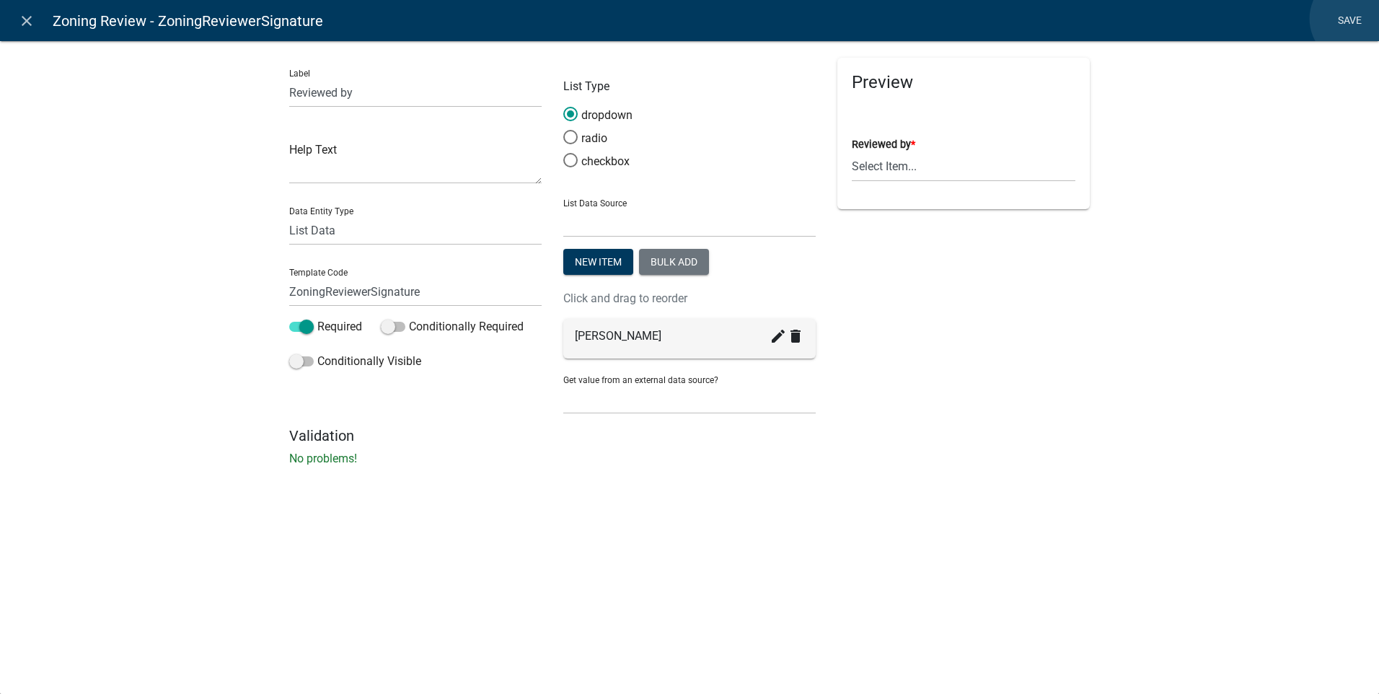
click at [1355, 19] on link "Save" at bounding box center [1350, 20] width 36 height 27
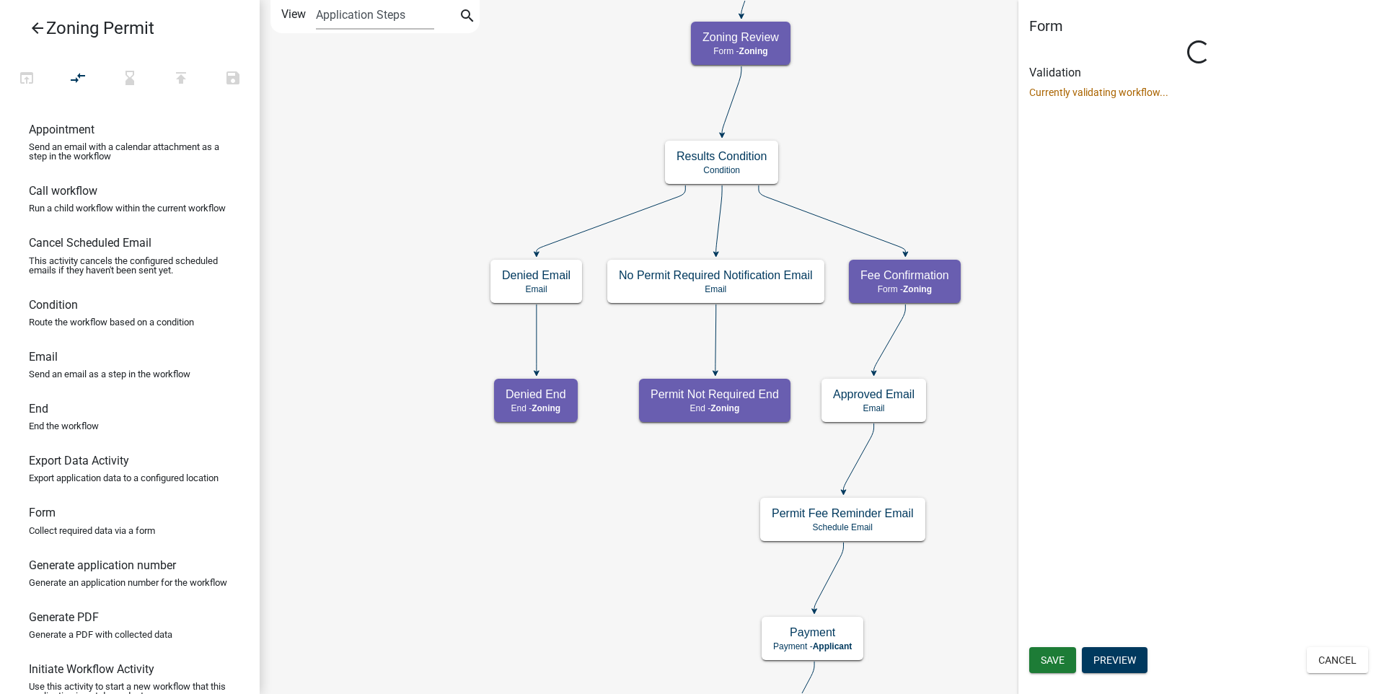
scroll to position [0, 0]
select select "A8148ACC-5858-49B2-8A59-EA54C070B024"
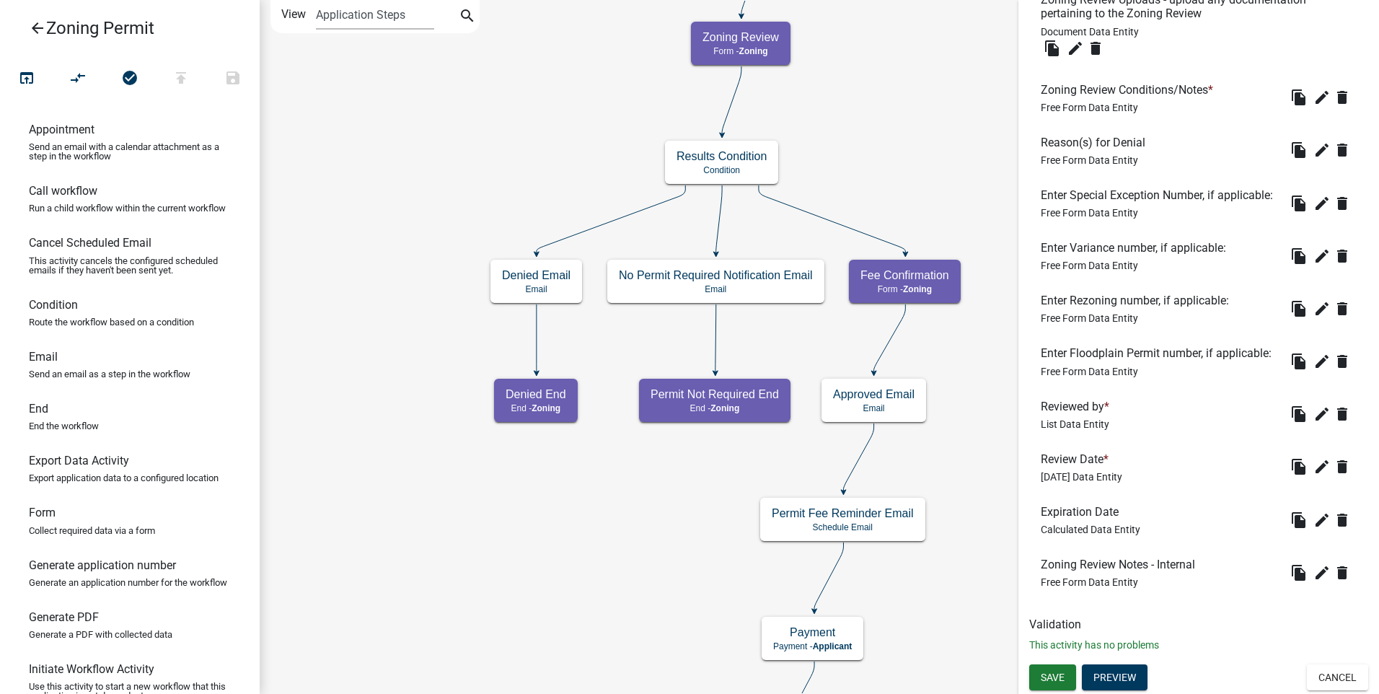
scroll to position [686, 0]
click at [1314, 517] on icon "edit" at bounding box center [1322, 519] width 17 height 17
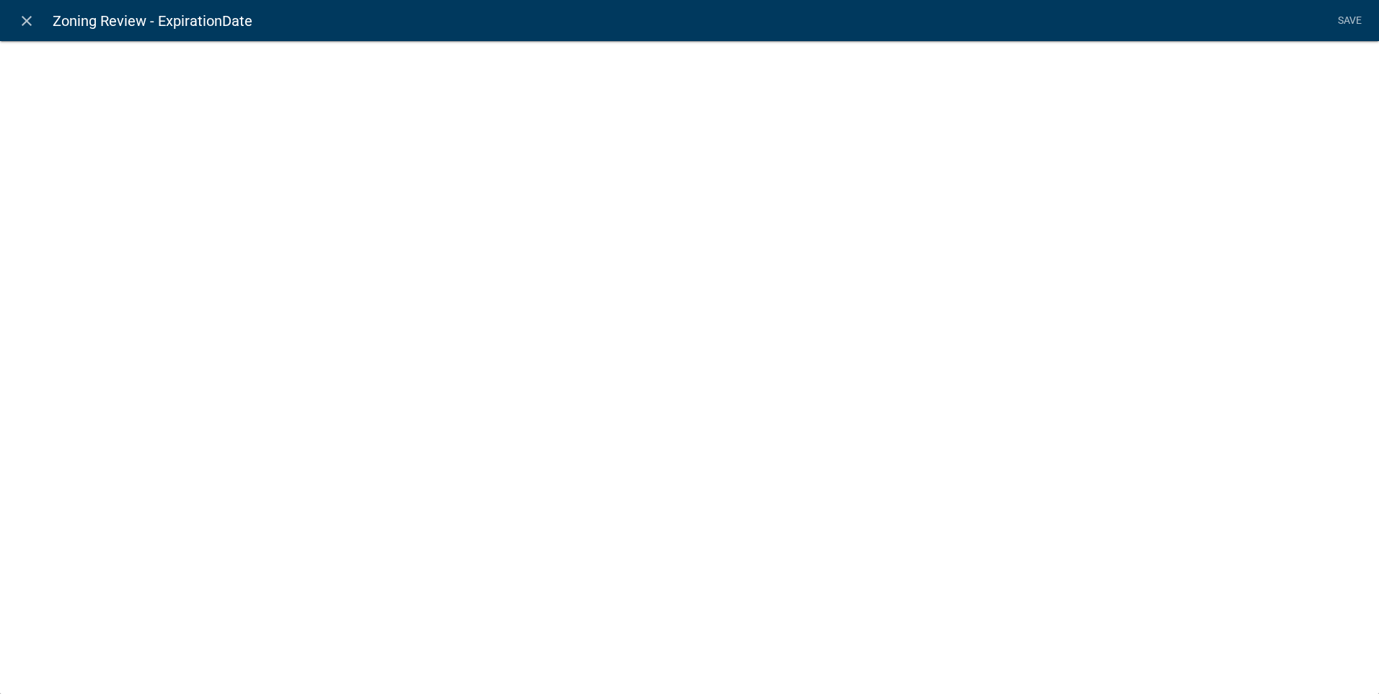
select select "calculated-value"
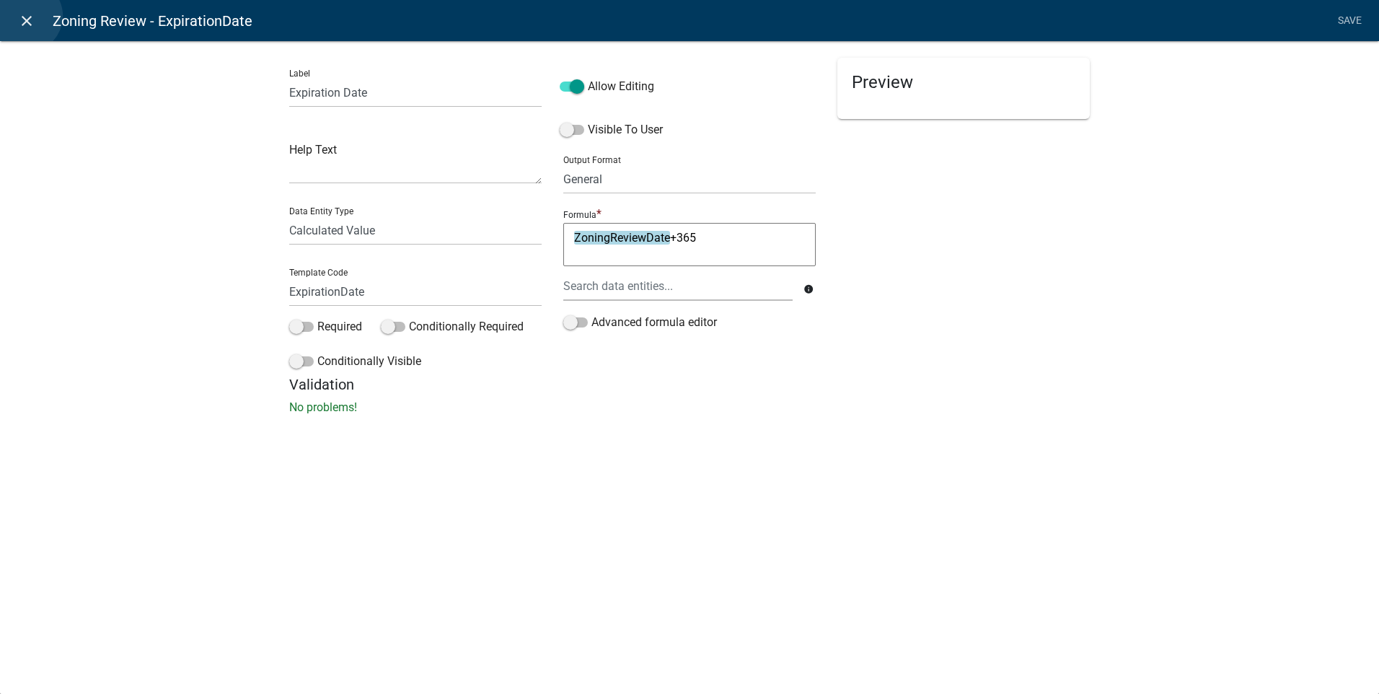
click at [26, 16] on icon "close" at bounding box center [26, 20] width 17 height 17
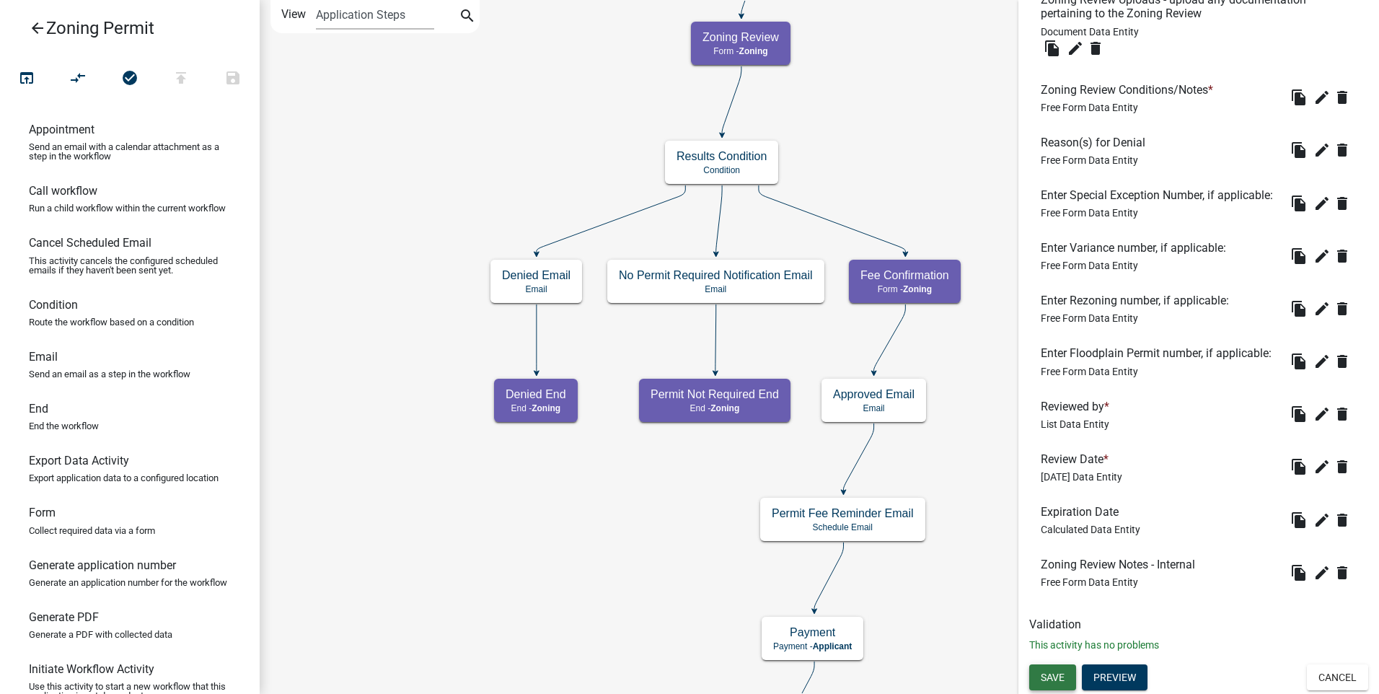
click at [1058, 675] on span "Save" at bounding box center [1053, 677] width 24 height 12
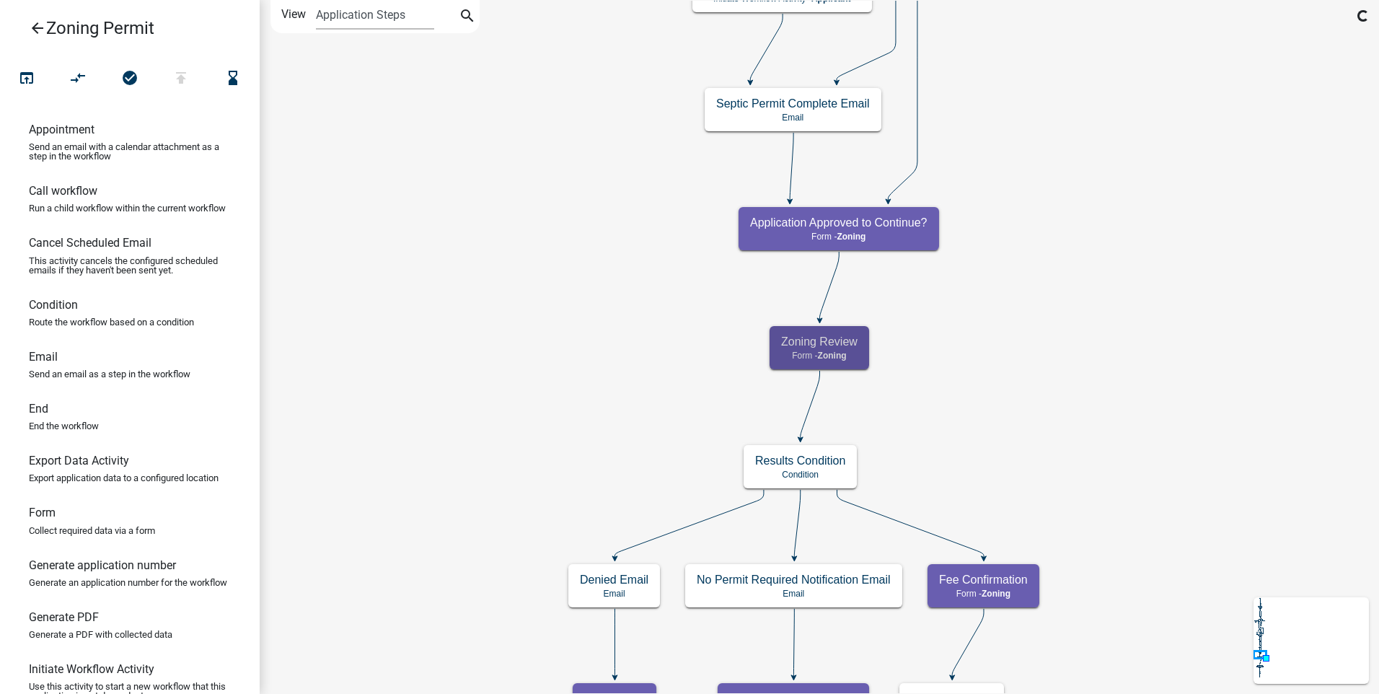
scroll to position [0, 0]
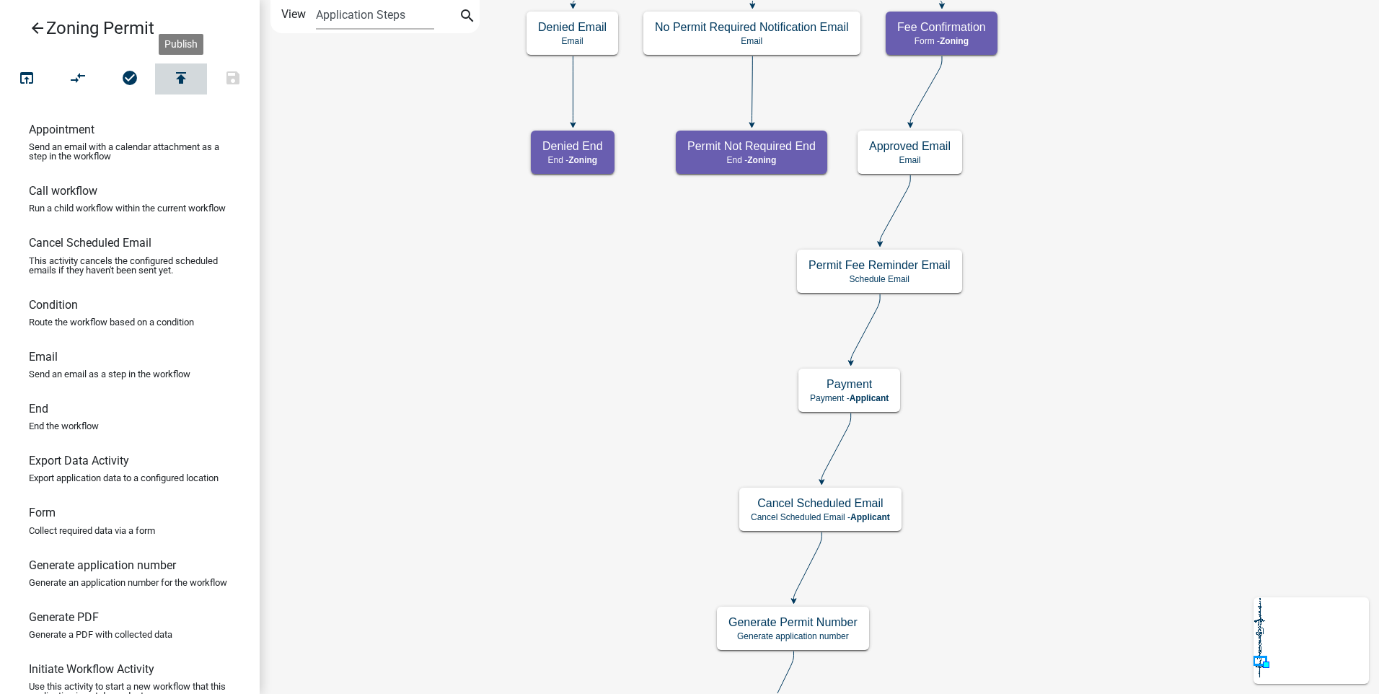
click at [178, 73] on icon "publish" at bounding box center [180, 79] width 17 height 20
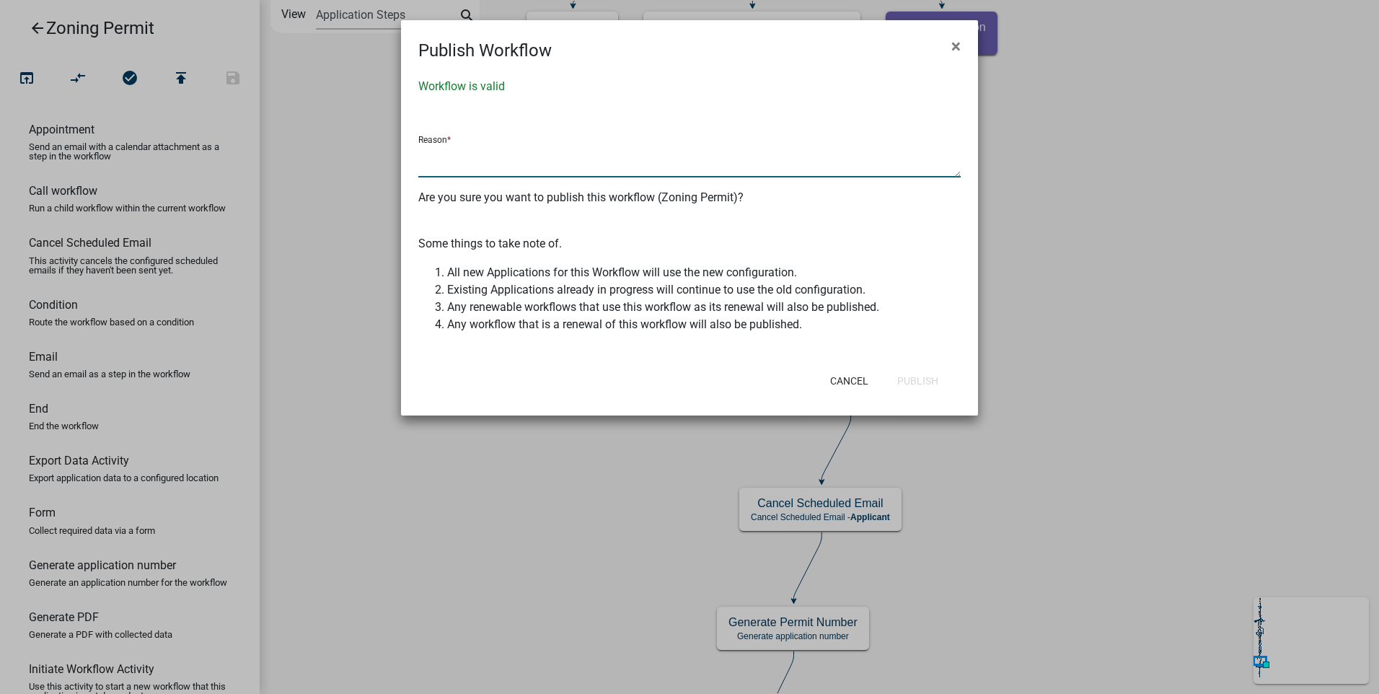
click at [488, 167] on textarea at bounding box center [689, 160] width 542 height 33
type textarea "ok, why are you making this so scary?"
click at [931, 379] on button "Publish" at bounding box center [918, 381] width 64 height 26
